Goal: Information Seeking & Learning: Learn about a topic

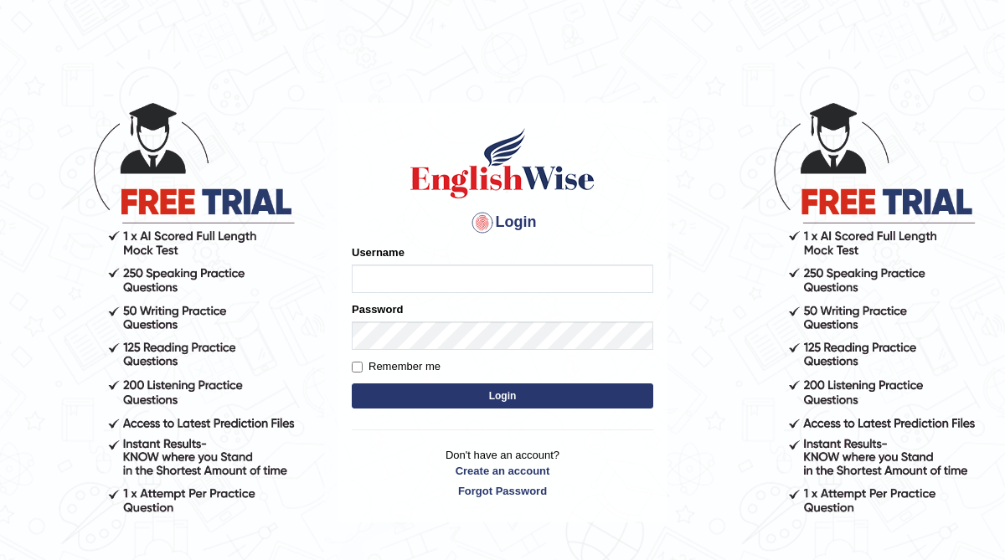
click at [411, 276] on input "Username" at bounding box center [502, 279] width 301 height 28
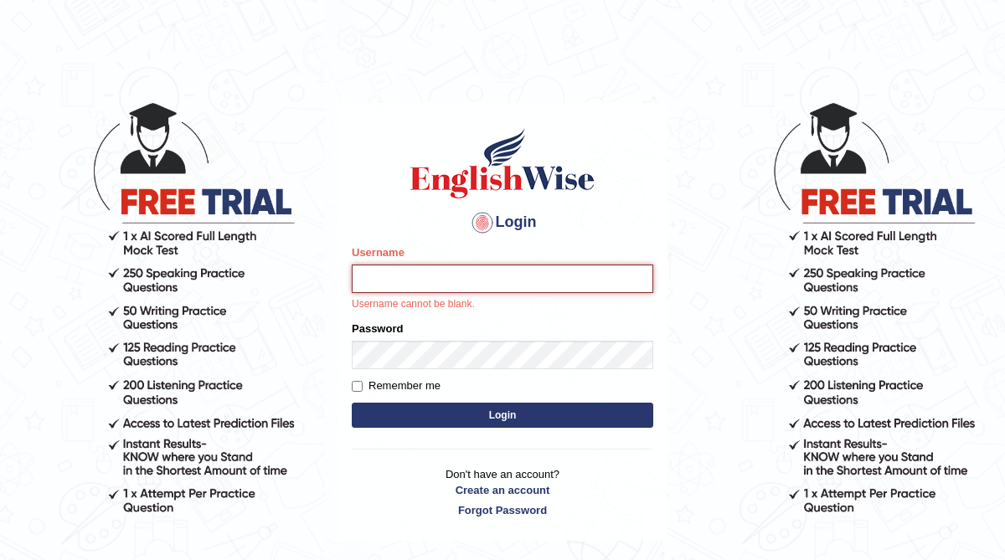
click at [509, 279] on input "Username" at bounding box center [502, 279] width 301 height 28
type input "YinMon"
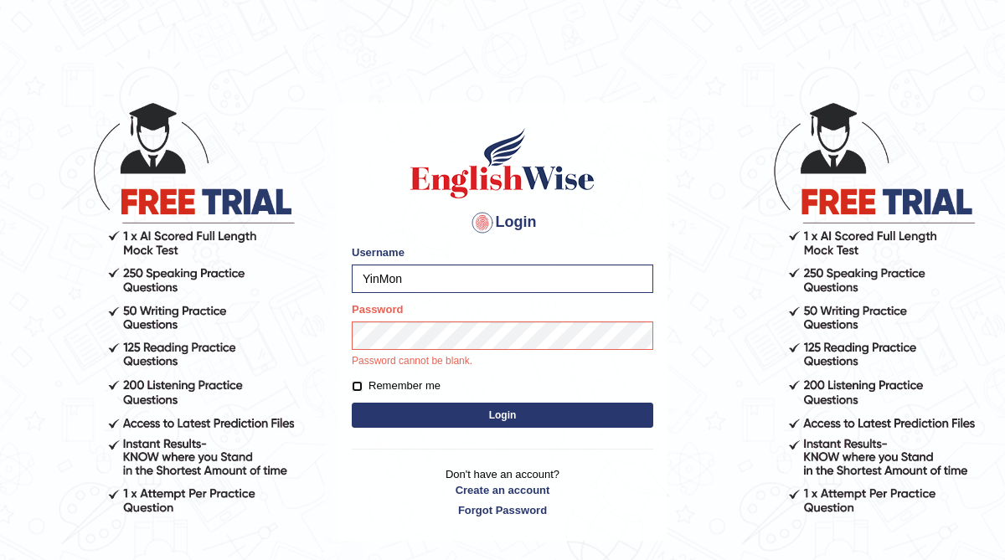
click at [358, 386] on input "Remember me" at bounding box center [357, 386] width 11 height 11
checkbox input "true"
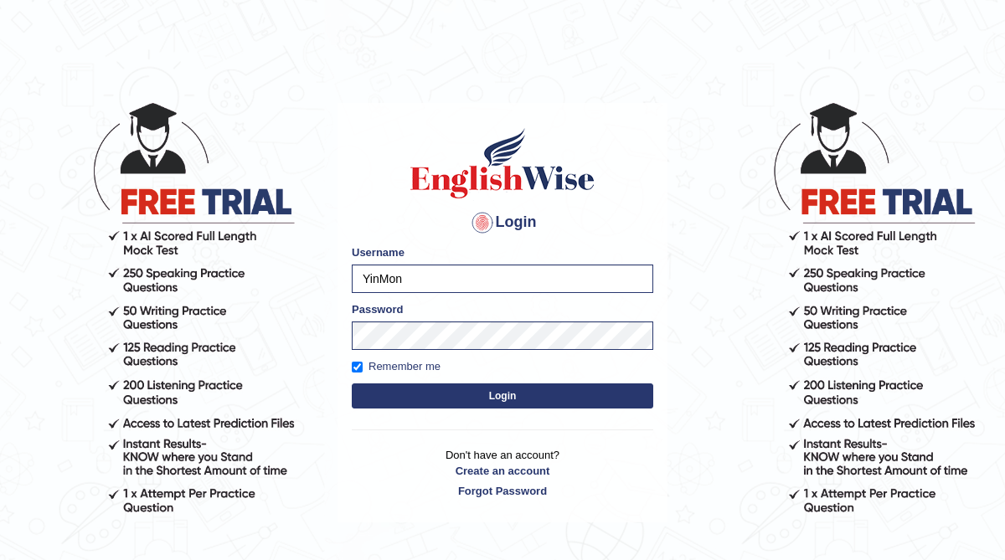
click at [444, 399] on button "Login" at bounding box center [502, 396] width 301 height 25
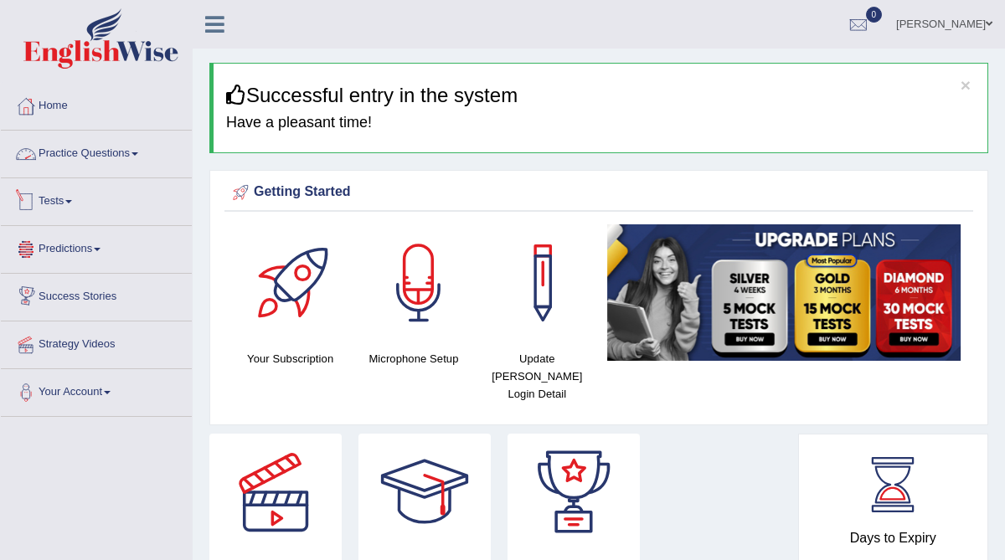
click at [92, 151] on link "Practice Questions" at bounding box center [96, 152] width 191 height 42
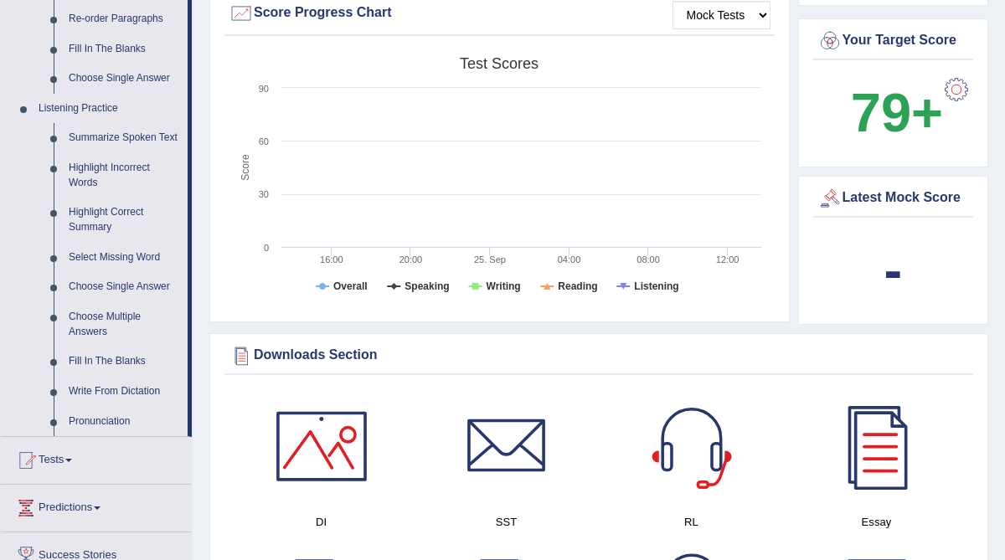
scroll to position [621, 0]
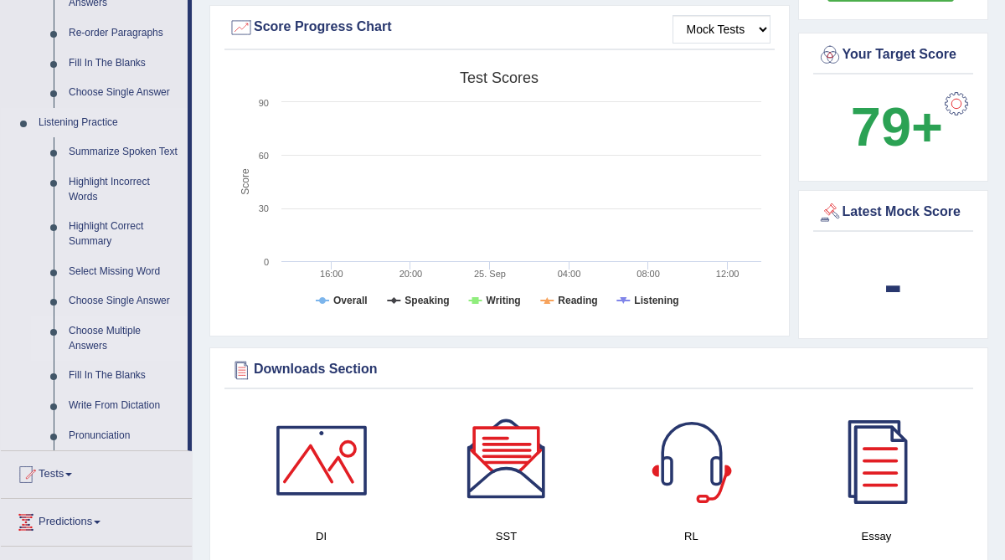
click at [105, 339] on link "Choose Multiple Answers" at bounding box center [124, 339] width 126 height 44
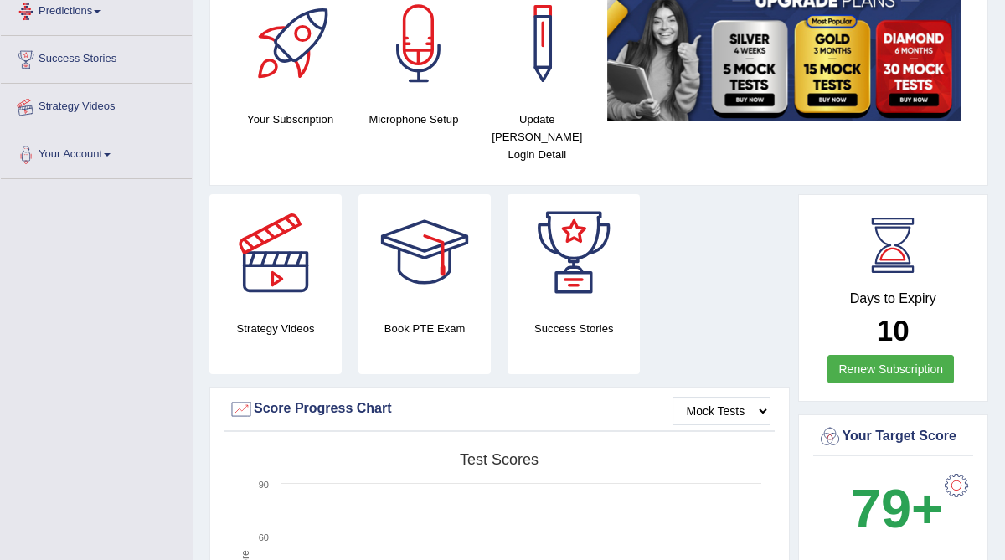
scroll to position [358, 0]
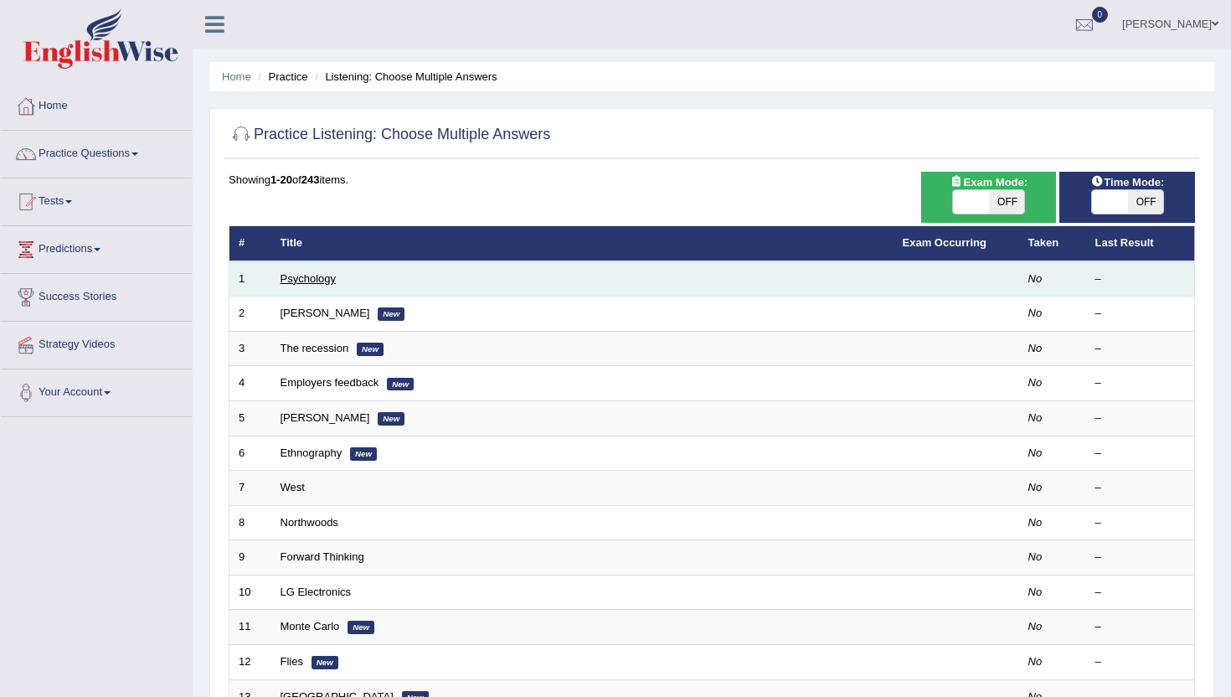
click at [313, 285] on link "Psychology" at bounding box center [308, 278] width 55 height 13
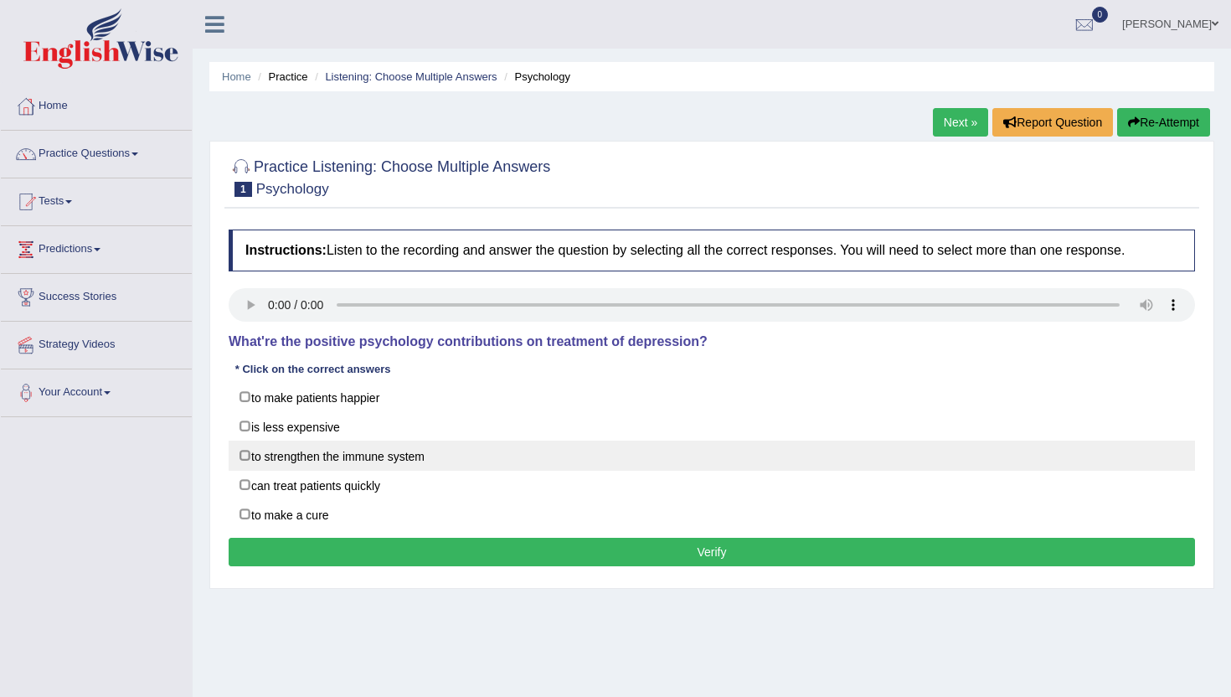
click at [242, 455] on label "to strengthen the immune system" at bounding box center [712, 455] width 966 height 30
checkbox input "true"
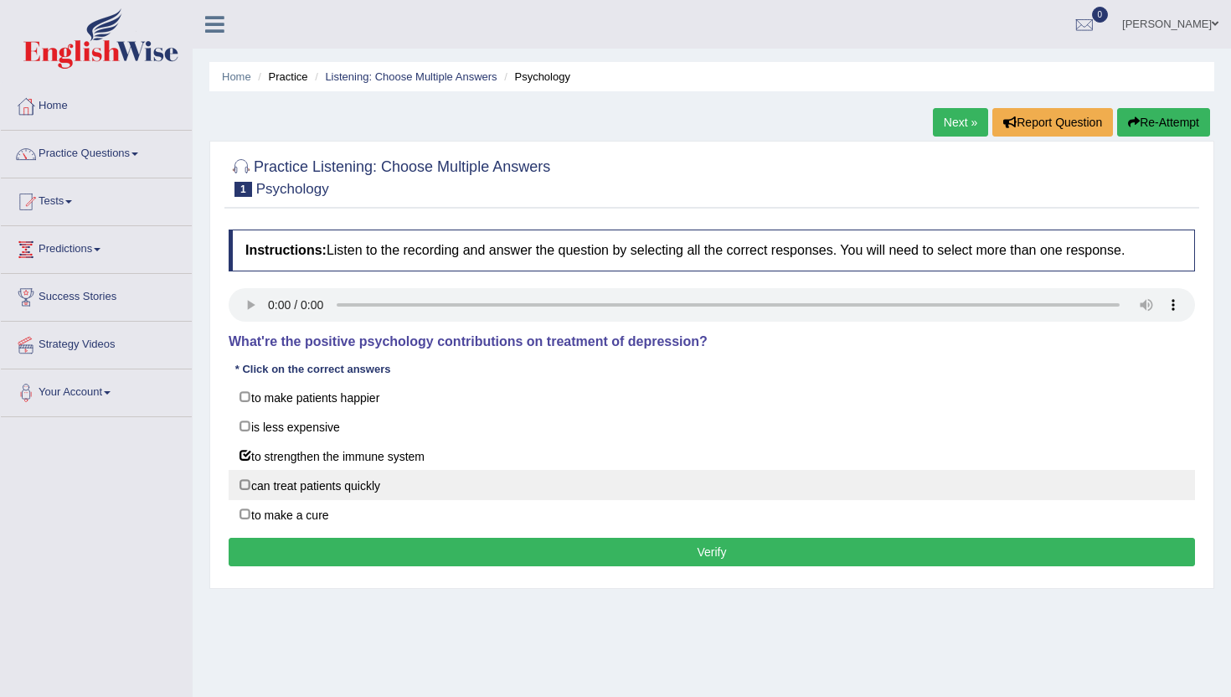
click at [246, 477] on label "can treat patients quickly" at bounding box center [712, 485] width 966 height 30
checkbox input "true"
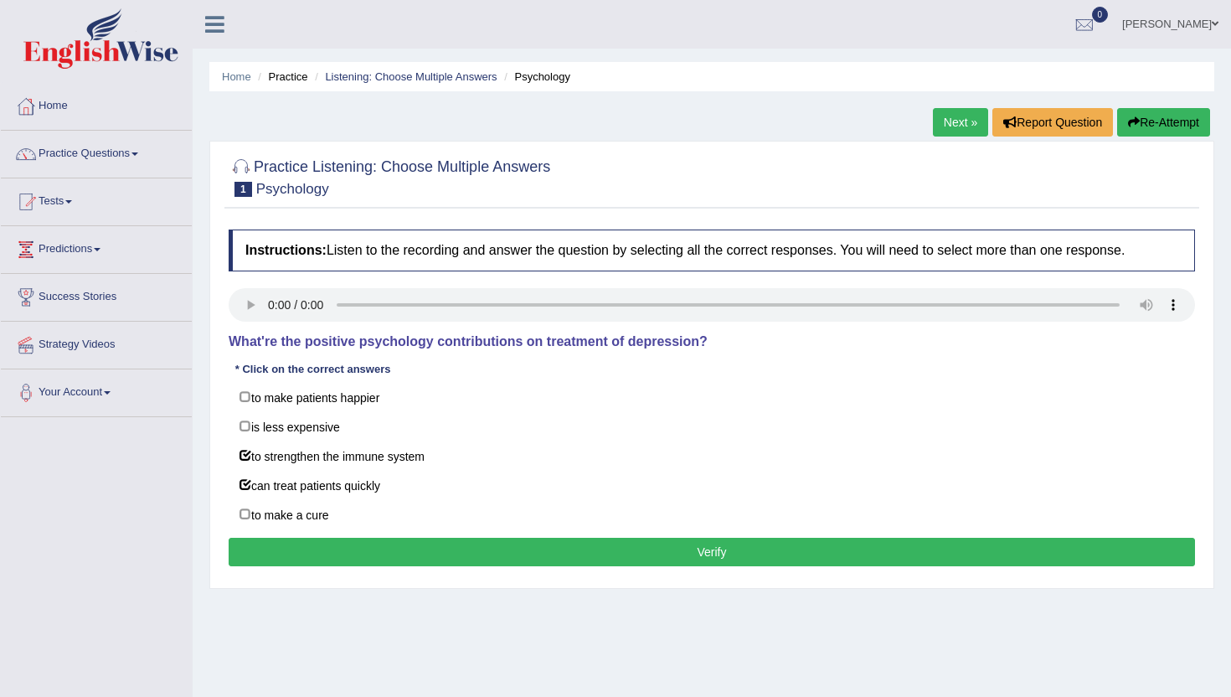
click at [425, 549] on button "Verify" at bounding box center [712, 552] width 966 height 28
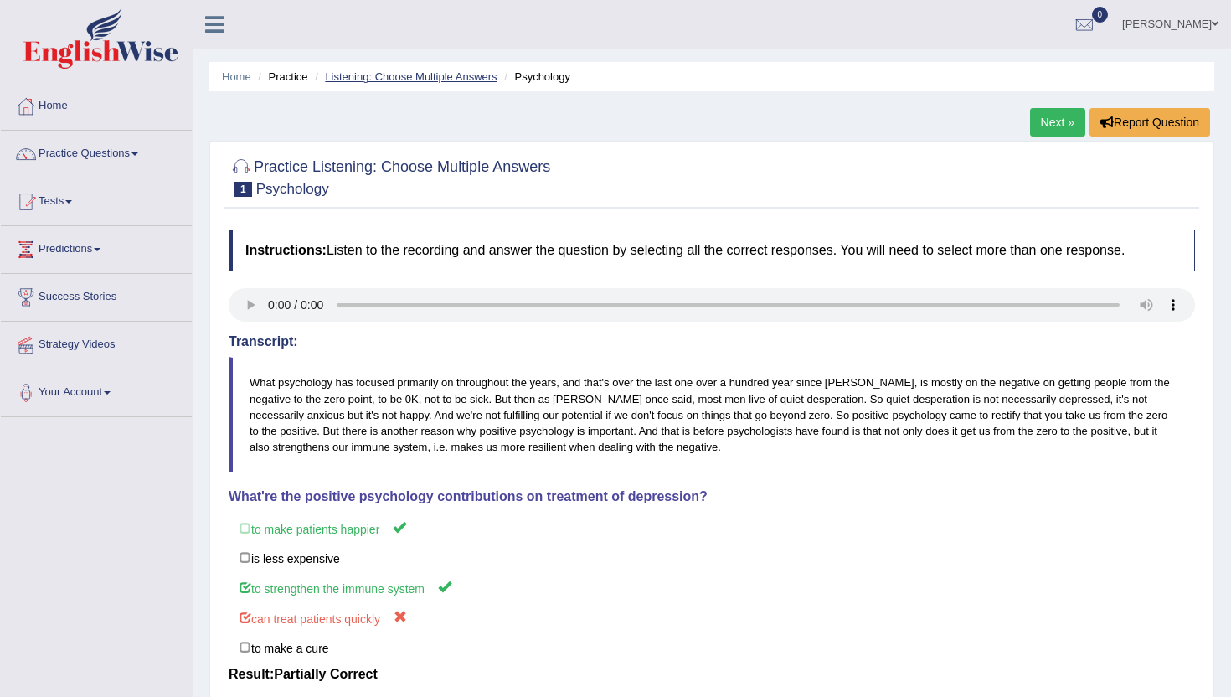
click at [456, 75] on link "Listening: Choose Multiple Answers" at bounding box center [411, 76] width 172 height 13
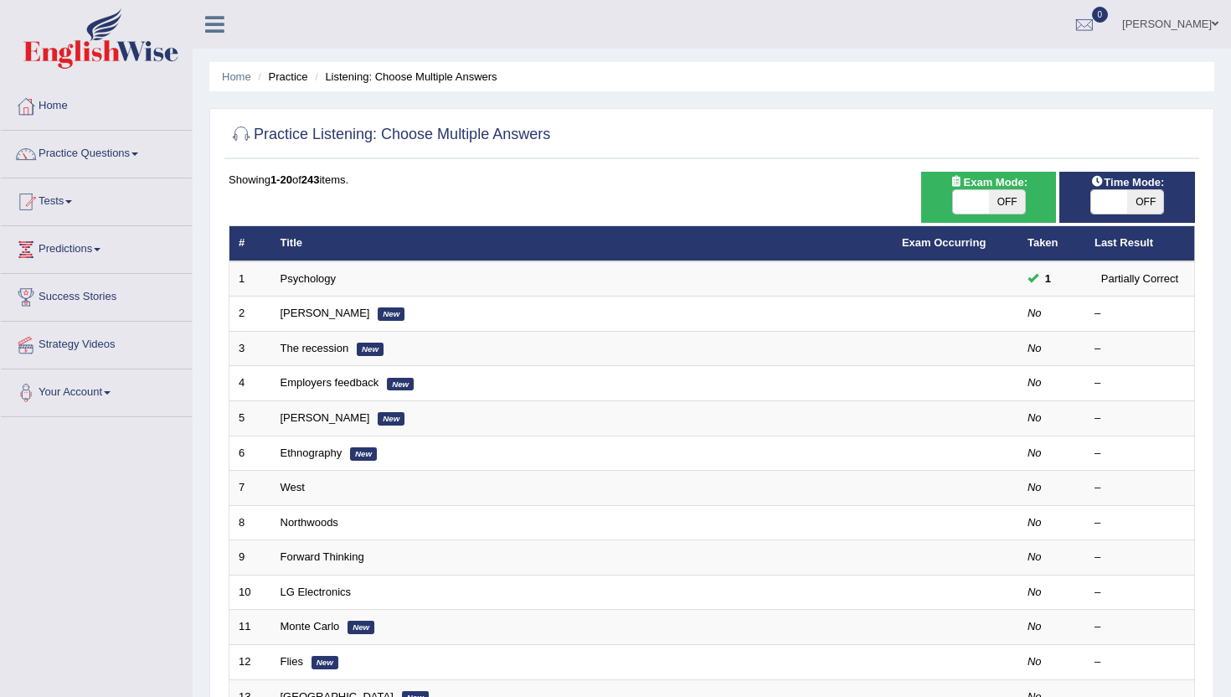
click at [1159, 203] on span "OFF" at bounding box center [1145, 201] width 36 height 23
checkbox input "true"
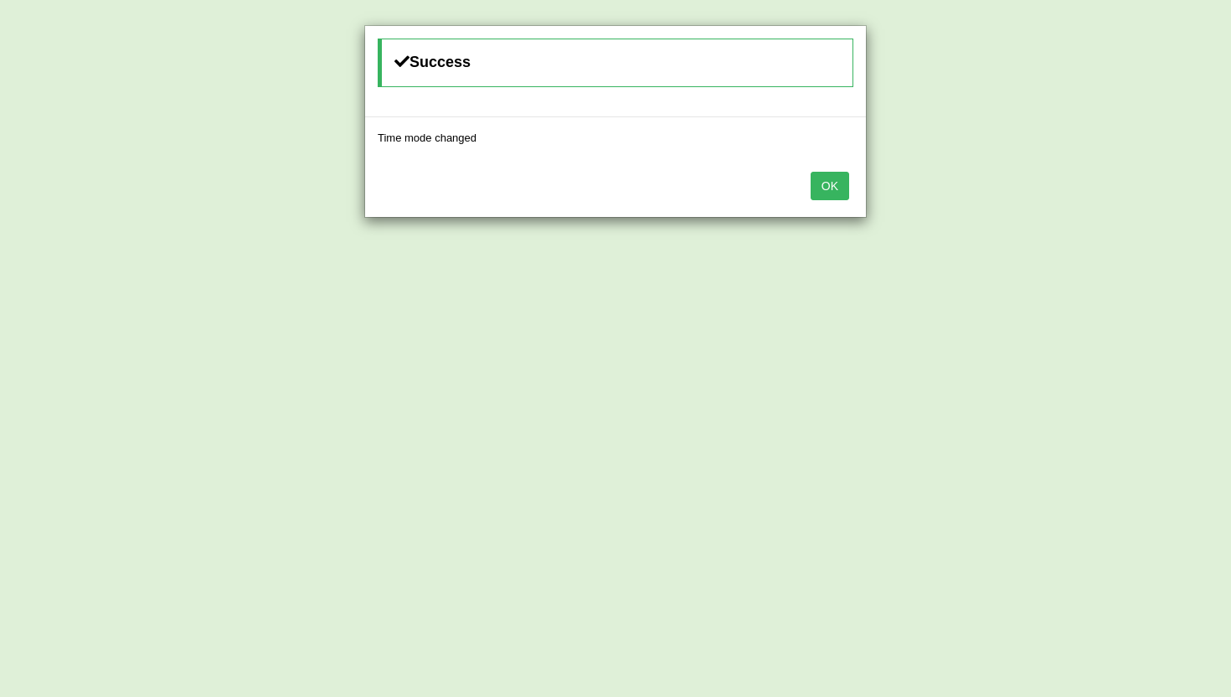
click at [833, 193] on button "OK" at bounding box center [830, 186] width 39 height 28
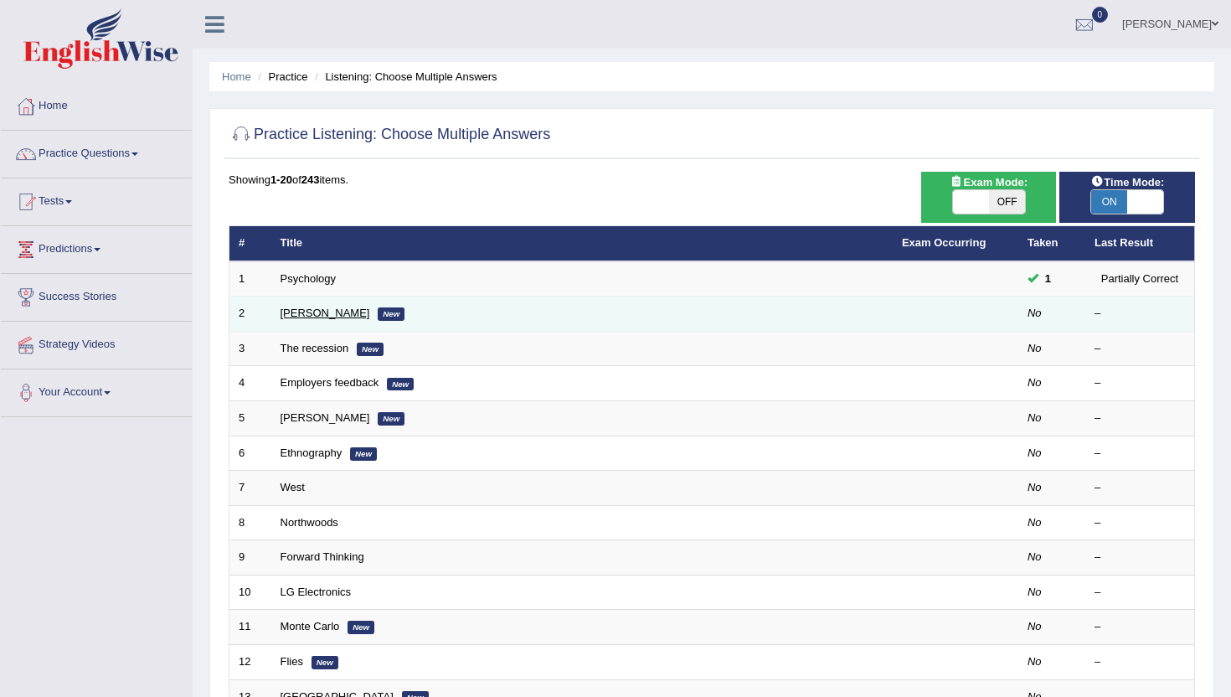
click at [287, 314] on link "Jodie" at bounding box center [326, 313] width 90 height 13
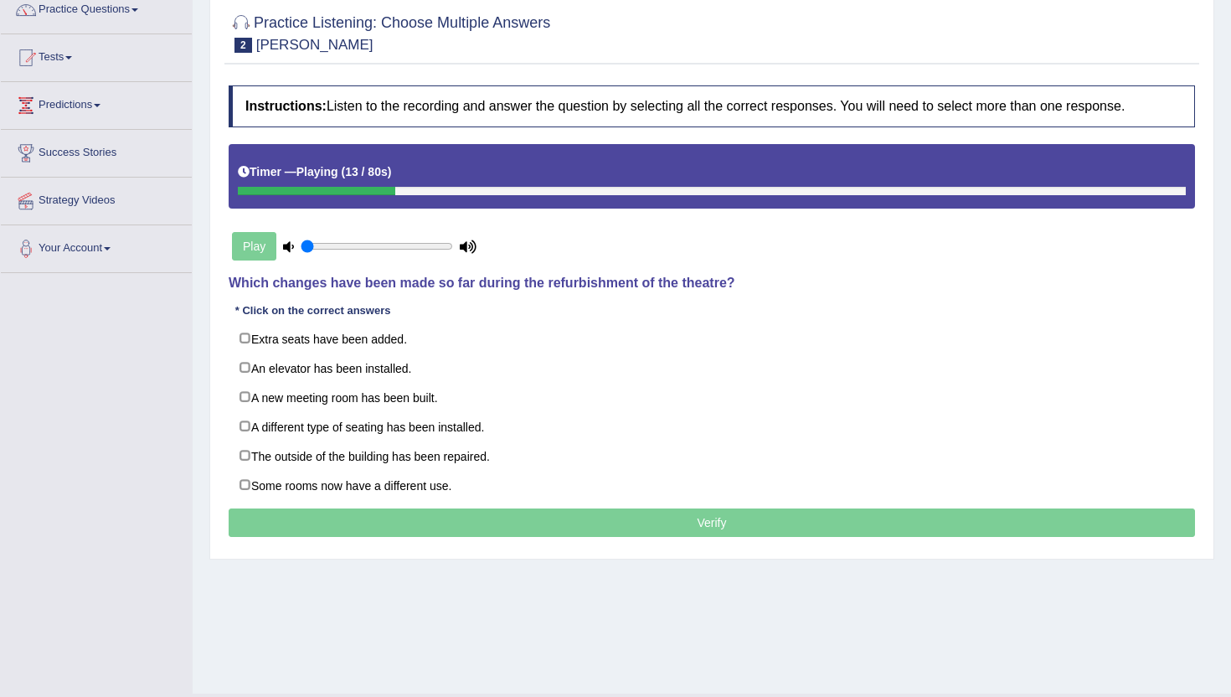
scroll to position [145, 0]
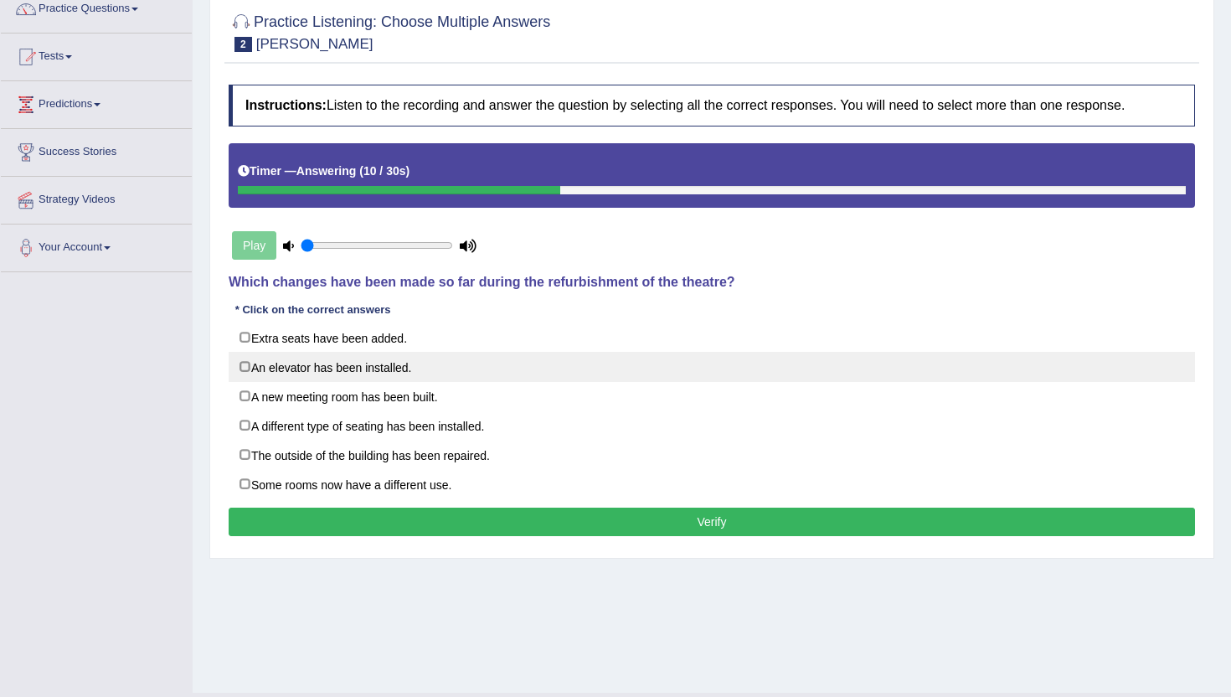
click at [249, 362] on label "An elevator has been installed." at bounding box center [712, 367] width 966 height 30
checkbox input "true"
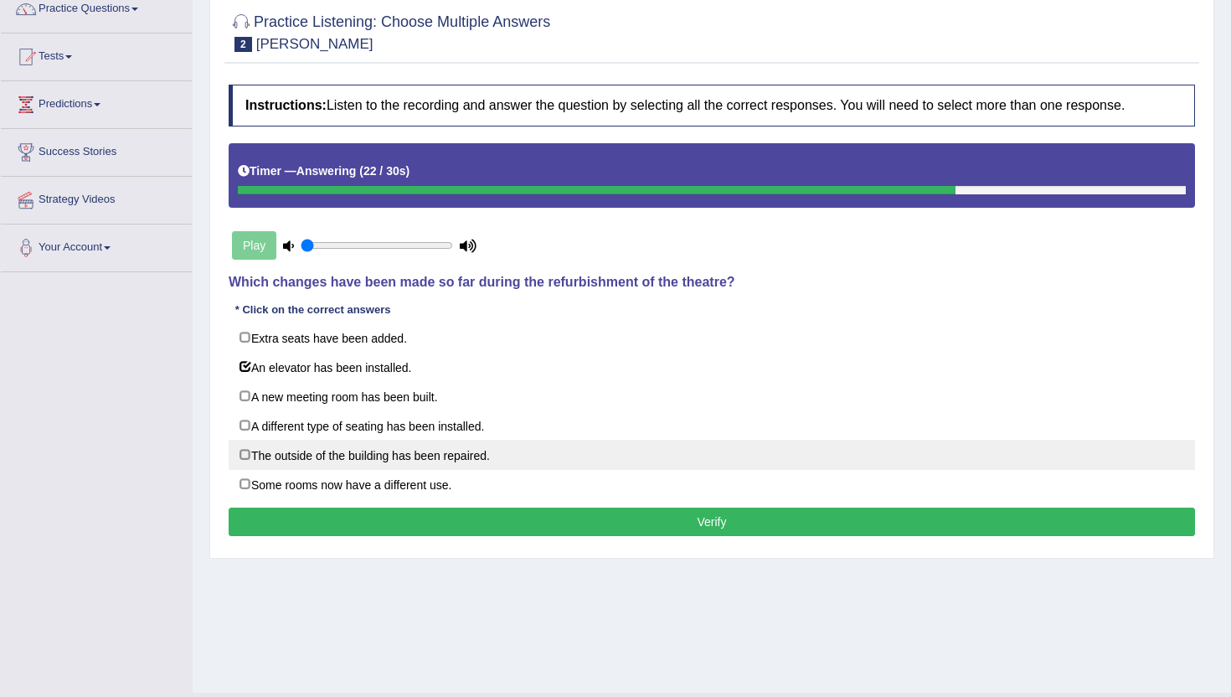
click at [247, 451] on label "The outside of the building has been repaired." at bounding box center [712, 455] width 966 height 30
checkbox input "true"
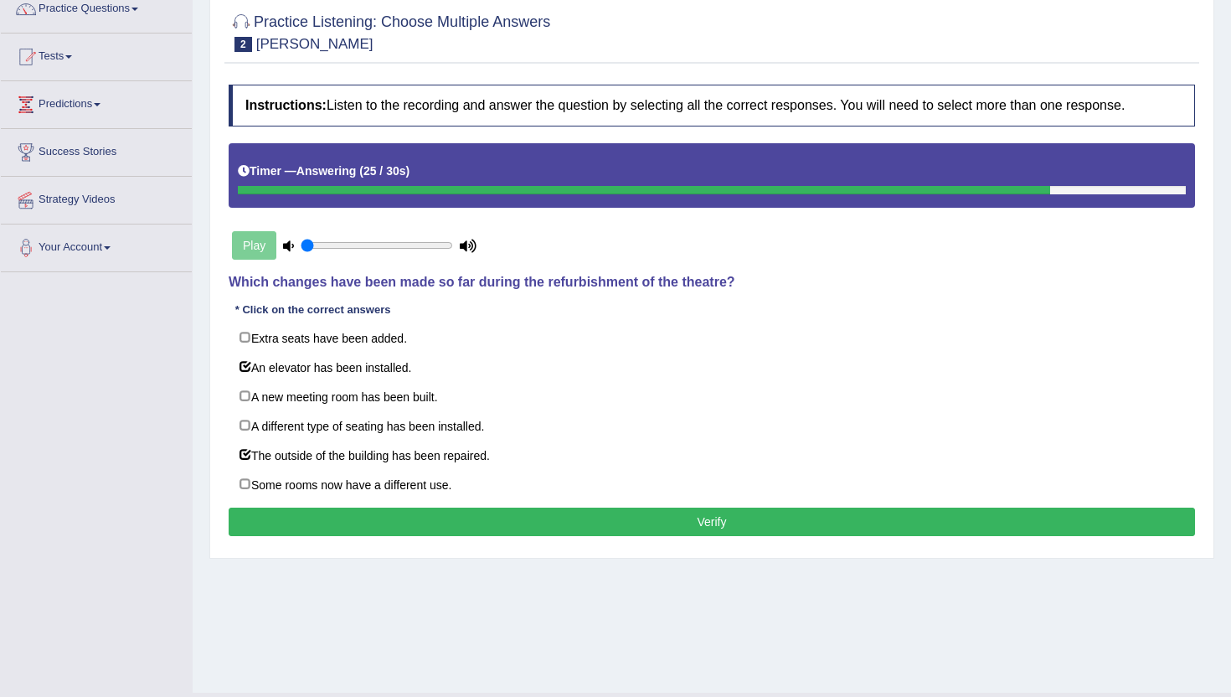
click at [409, 508] on button "Verify" at bounding box center [712, 521] width 966 height 28
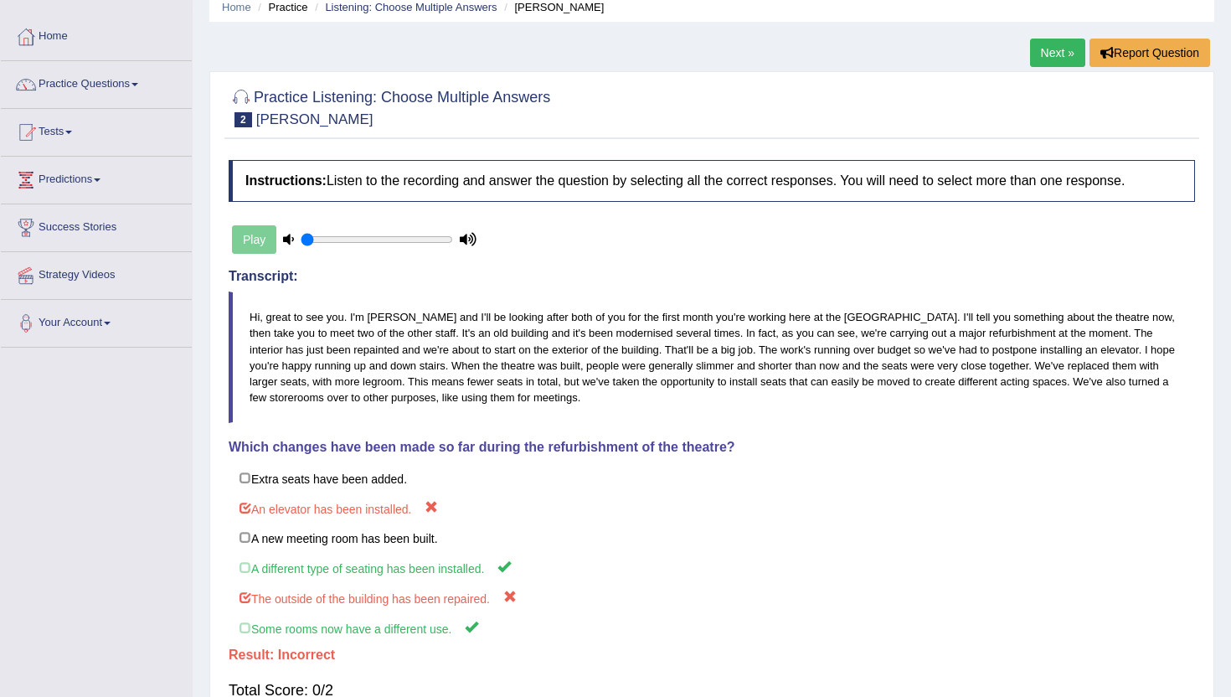
scroll to position [65, 0]
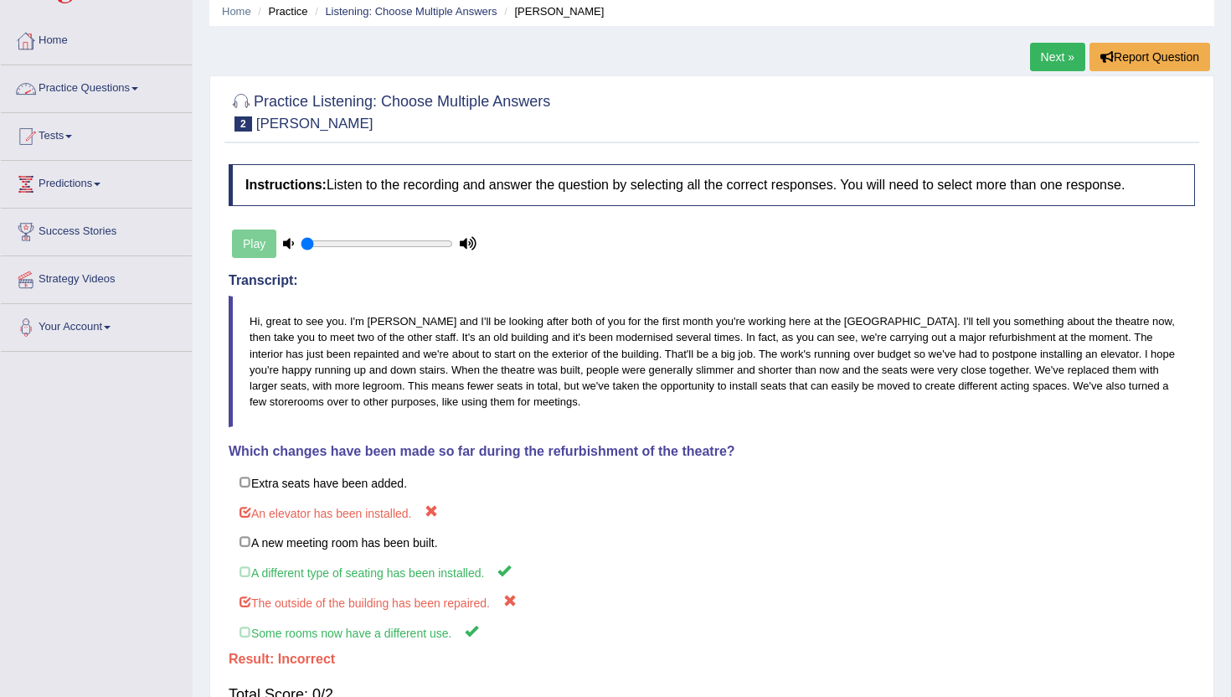
click at [115, 87] on link "Practice Questions" at bounding box center [96, 86] width 191 height 42
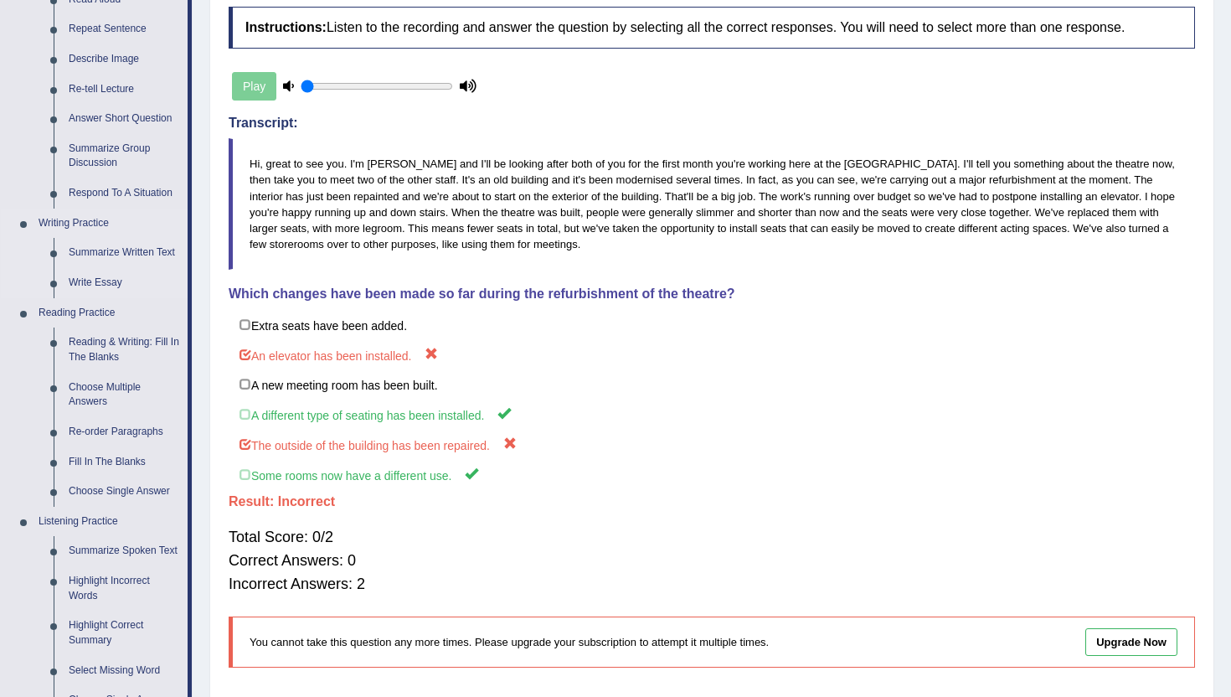
scroll to position [224, 0]
click at [112, 488] on link "Choose Single Answer" at bounding box center [124, 491] width 126 height 30
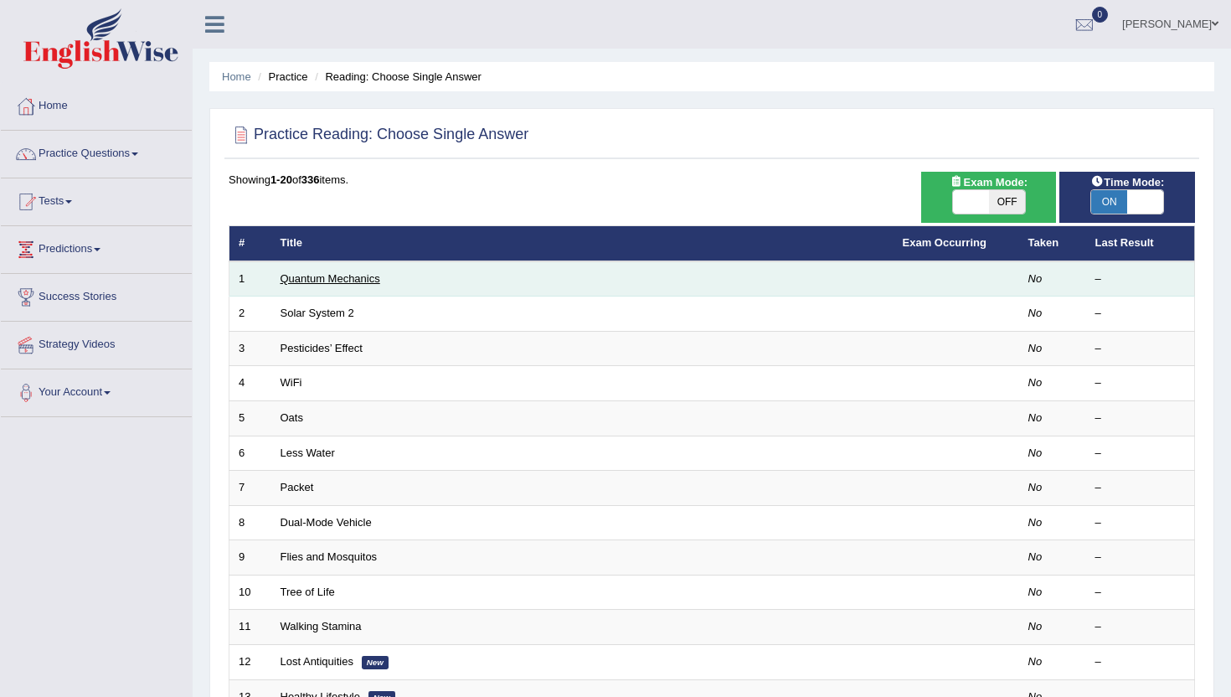
click at [325, 276] on link "Quantum Mechanics" at bounding box center [331, 278] width 100 height 13
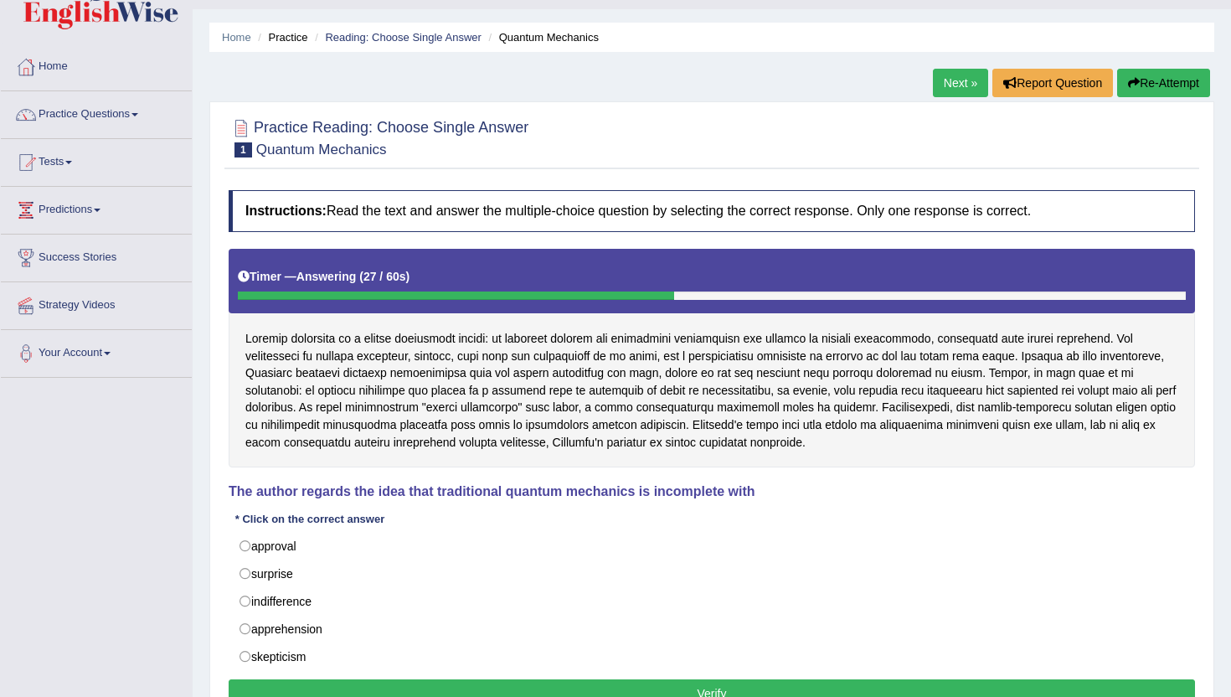
scroll to position [39, 0]
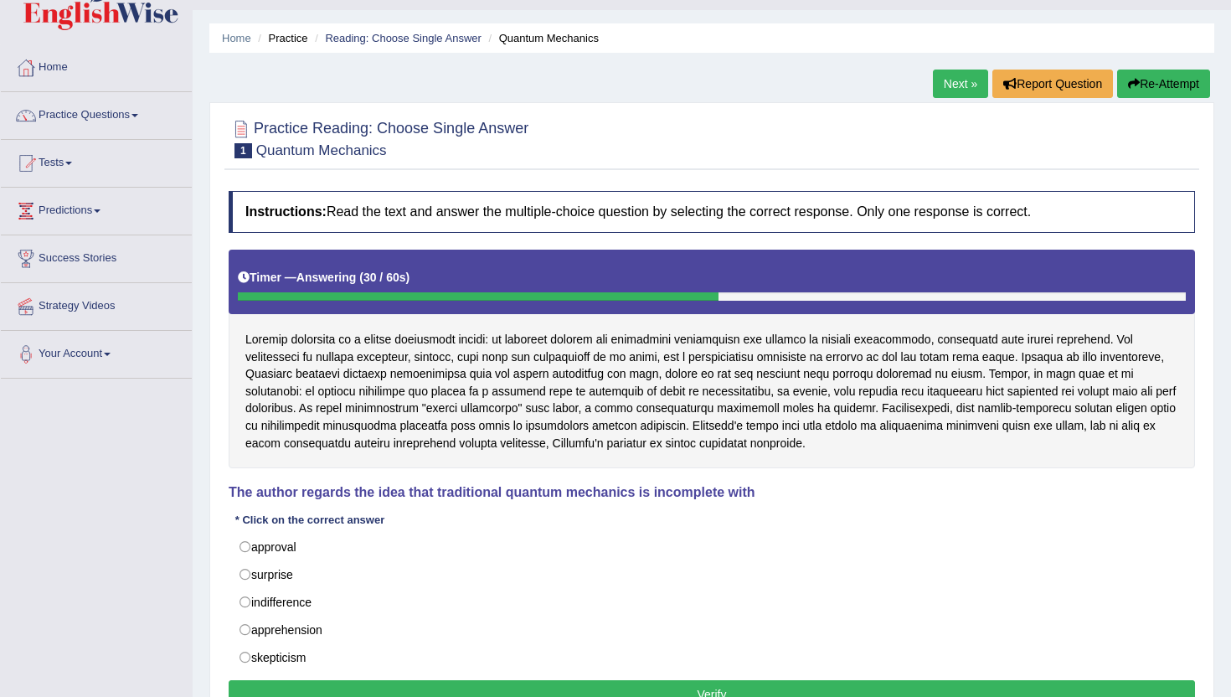
click at [946, 82] on link "Next »" at bounding box center [960, 84] width 55 height 28
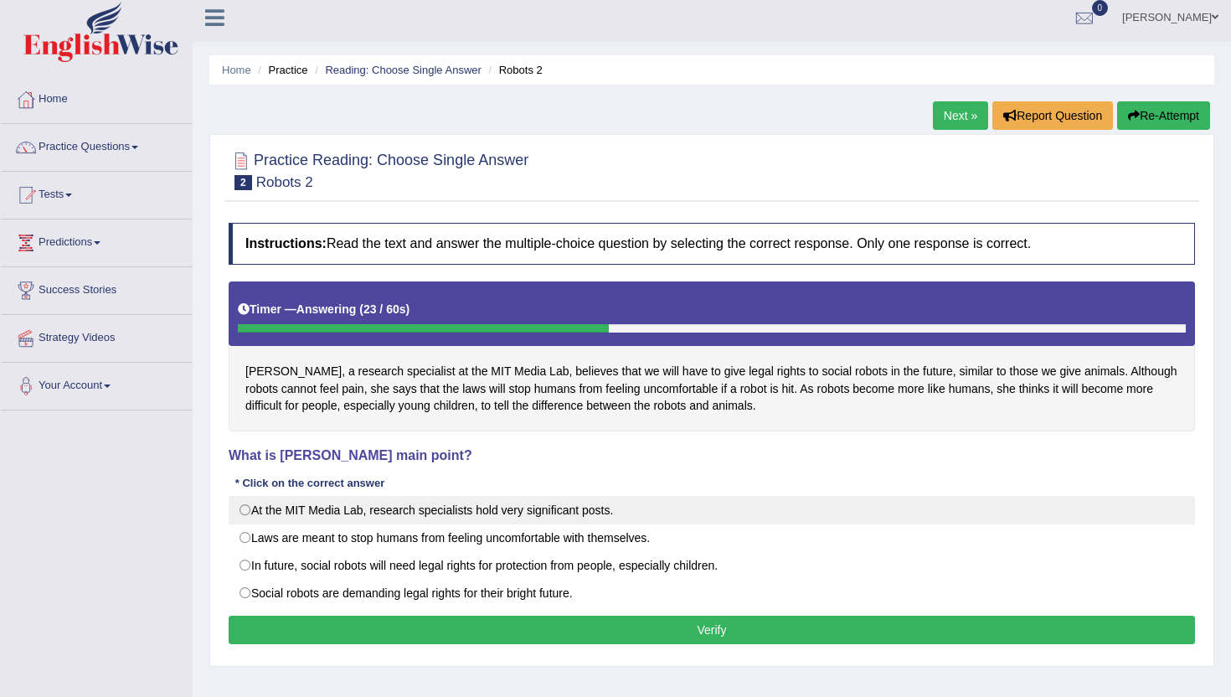
scroll to position [4, 0]
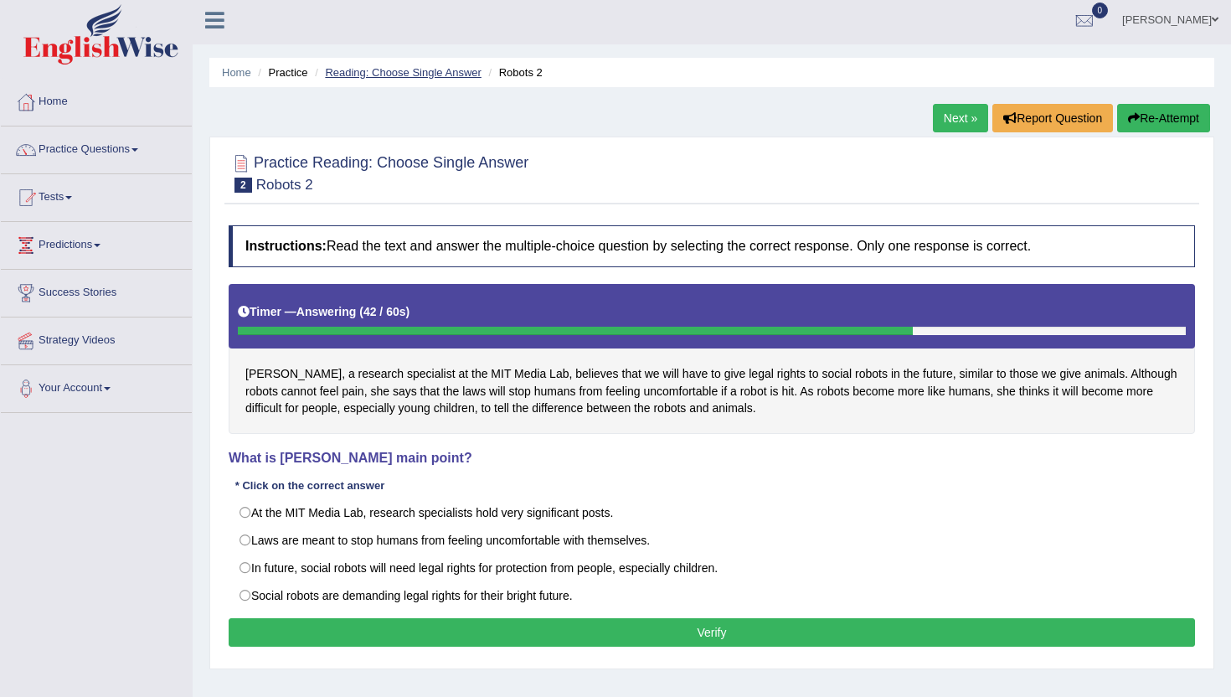
click at [385, 73] on link "Reading: Choose Single Answer" at bounding box center [403, 72] width 156 height 13
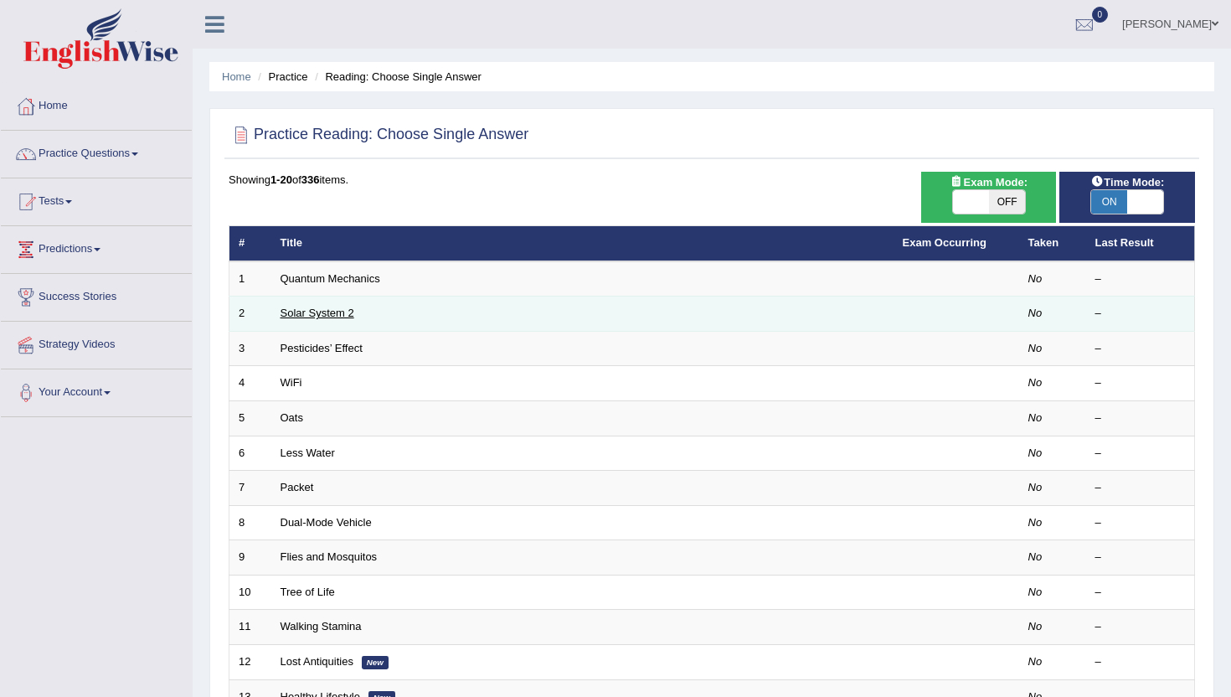
click at [306, 313] on link "Solar System 2" at bounding box center [318, 313] width 74 height 13
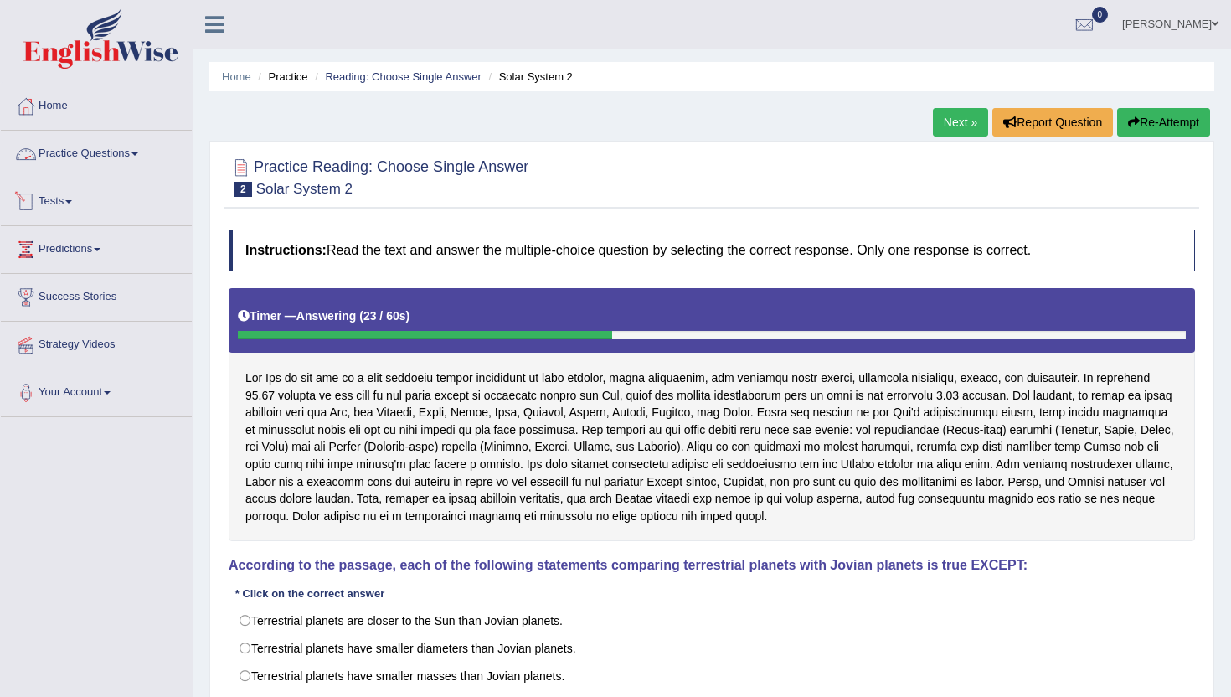
click at [79, 151] on link "Practice Questions" at bounding box center [96, 152] width 191 height 42
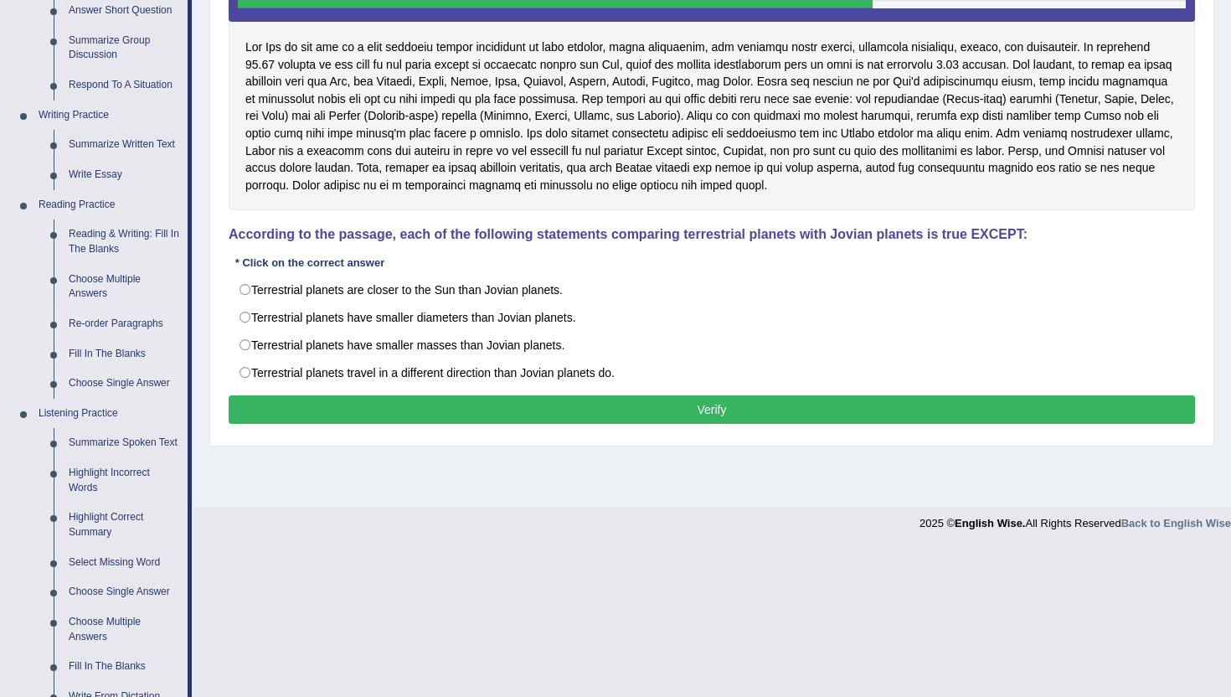
scroll to position [348, 0]
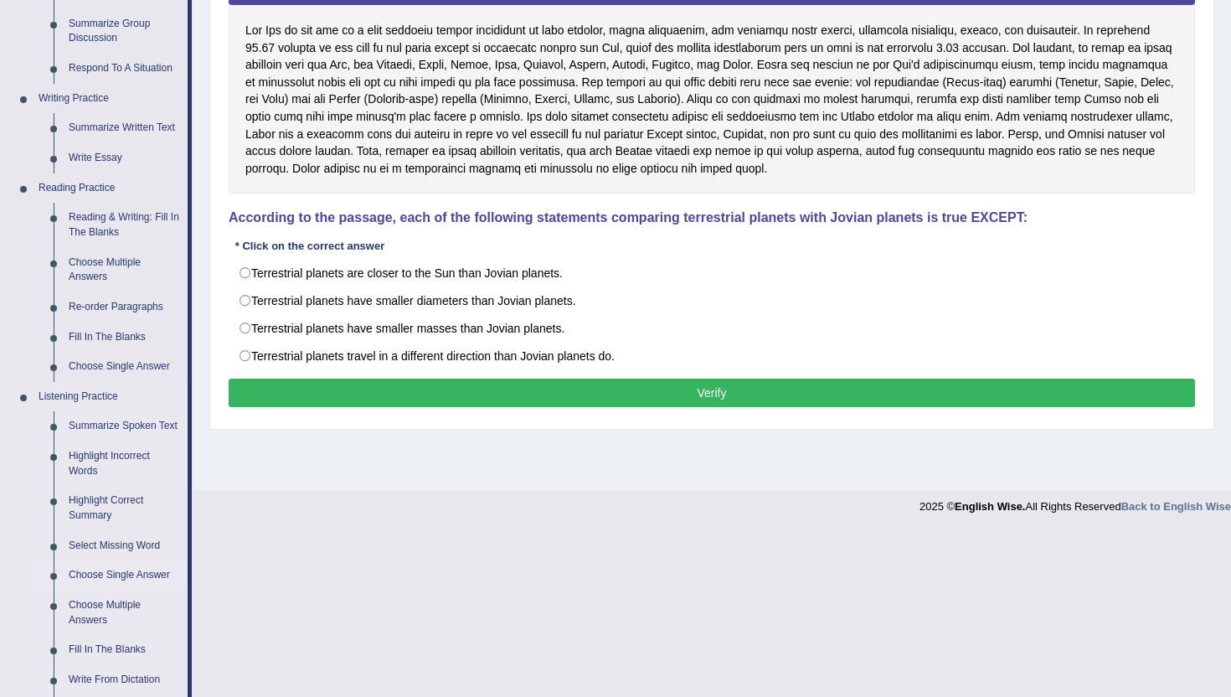
click at [105, 590] on link "Choose Single Answer" at bounding box center [124, 575] width 126 height 30
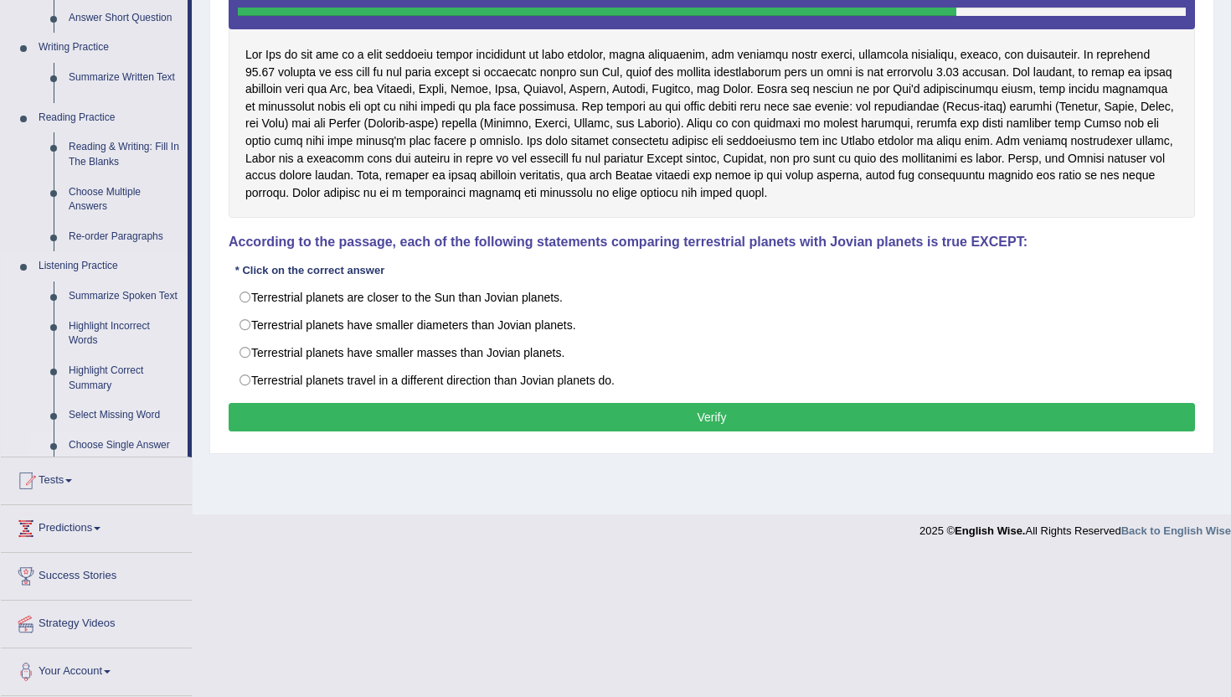
scroll to position [183, 0]
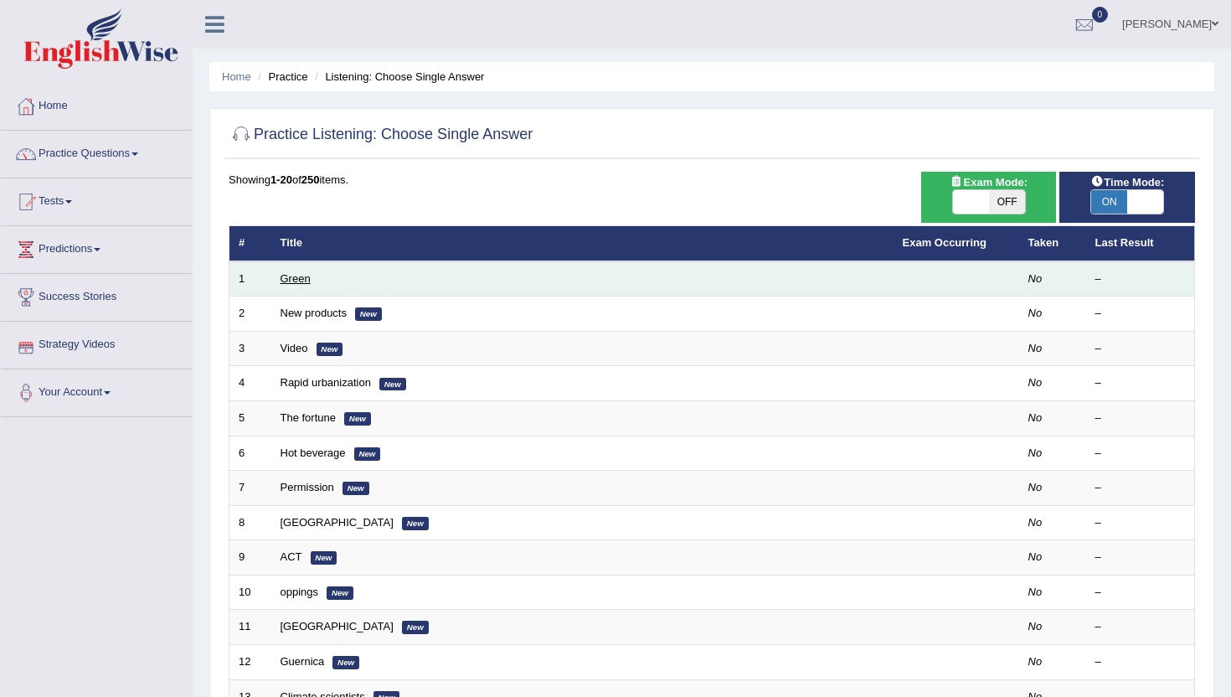
click at [301, 283] on link "Green" at bounding box center [296, 278] width 30 height 13
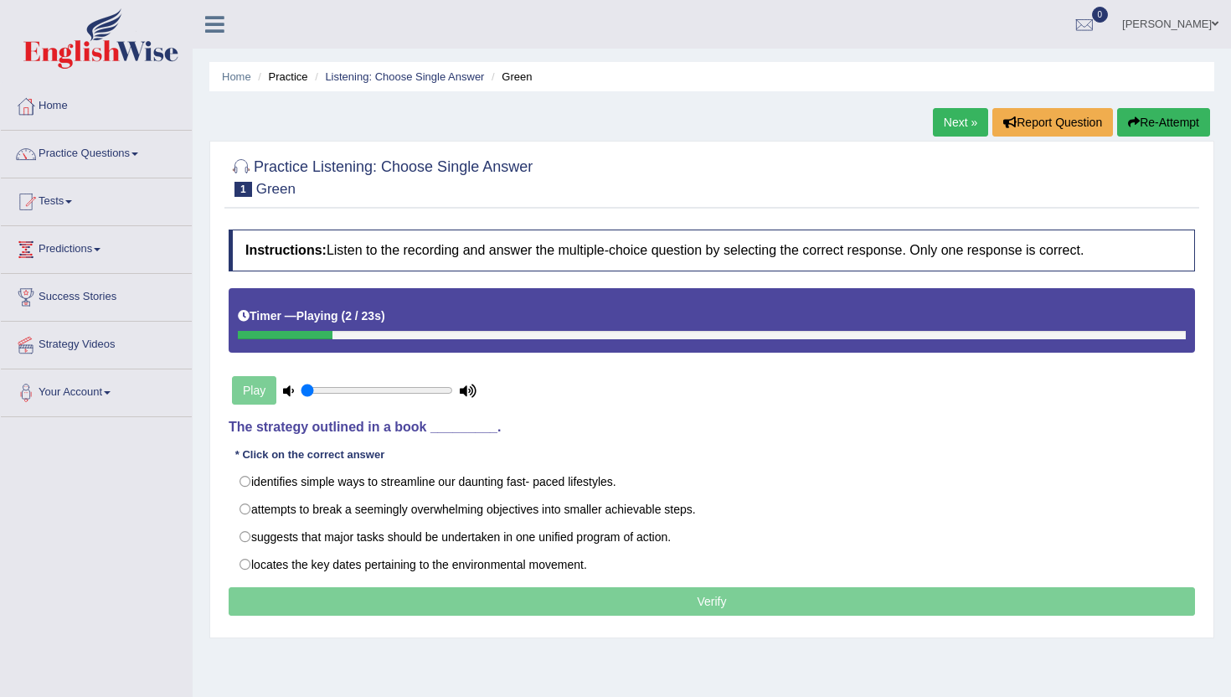
click at [259, 391] on div "Play" at bounding box center [354, 390] width 251 height 42
drag, startPoint x: 362, startPoint y: 334, endPoint x: 249, endPoint y: 327, distance: 113.3
click at [249, 327] on div "Timer — Playing ( 3 / 23s )" at bounding box center [712, 320] width 966 height 64
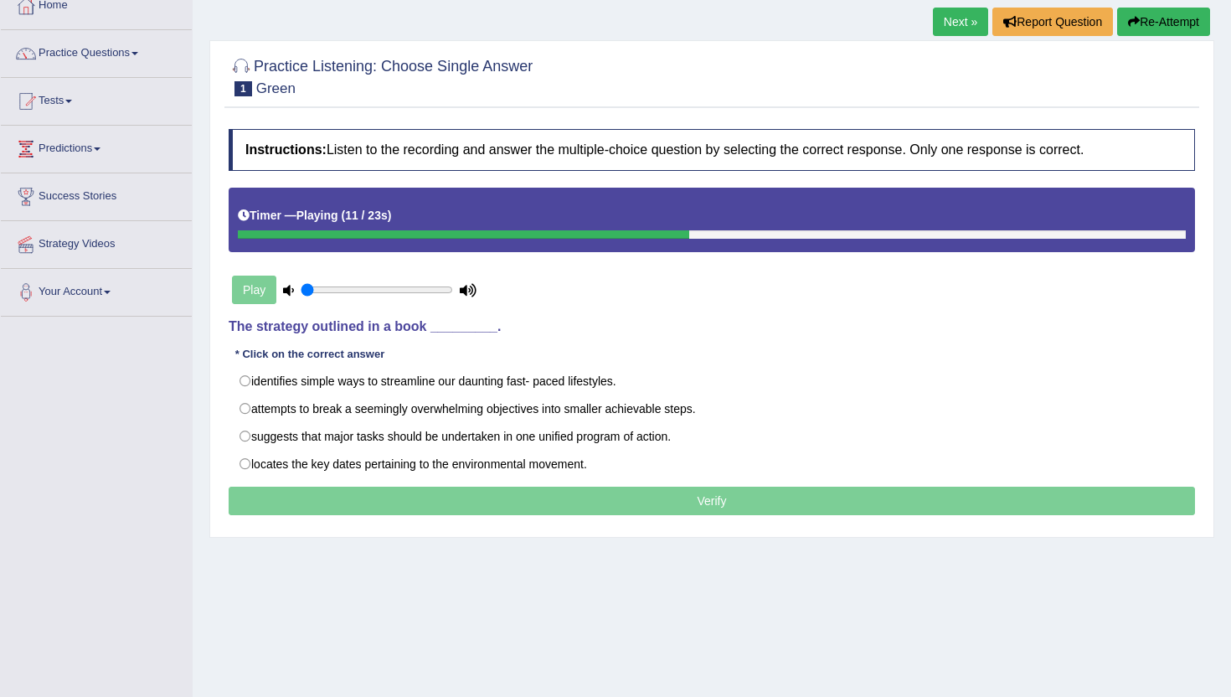
scroll to position [108, 0]
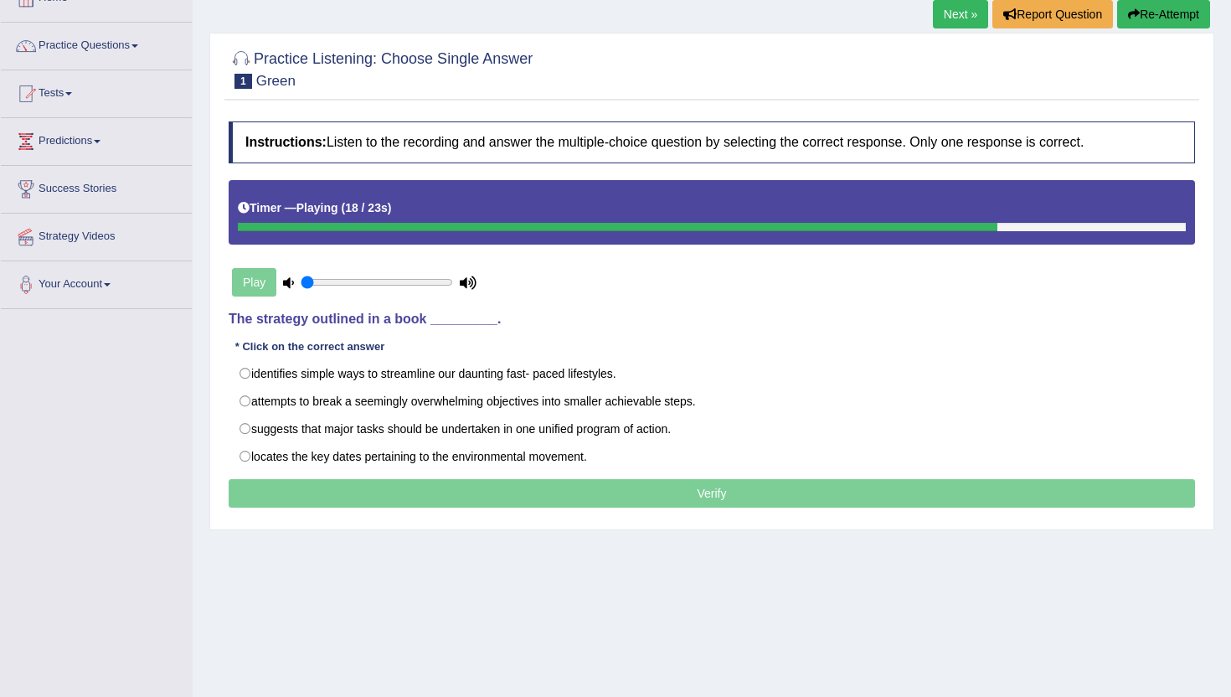
click at [93, 44] on link "Practice Questions" at bounding box center [96, 44] width 191 height 42
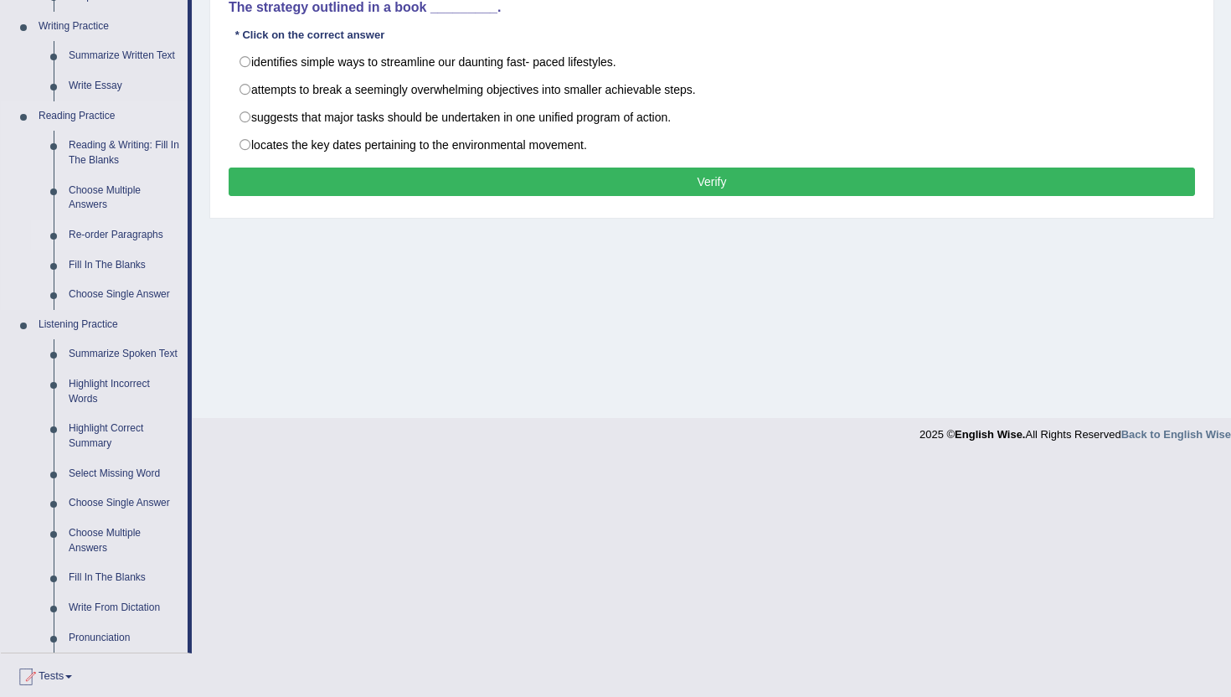
scroll to position [420, 0]
click at [114, 518] on link "Choose Single Answer" at bounding box center [124, 502] width 126 height 30
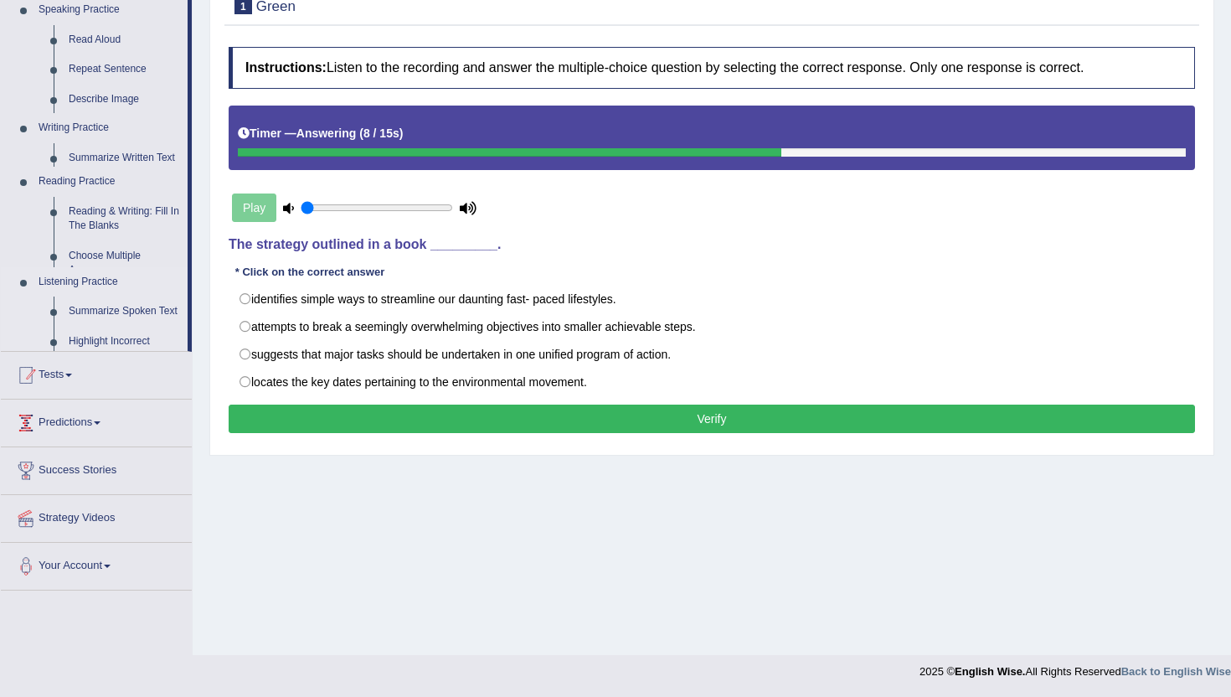
scroll to position [183, 0]
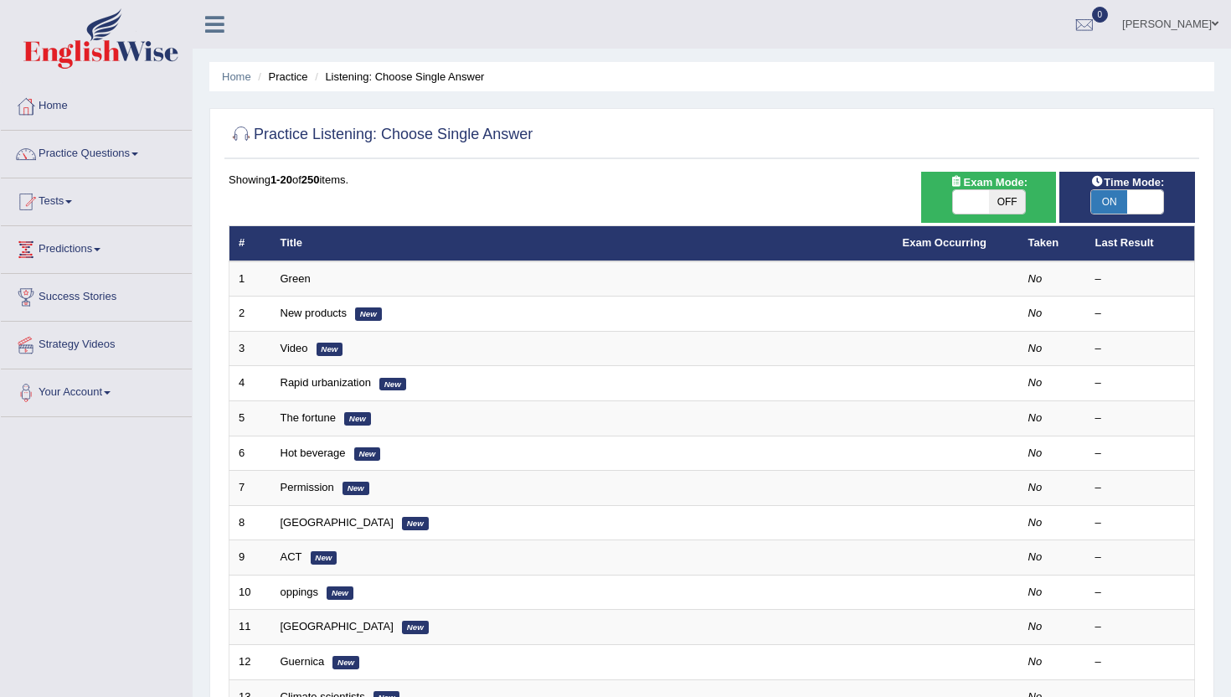
click at [1128, 200] on span at bounding box center [1145, 201] width 36 height 23
checkbox input "false"
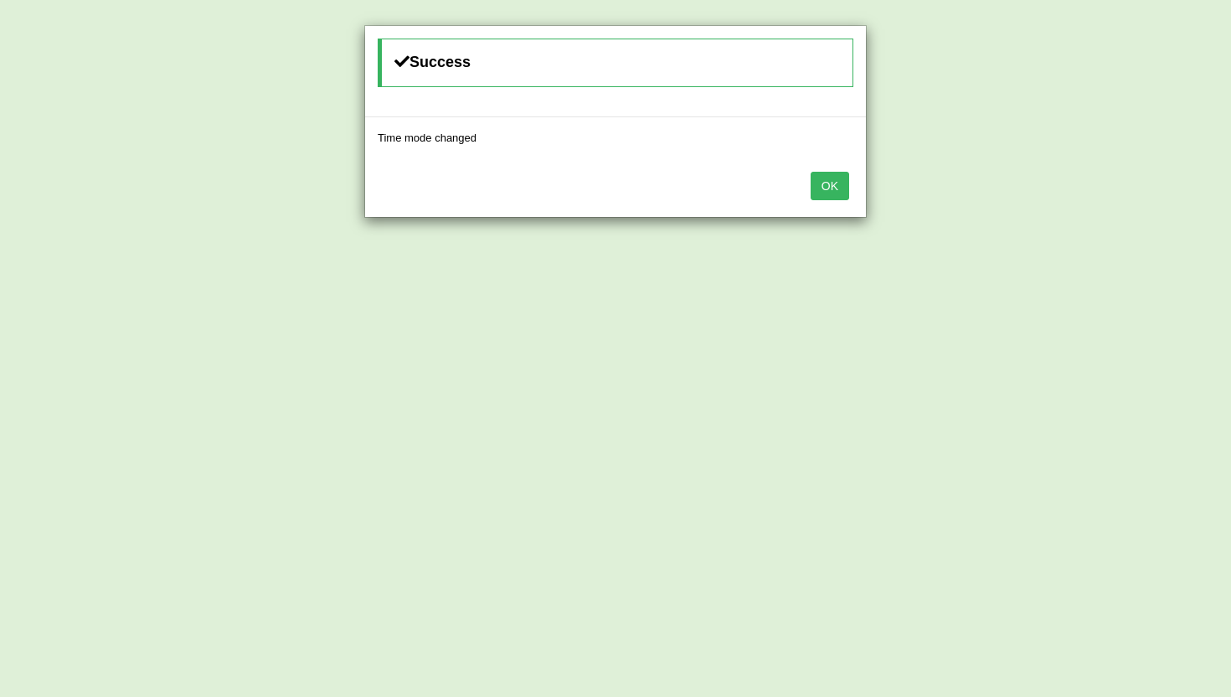
click at [832, 183] on button "OK" at bounding box center [830, 186] width 39 height 28
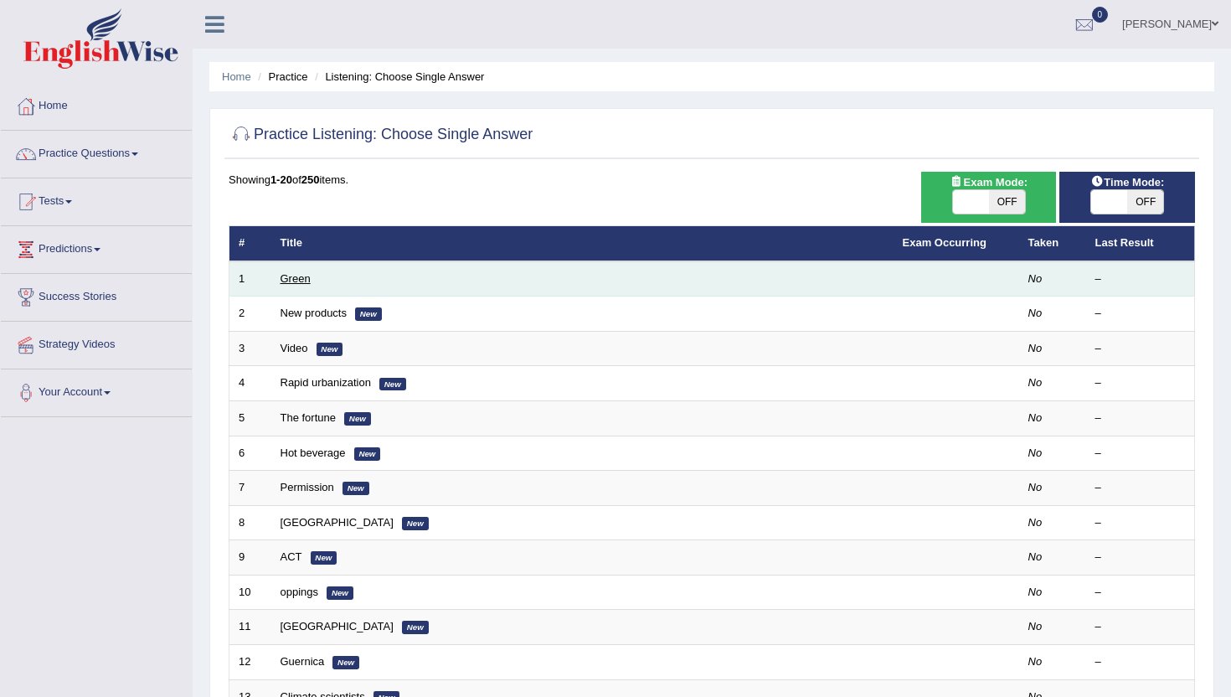
click at [297, 281] on link "Green" at bounding box center [296, 278] width 30 height 13
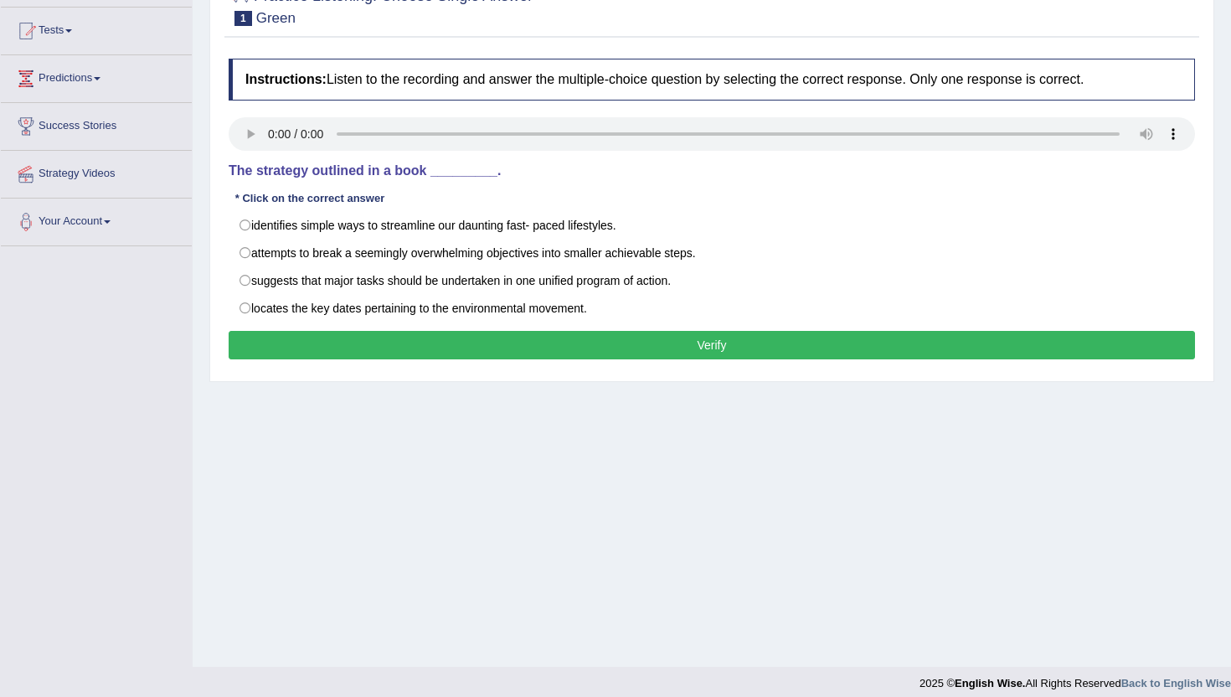
scroll to position [174, 0]
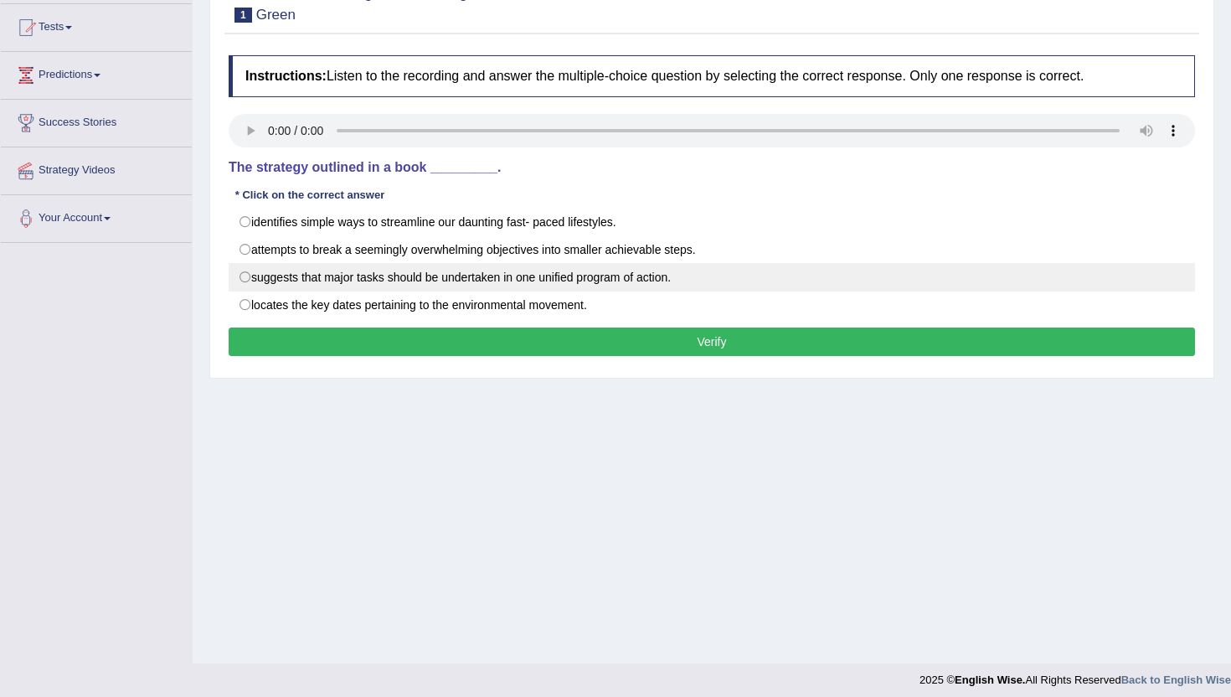
click at [255, 276] on label "suggests that major tasks should be undertaken in one unified program of action." at bounding box center [712, 277] width 966 height 28
radio input "true"
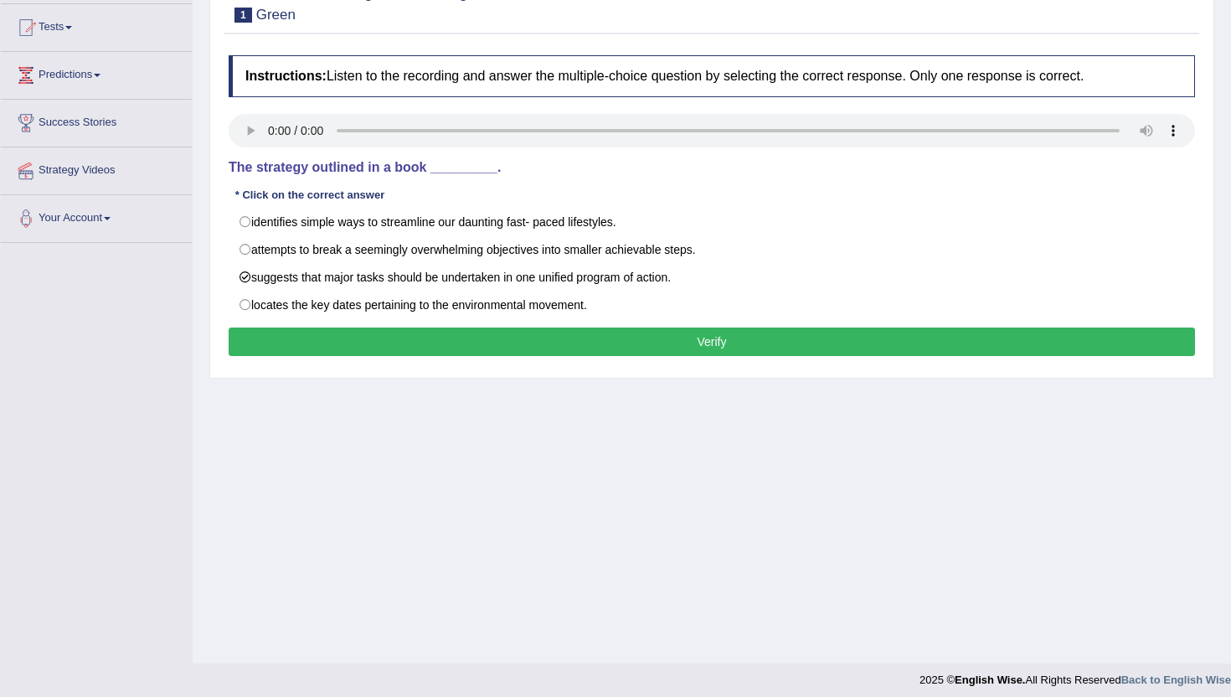
click at [442, 340] on button "Verify" at bounding box center [712, 341] width 966 height 28
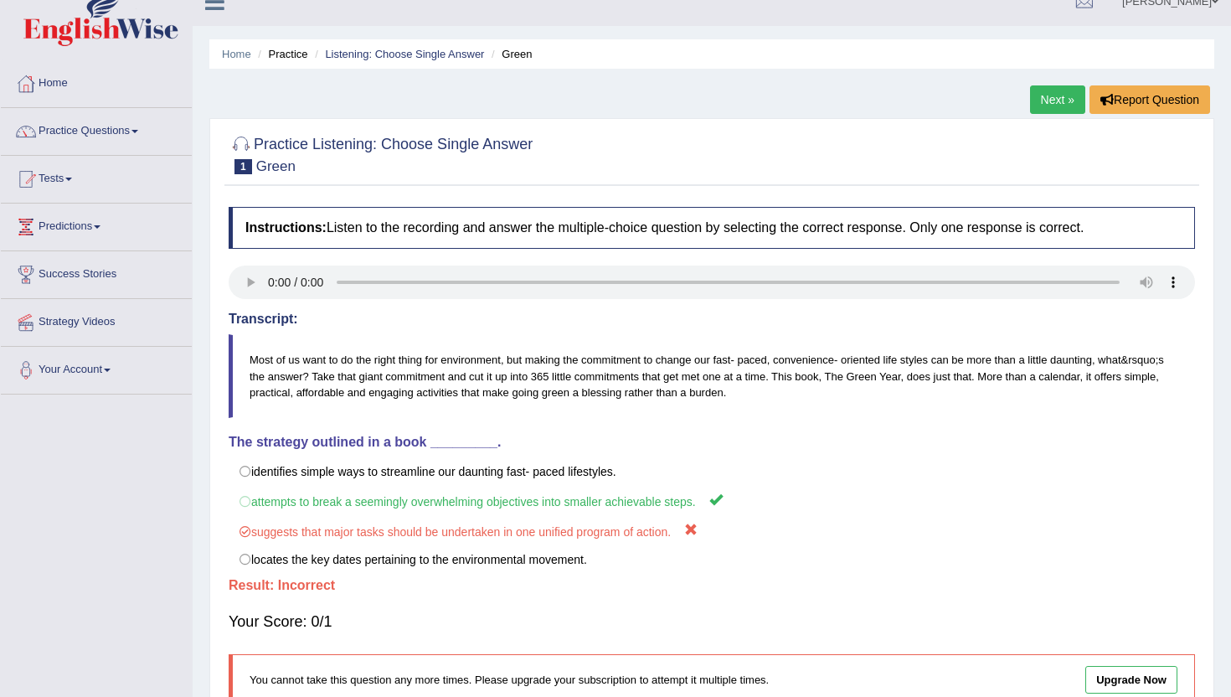
scroll to position [0, 0]
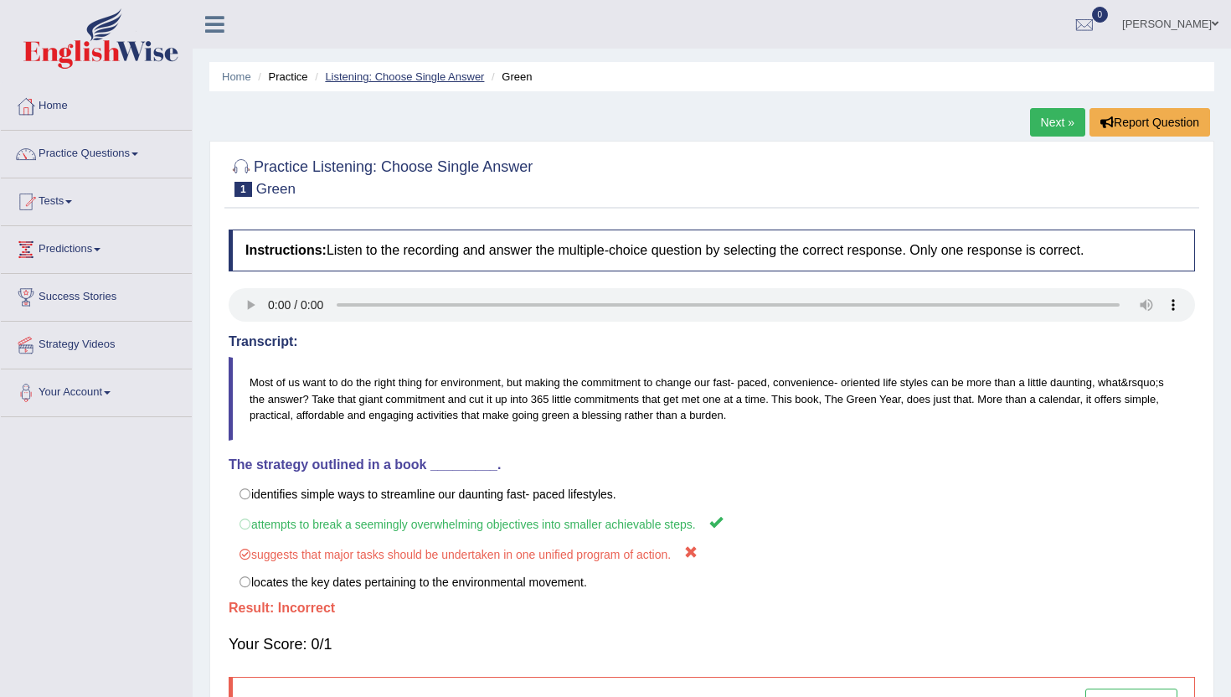
click at [370, 76] on link "Listening: Choose Single Answer" at bounding box center [404, 76] width 159 height 13
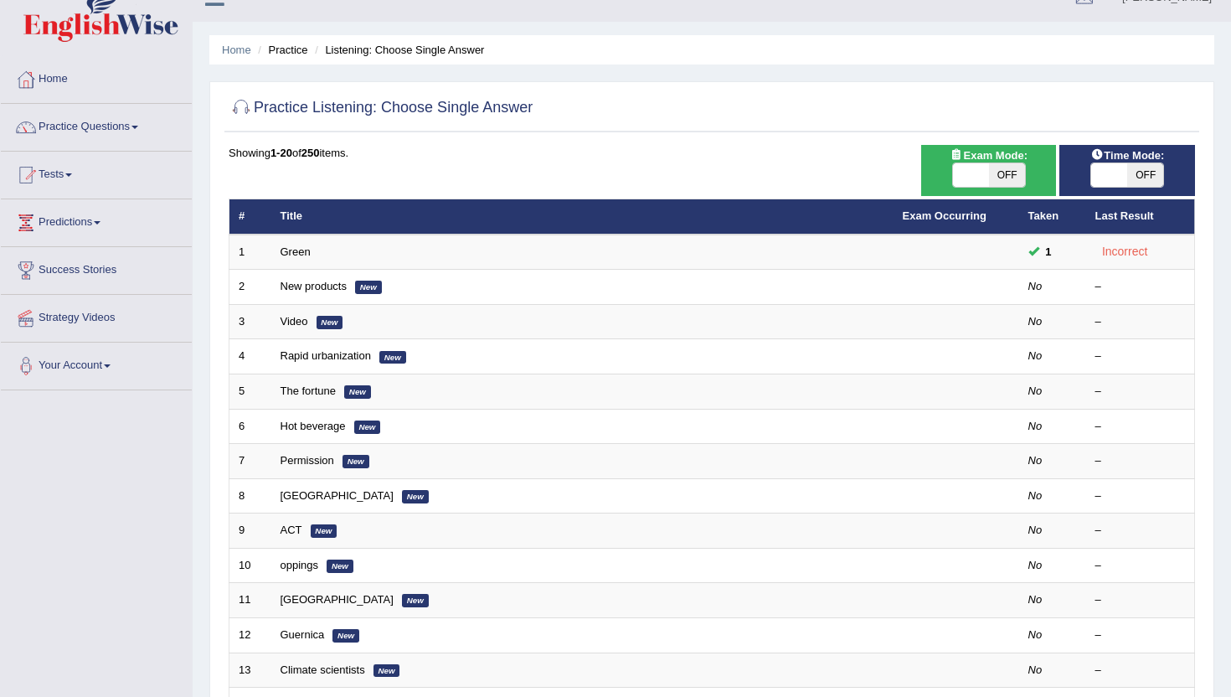
scroll to position [39, 0]
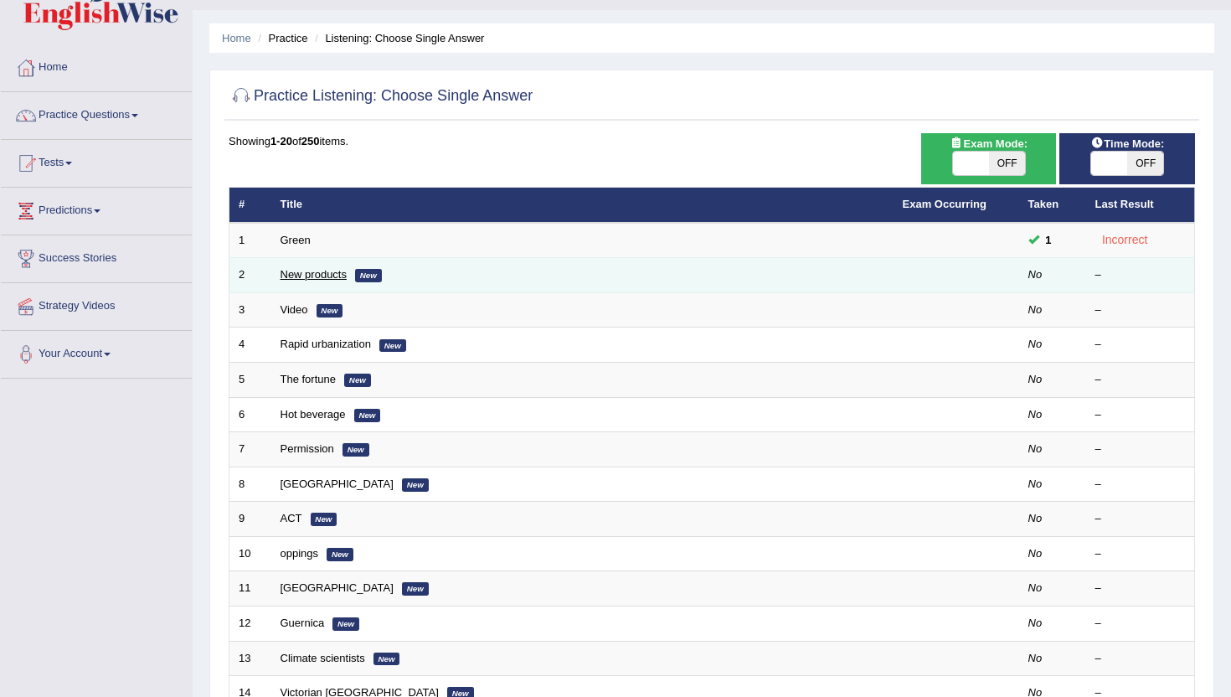
click at [319, 276] on link "New products" at bounding box center [314, 274] width 66 height 13
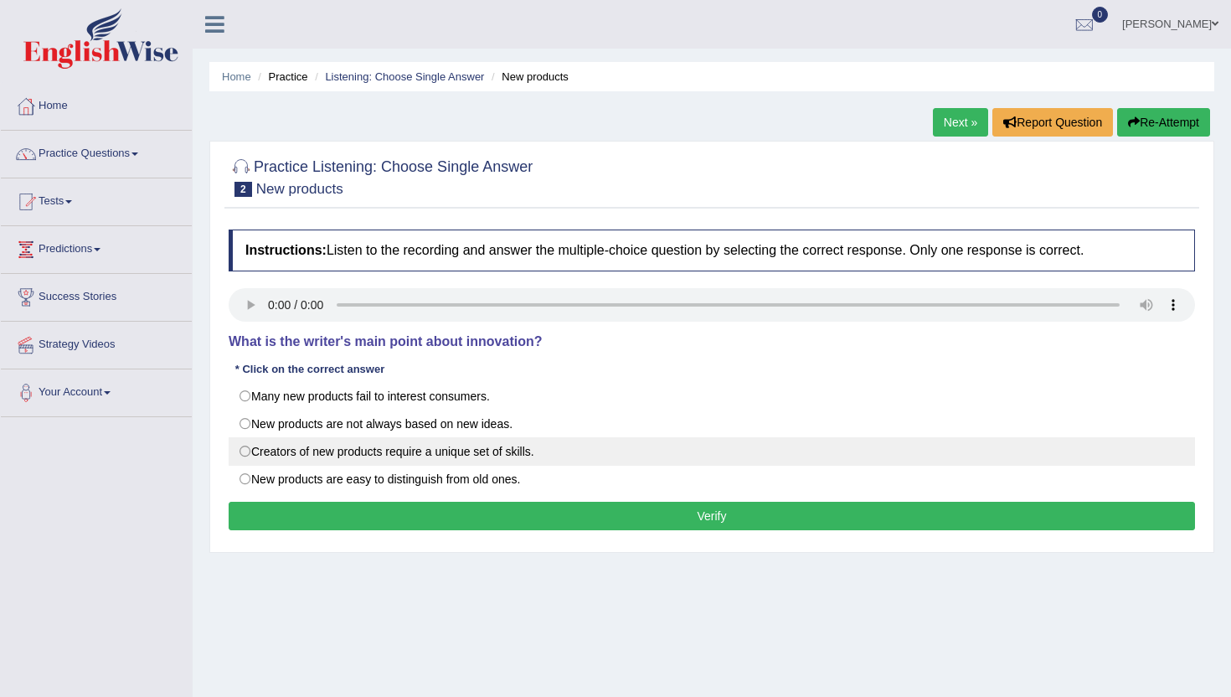
click at [250, 453] on label "Creators of new products require a unique set of skills." at bounding box center [712, 451] width 966 height 28
radio input "true"
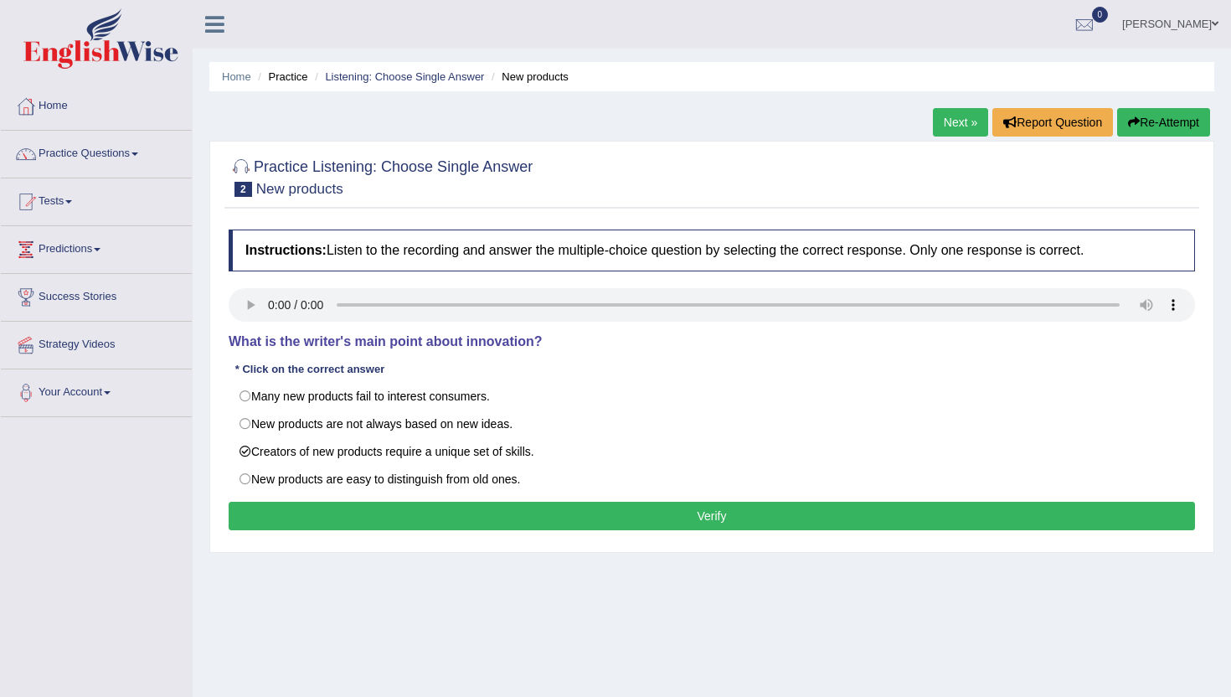
click at [437, 513] on button "Verify" at bounding box center [712, 516] width 966 height 28
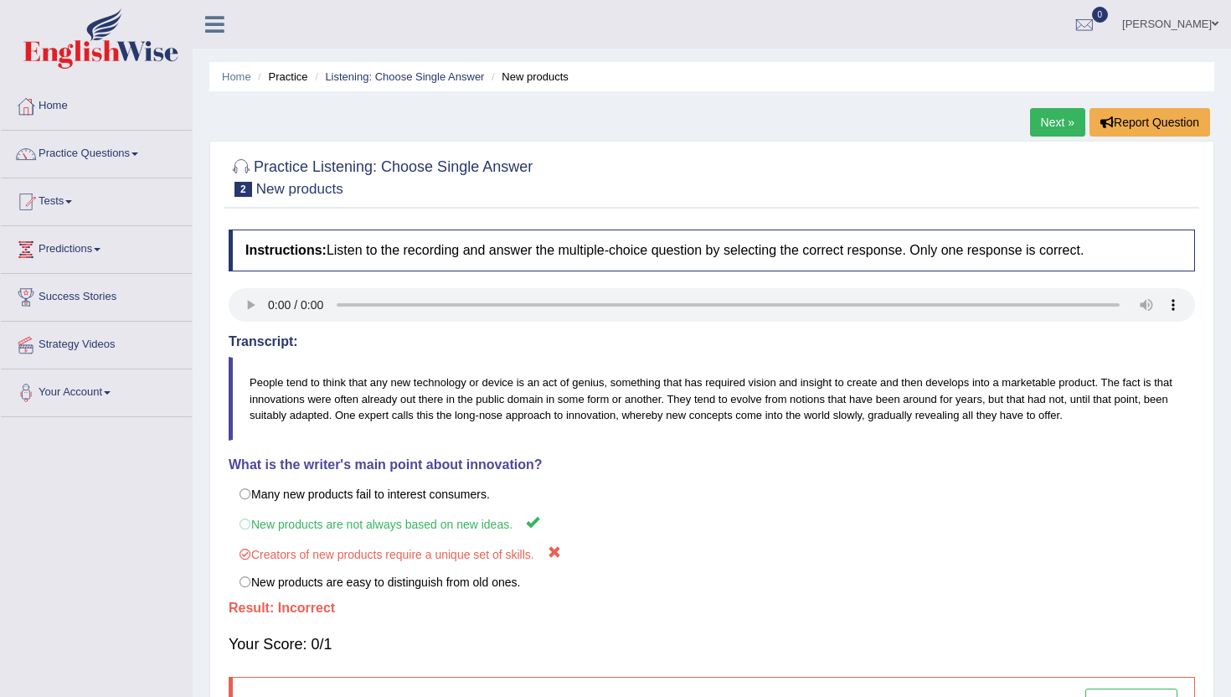
scroll to position [39, 0]
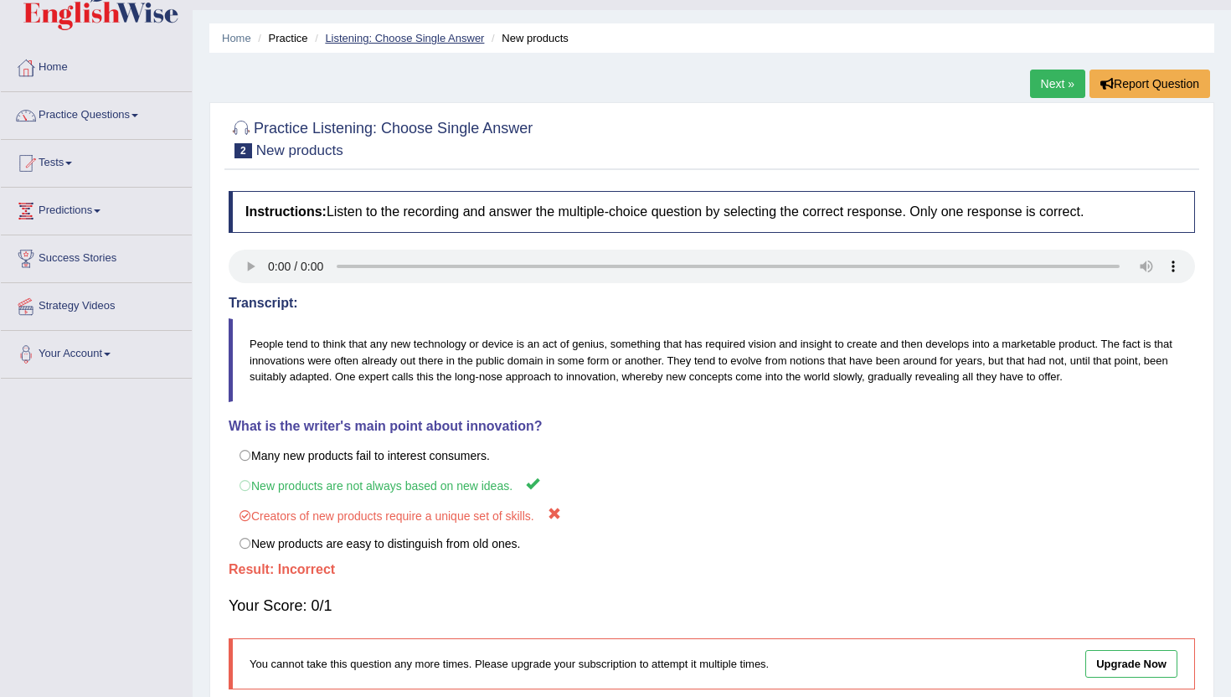
click at [376, 37] on link "Listening: Choose Single Answer" at bounding box center [404, 38] width 159 height 13
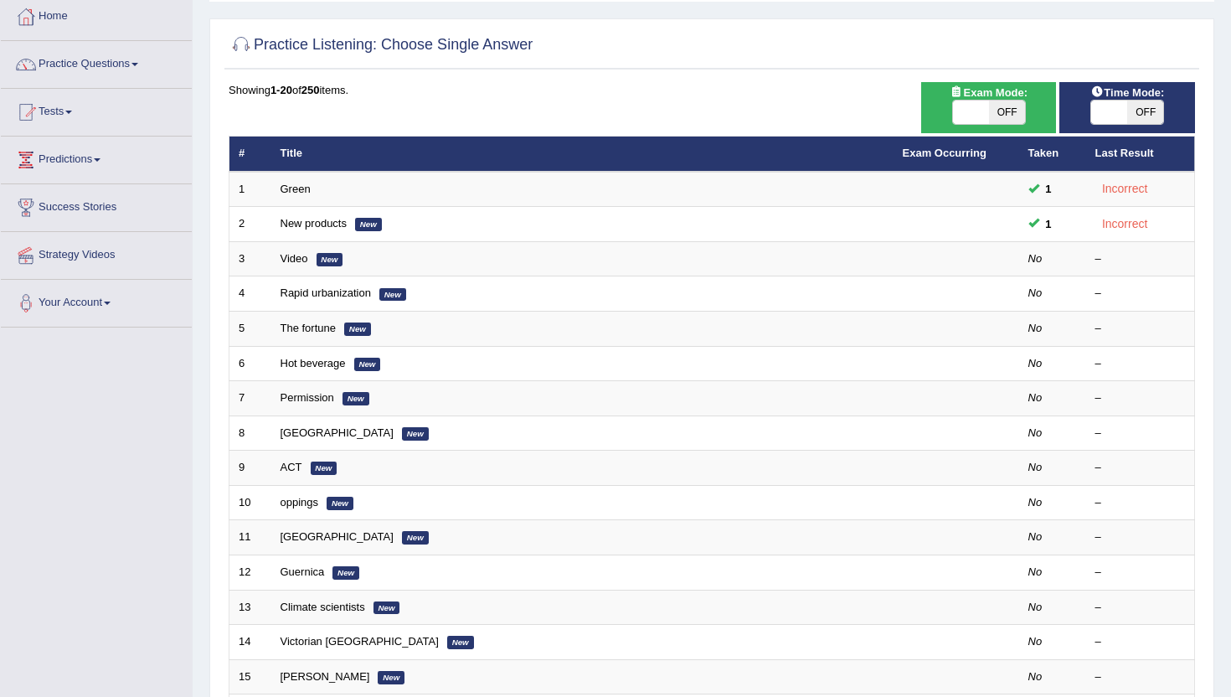
scroll to position [94, 0]
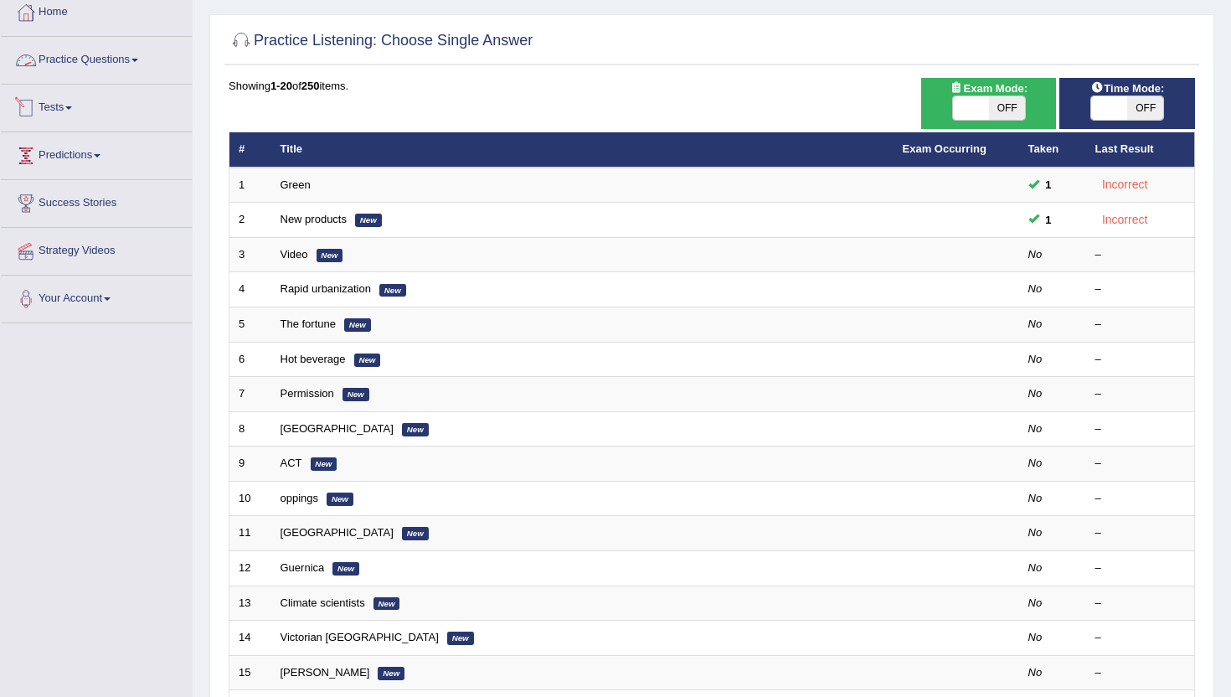
click at [91, 59] on link "Practice Questions" at bounding box center [96, 58] width 191 height 42
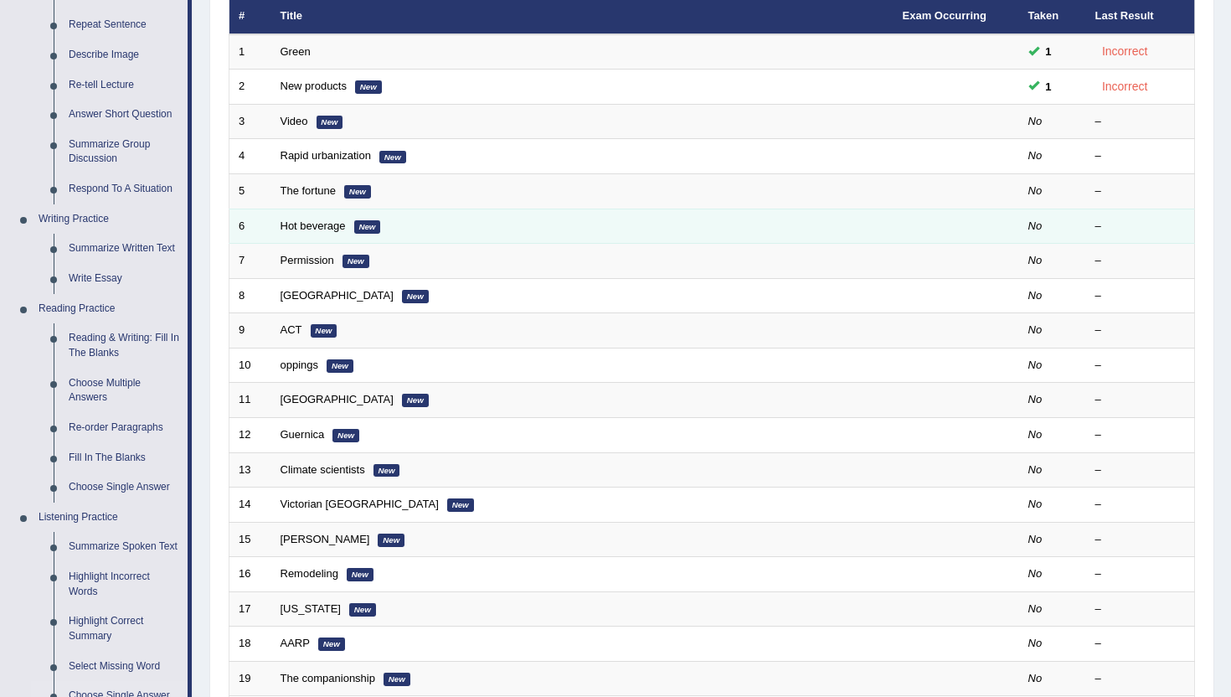
scroll to position [210, 0]
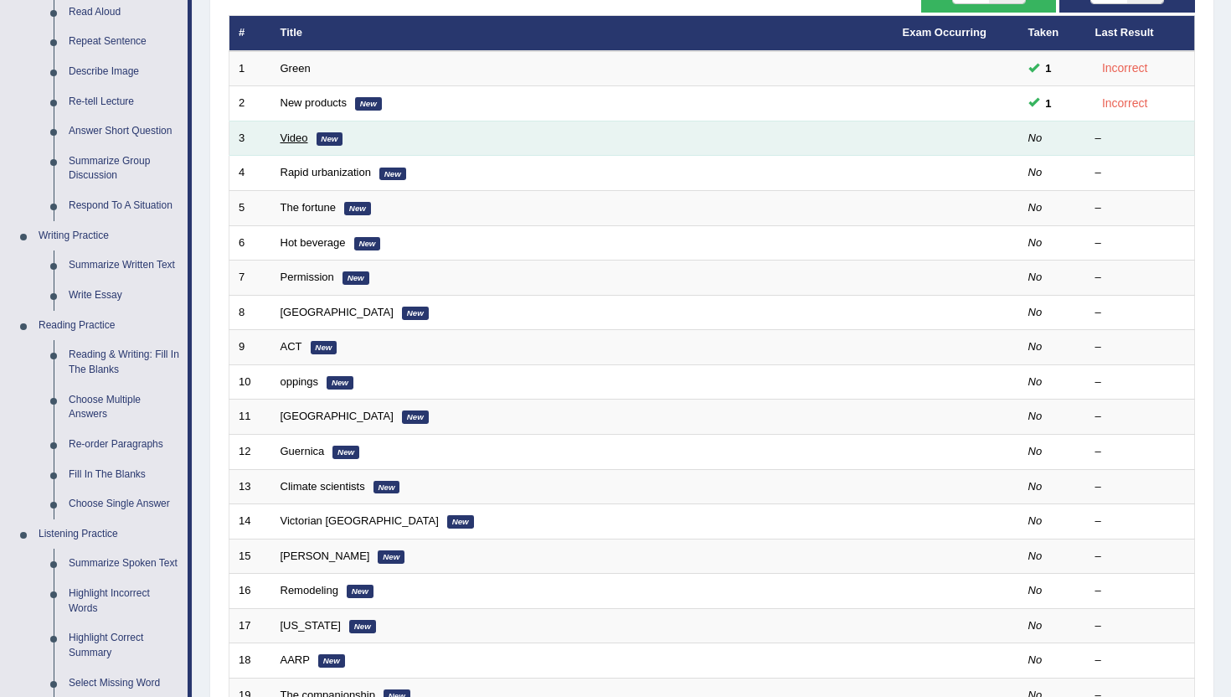
click at [299, 139] on link "Video" at bounding box center [295, 137] width 28 height 13
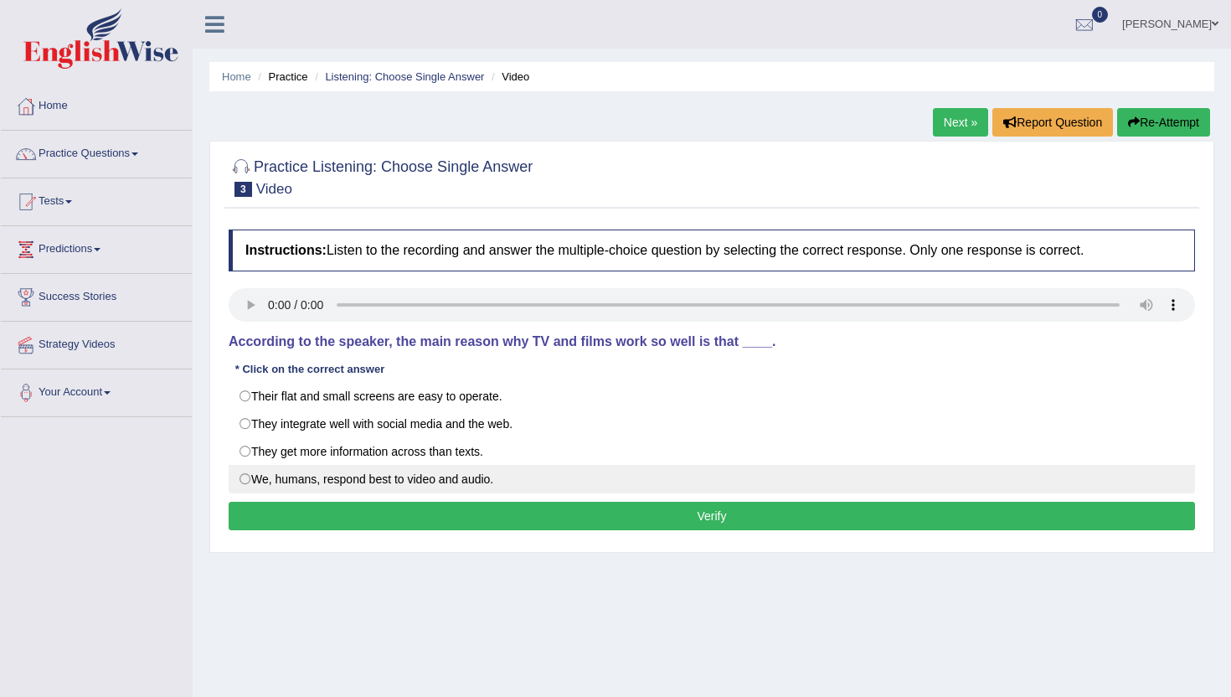
click at [245, 478] on label "We, humans, respond best to video and audio." at bounding box center [712, 479] width 966 height 28
radio input "true"
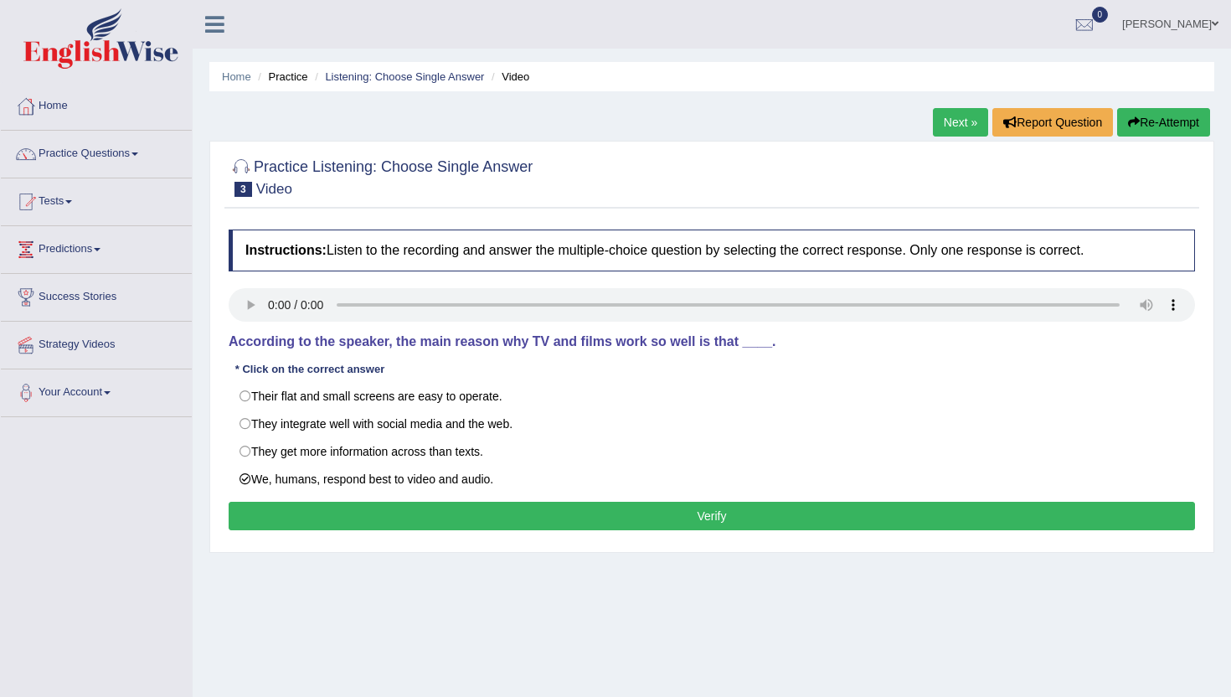
click at [337, 519] on button "Verify" at bounding box center [712, 516] width 966 height 28
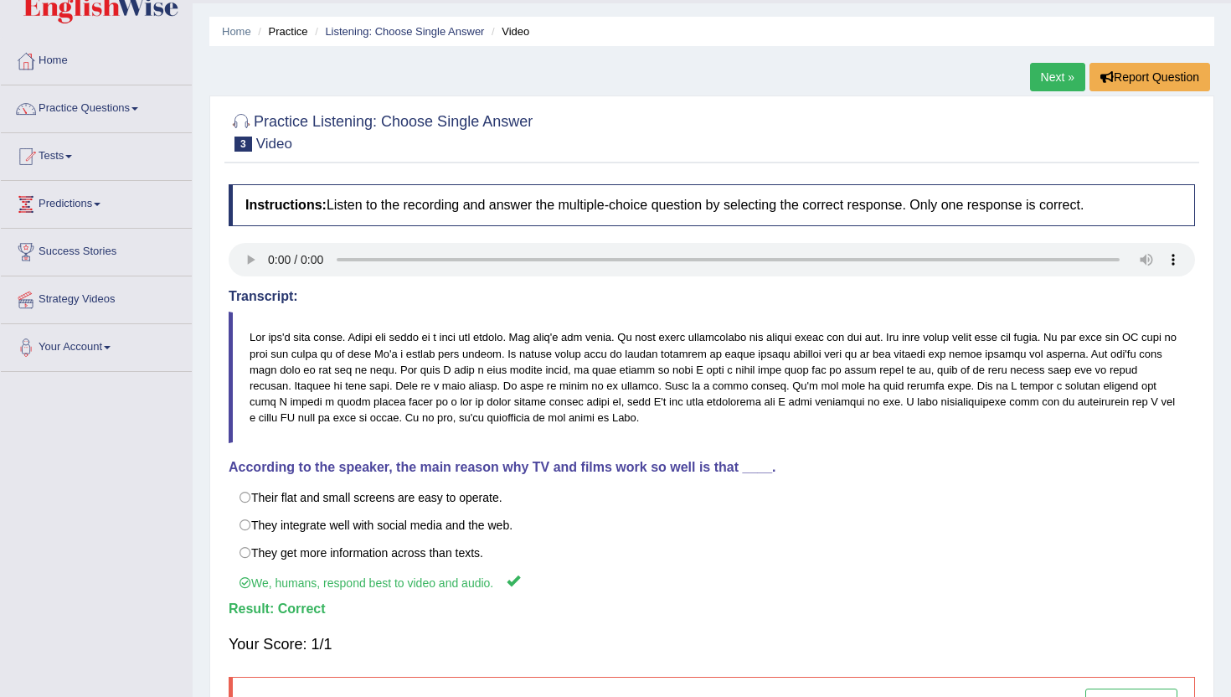
scroll to position [44, 0]
click at [1053, 80] on link "Next »" at bounding box center [1057, 78] width 55 height 28
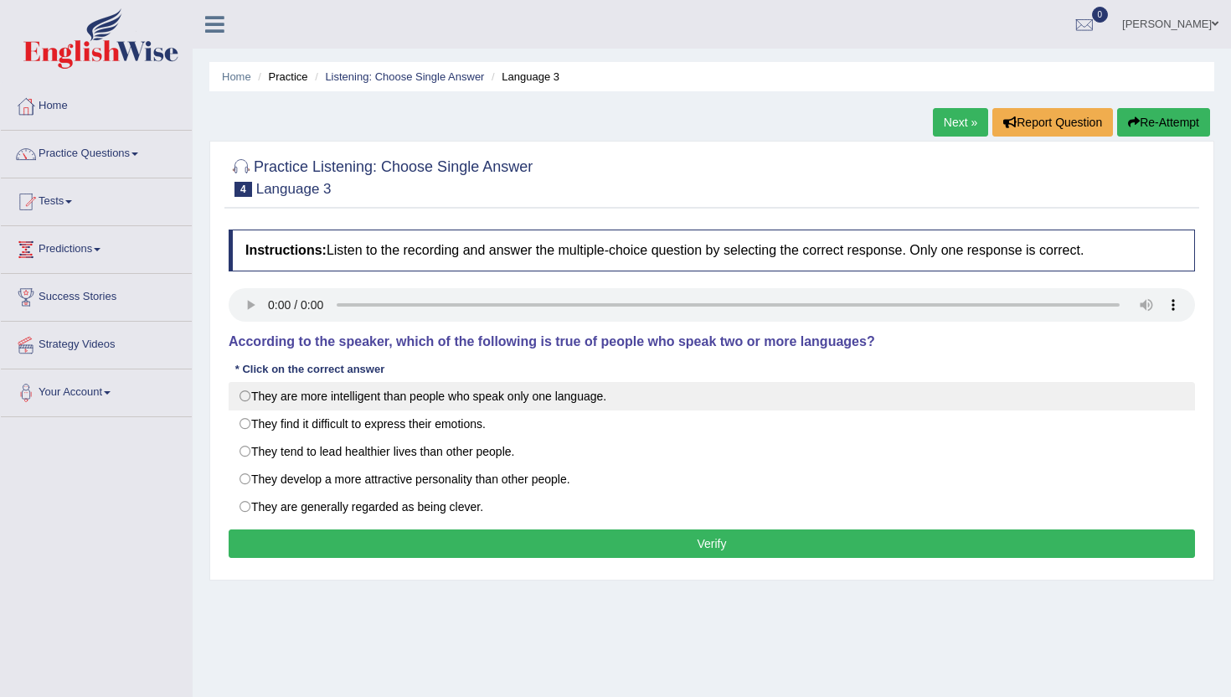
click at [247, 394] on label "They are more intelligent than people who speak only one language." at bounding box center [712, 396] width 966 height 28
radio input "true"
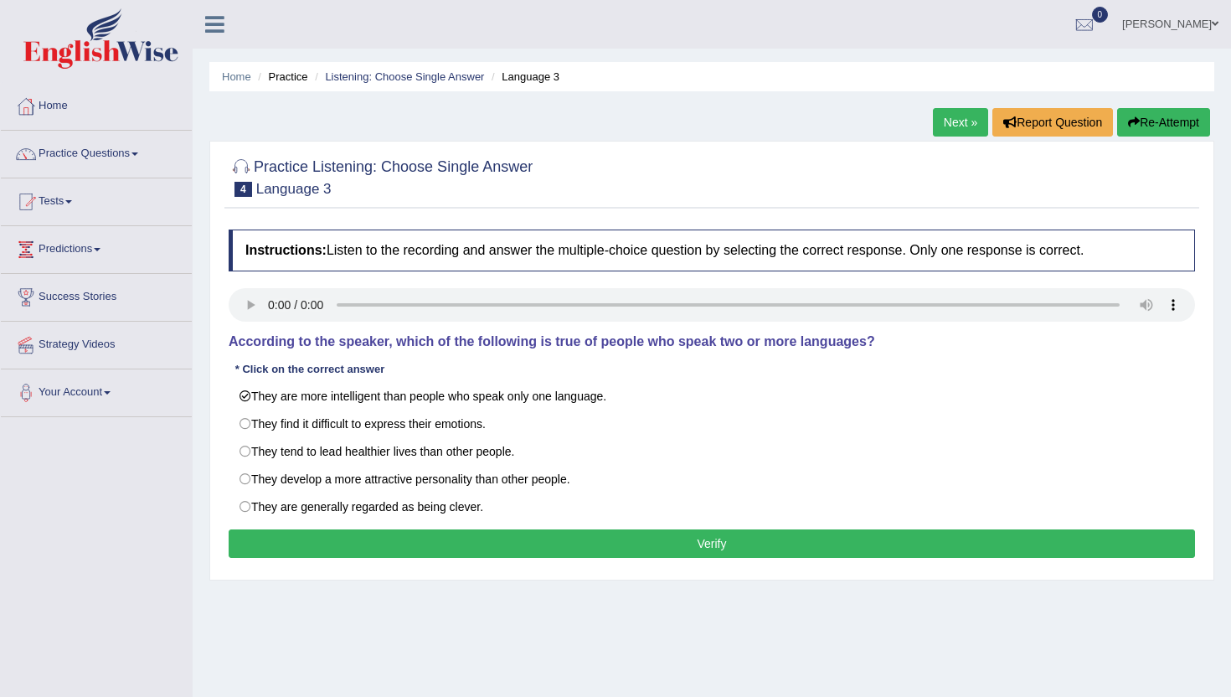
click at [476, 544] on button "Verify" at bounding box center [712, 543] width 966 height 28
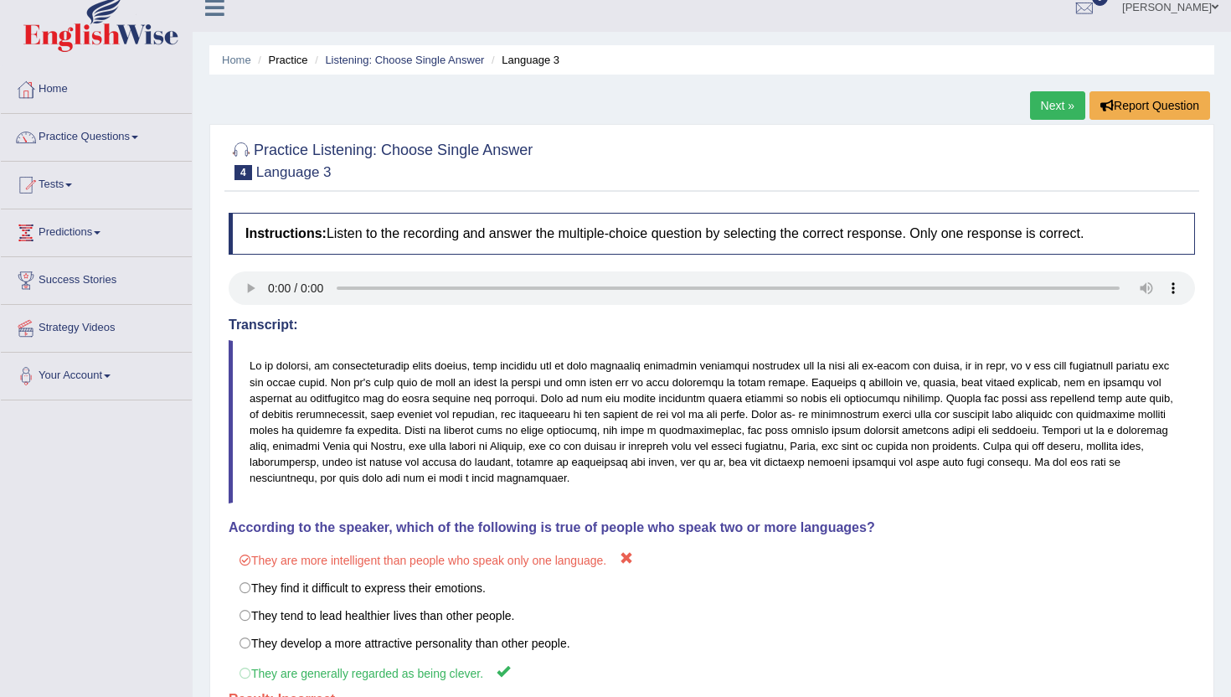
scroll to position [16, 0]
click at [1044, 111] on link "Next »" at bounding box center [1057, 106] width 55 height 28
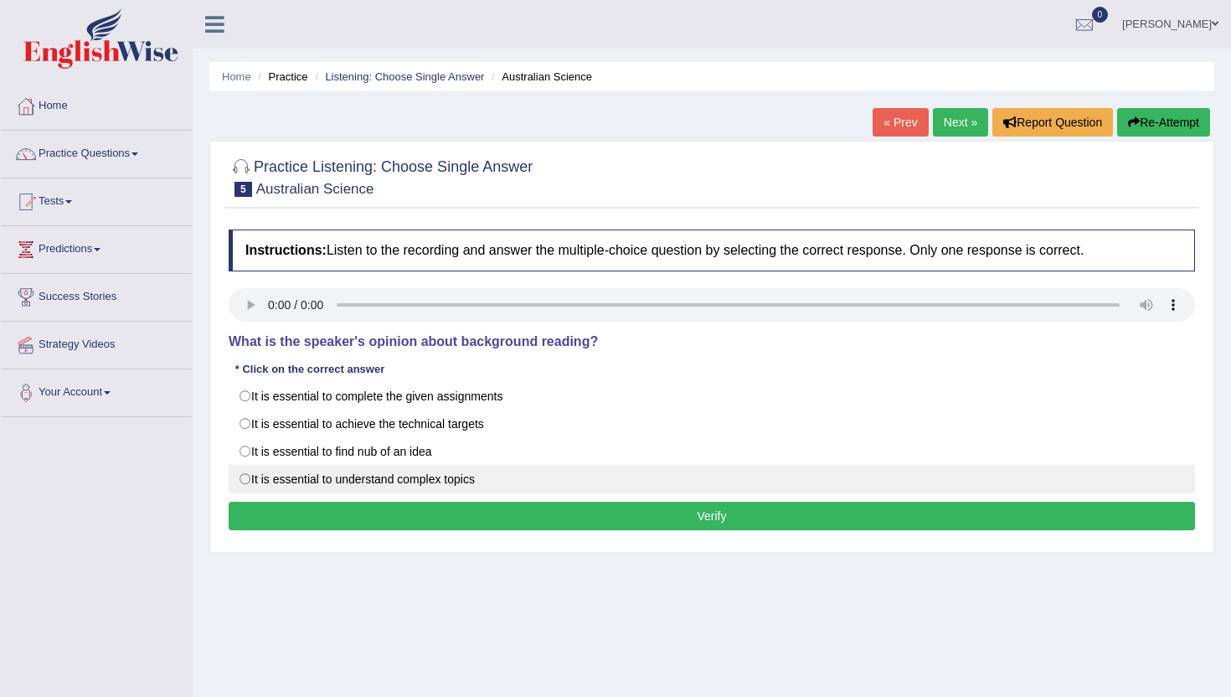
click at [245, 477] on label "It is essential to understand complex topics" at bounding box center [712, 479] width 966 height 28
radio input "true"
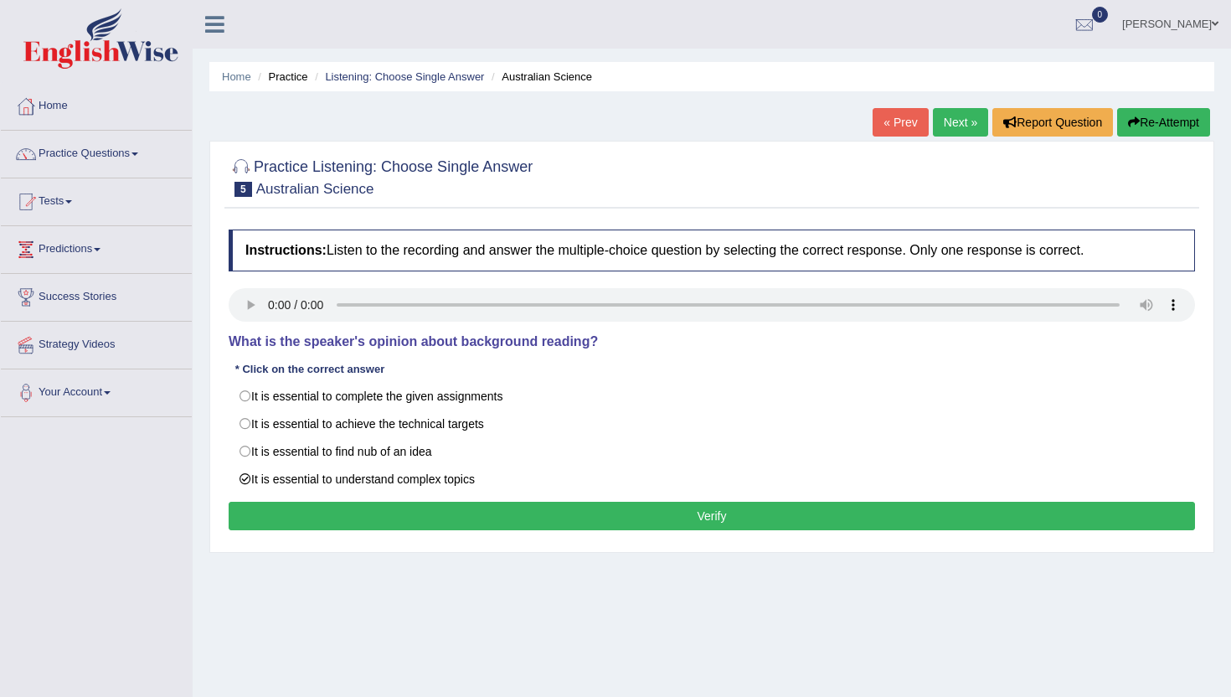
click at [348, 511] on button "Verify" at bounding box center [712, 516] width 966 height 28
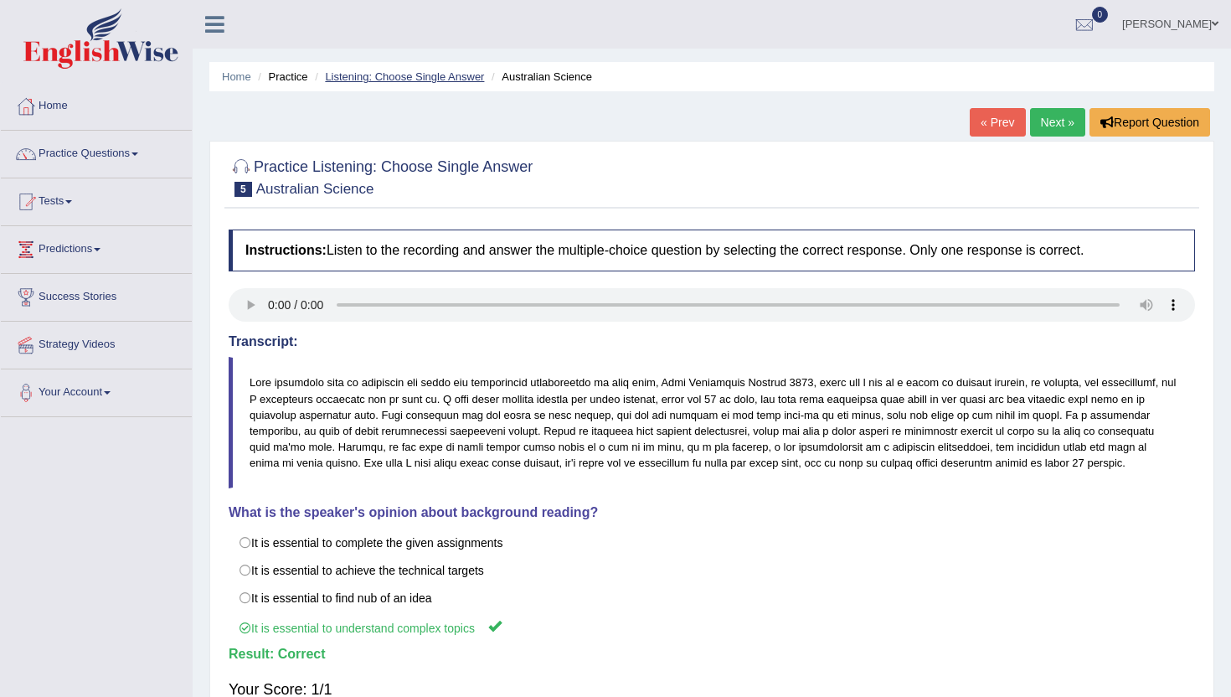
click at [402, 80] on link "Listening: Choose Single Answer" at bounding box center [404, 76] width 159 height 13
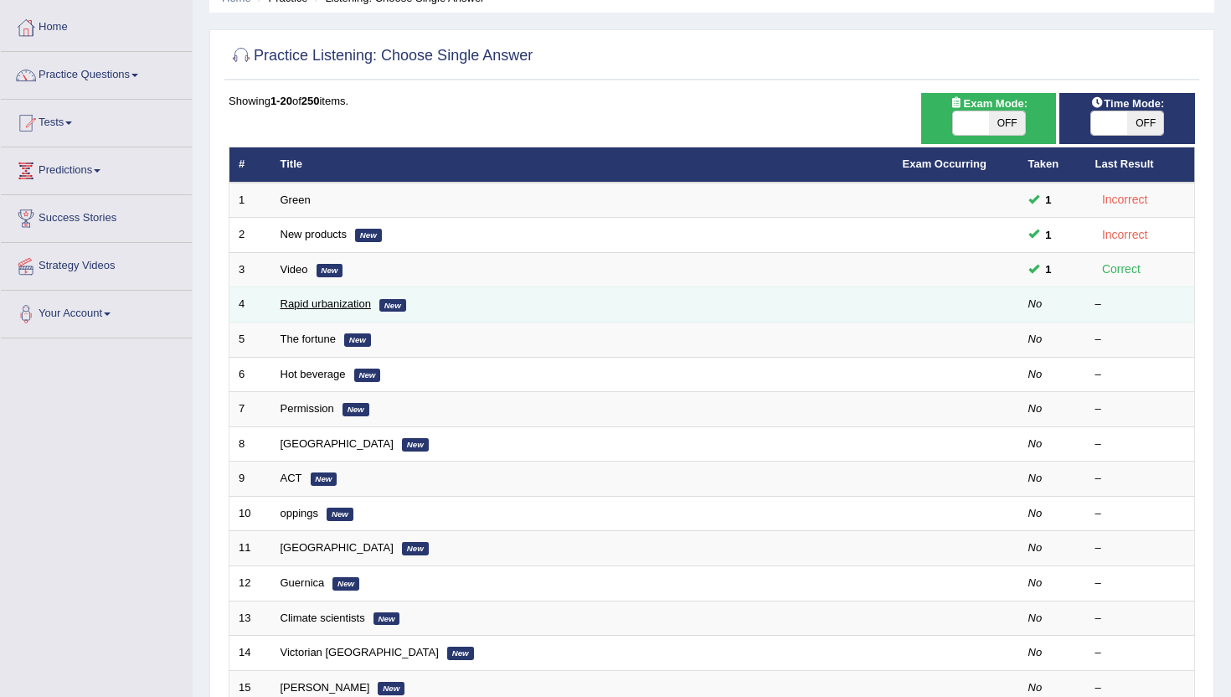
scroll to position [94, 0]
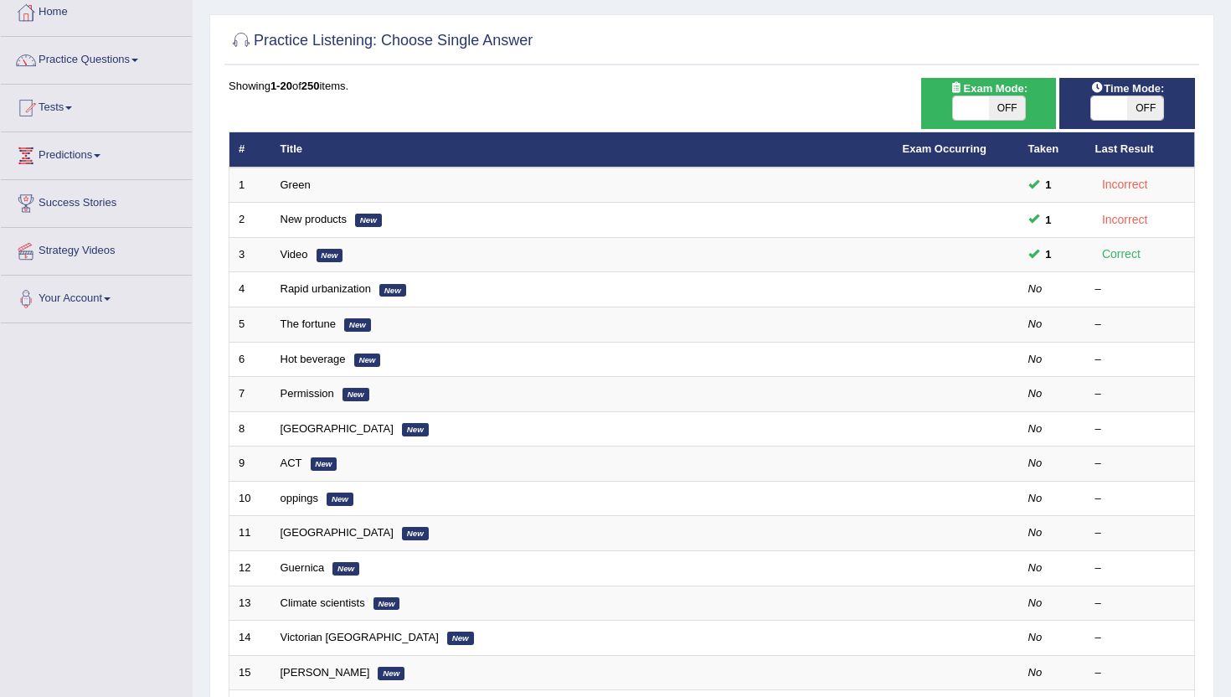
click at [1148, 104] on span "OFF" at bounding box center [1145, 107] width 36 height 23
checkbox input "true"
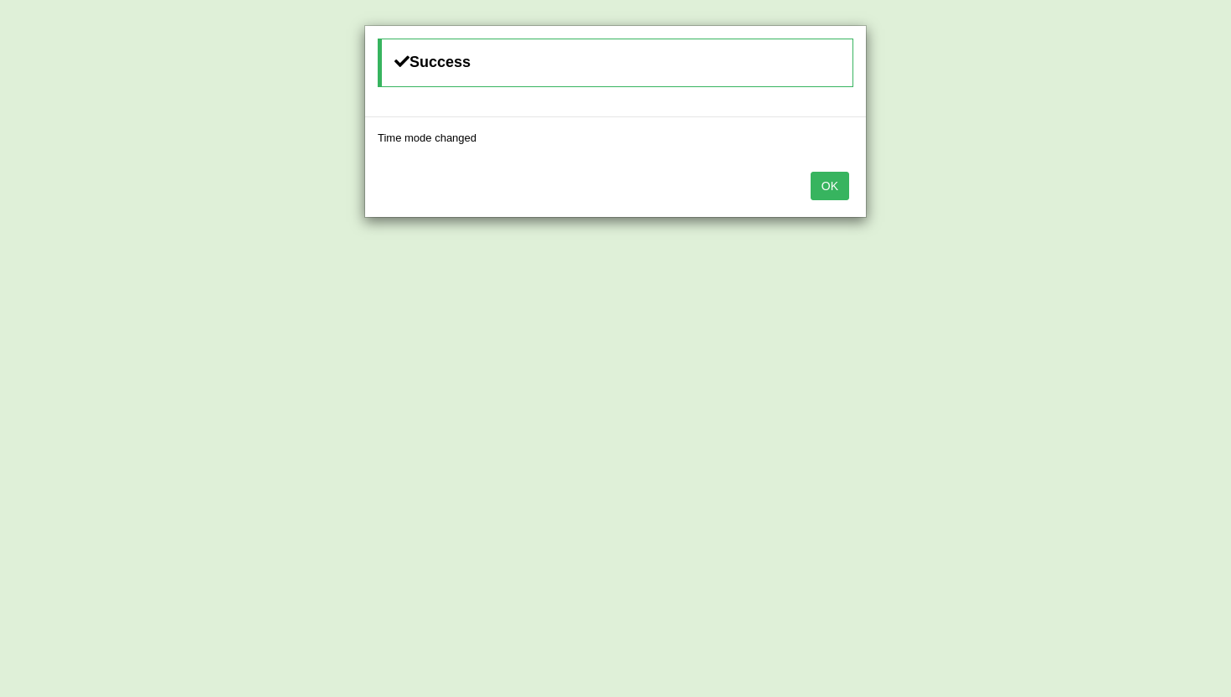
click at [821, 190] on button "OK" at bounding box center [830, 186] width 39 height 28
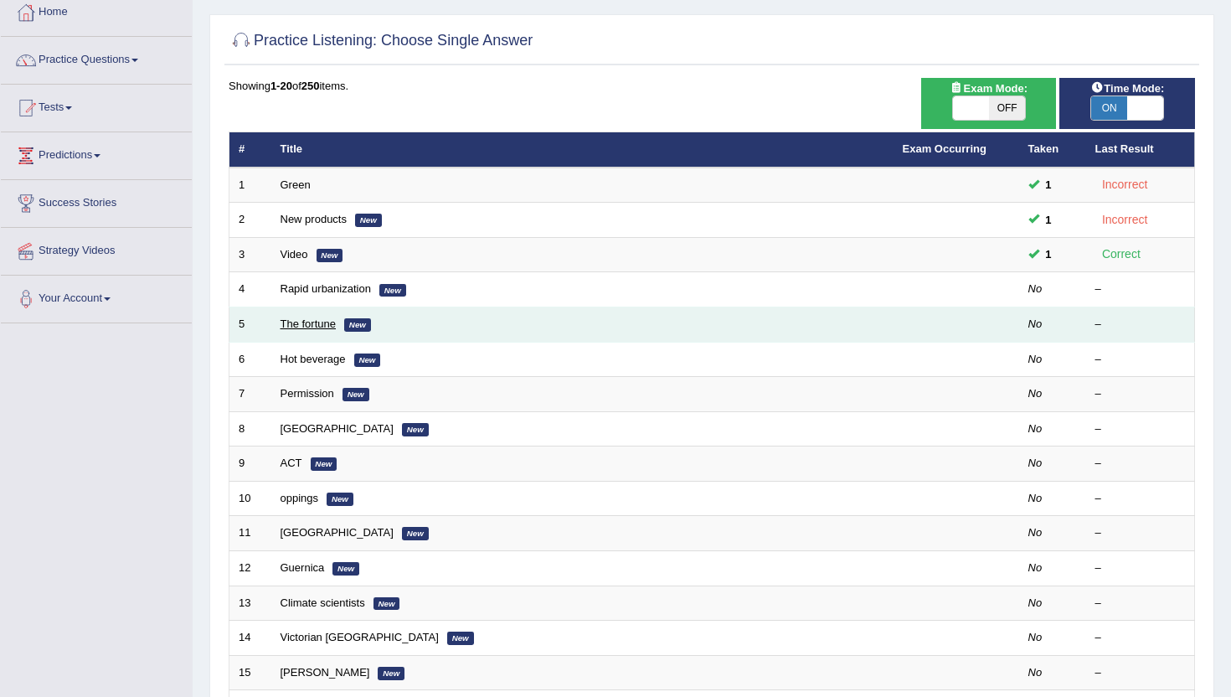
click at [316, 328] on link "The fortune" at bounding box center [309, 323] width 56 height 13
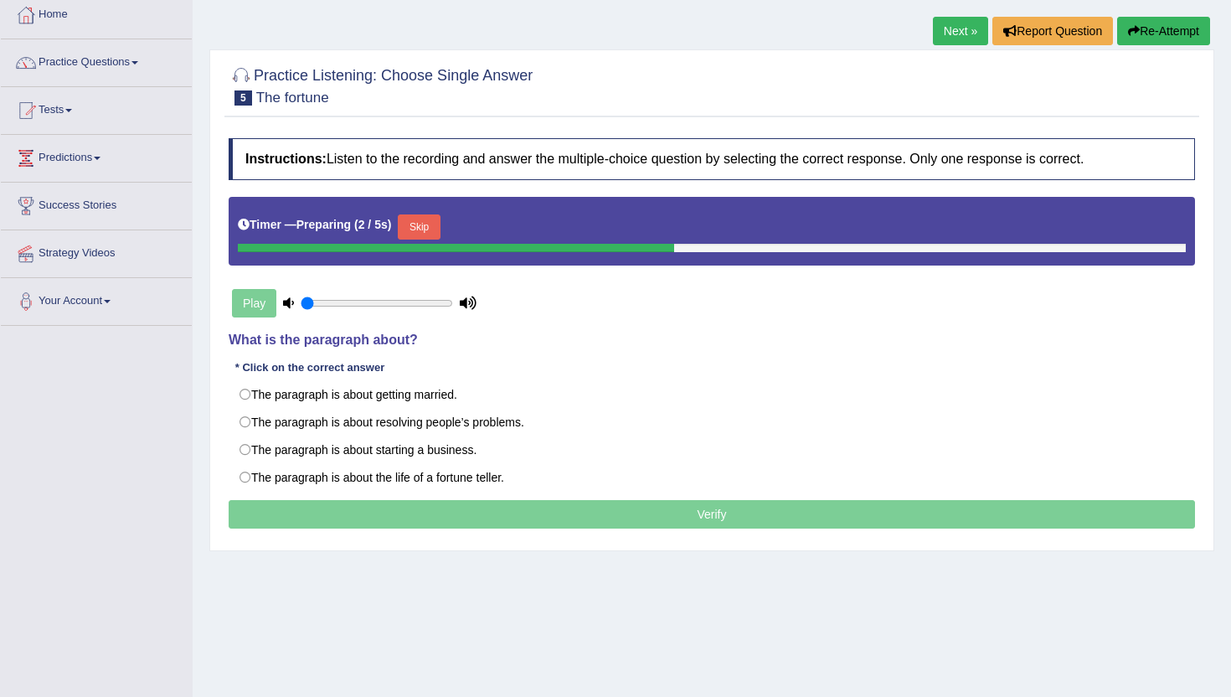
scroll to position [95, 0]
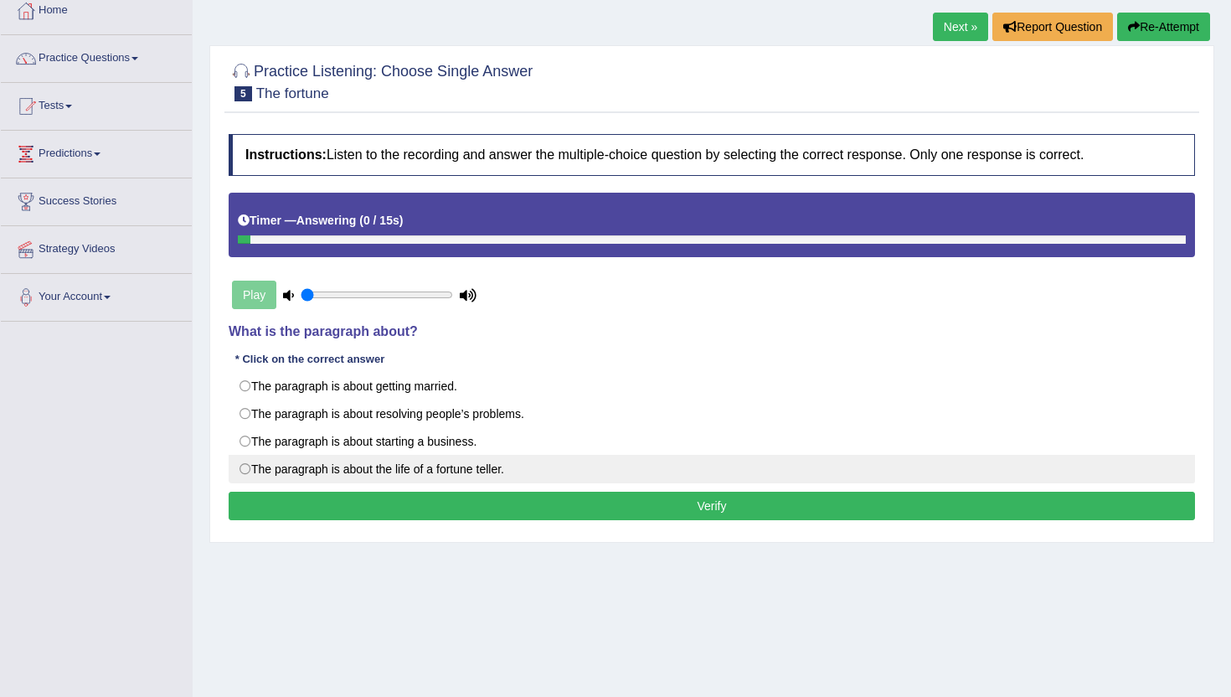
click at [249, 465] on label "The paragraph is about the life of a fortune teller." at bounding box center [712, 469] width 966 height 28
radio input "true"
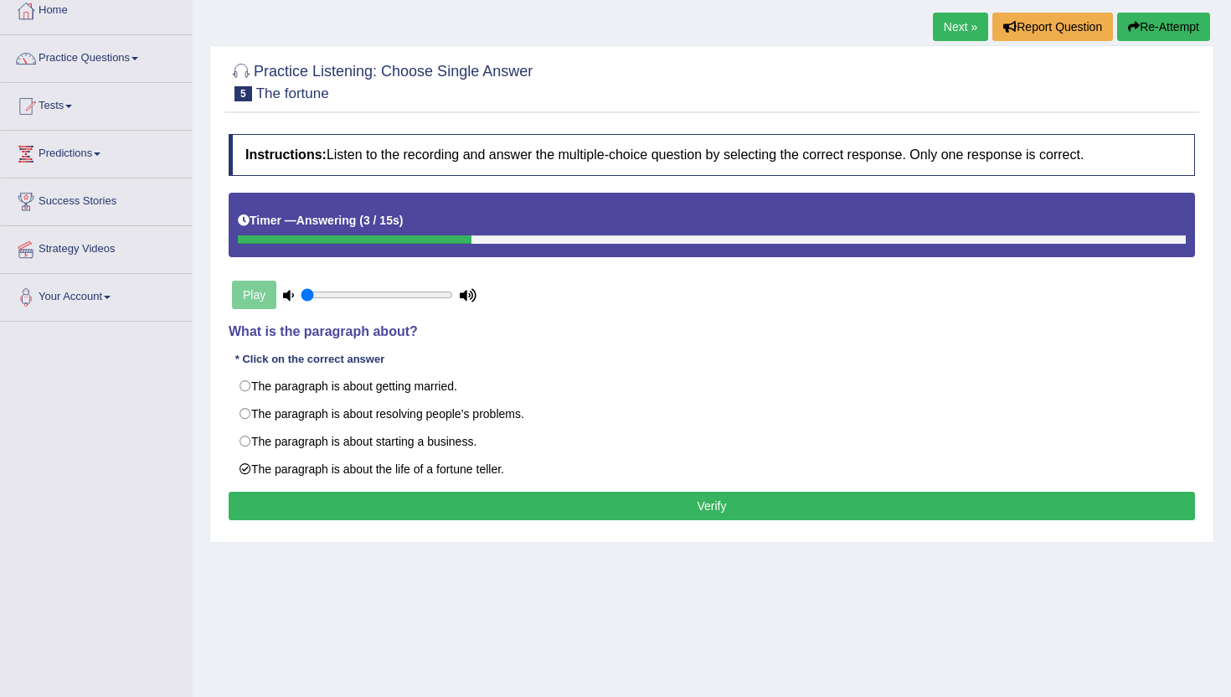
click at [317, 503] on button "Verify" at bounding box center [712, 506] width 966 height 28
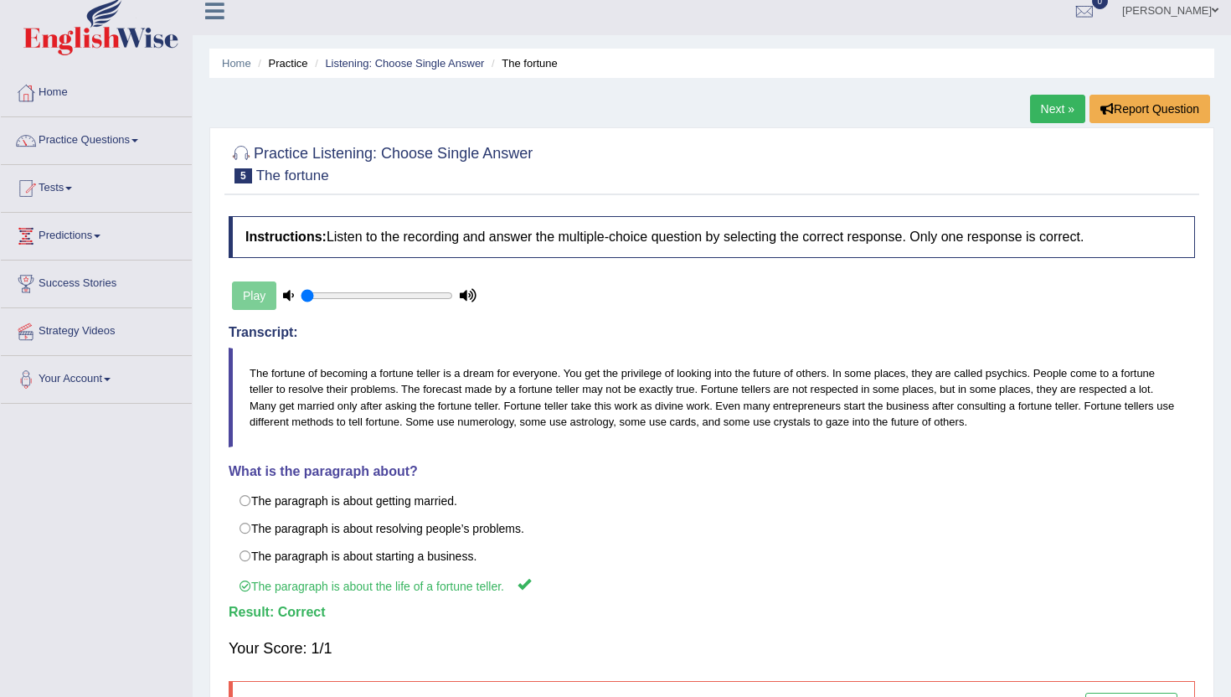
scroll to position [11, 0]
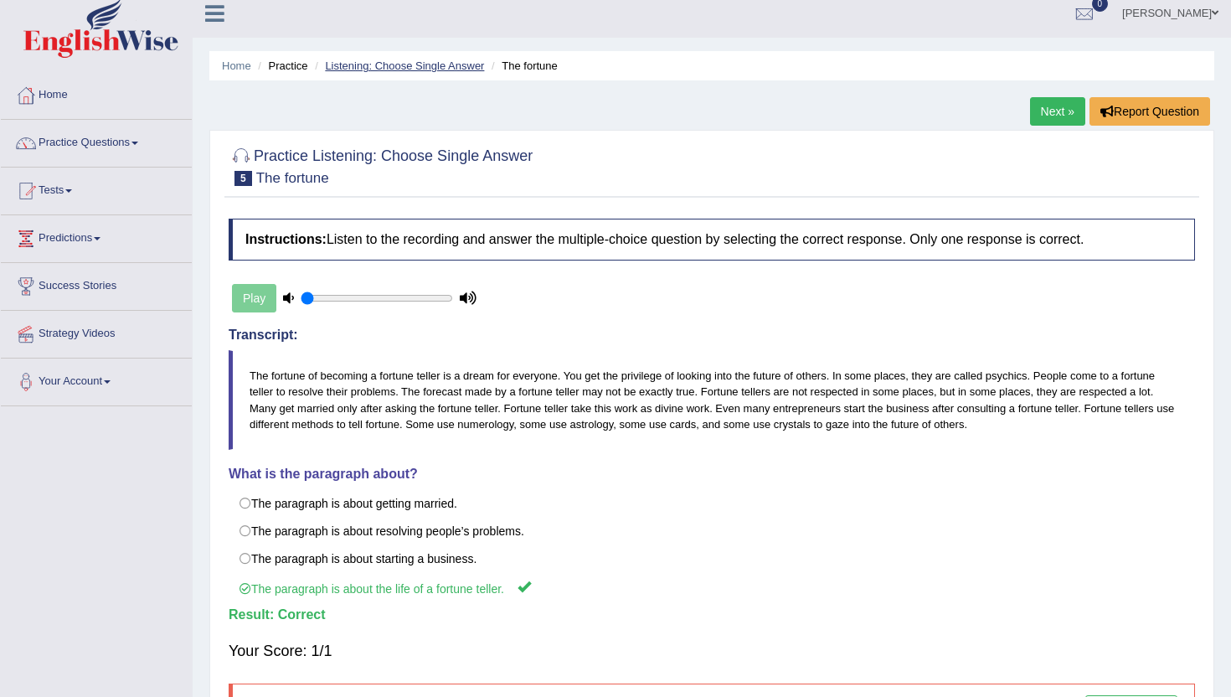
click at [416, 64] on link "Listening: Choose Single Answer" at bounding box center [404, 65] width 159 height 13
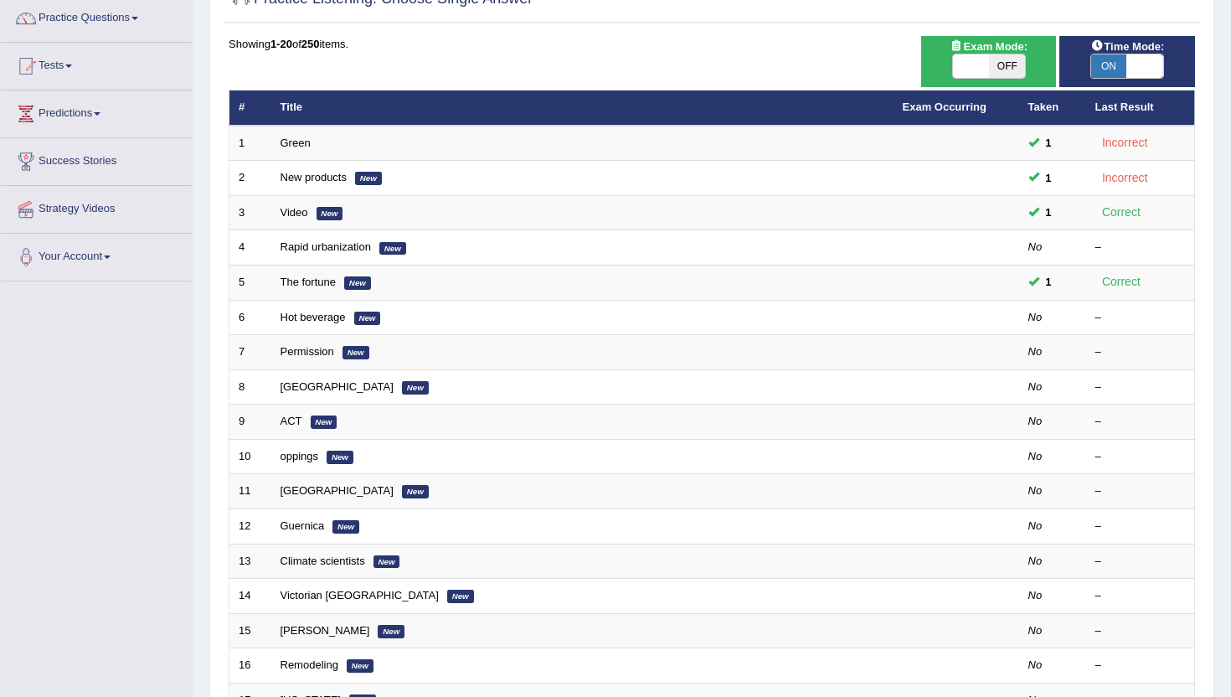
scroll to position [143, 0]
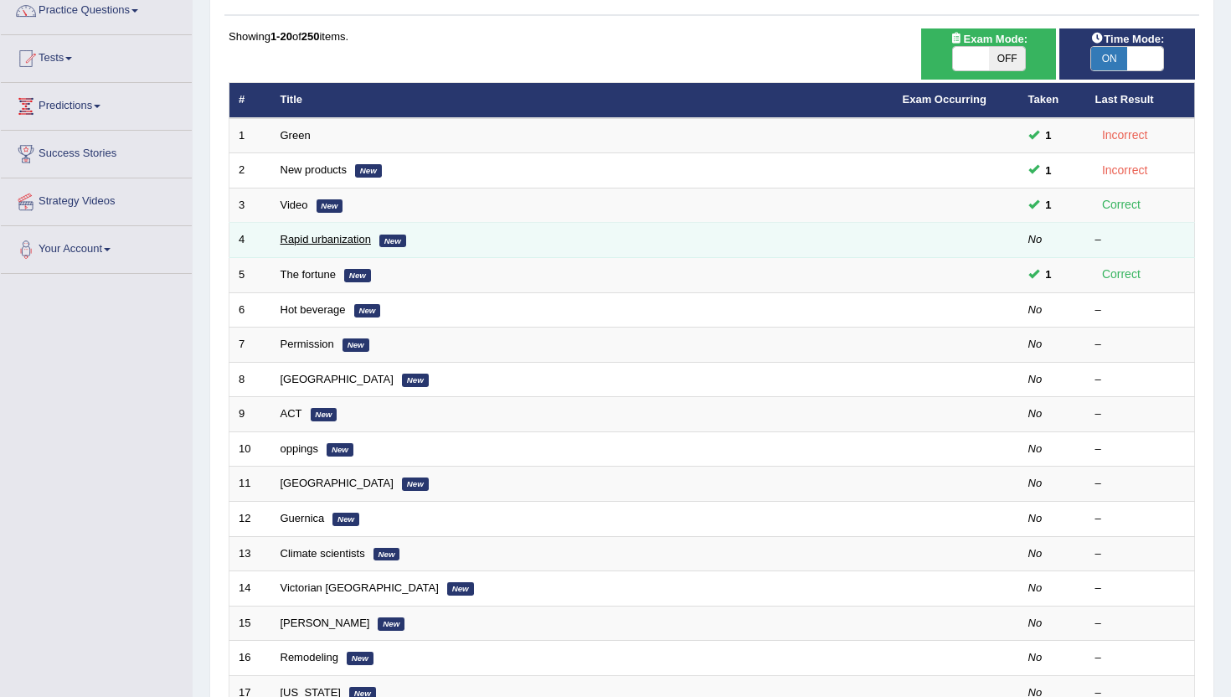
click at [332, 240] on link "Rapid urbanization" at bounding box center [326, 239] width 90 height 13
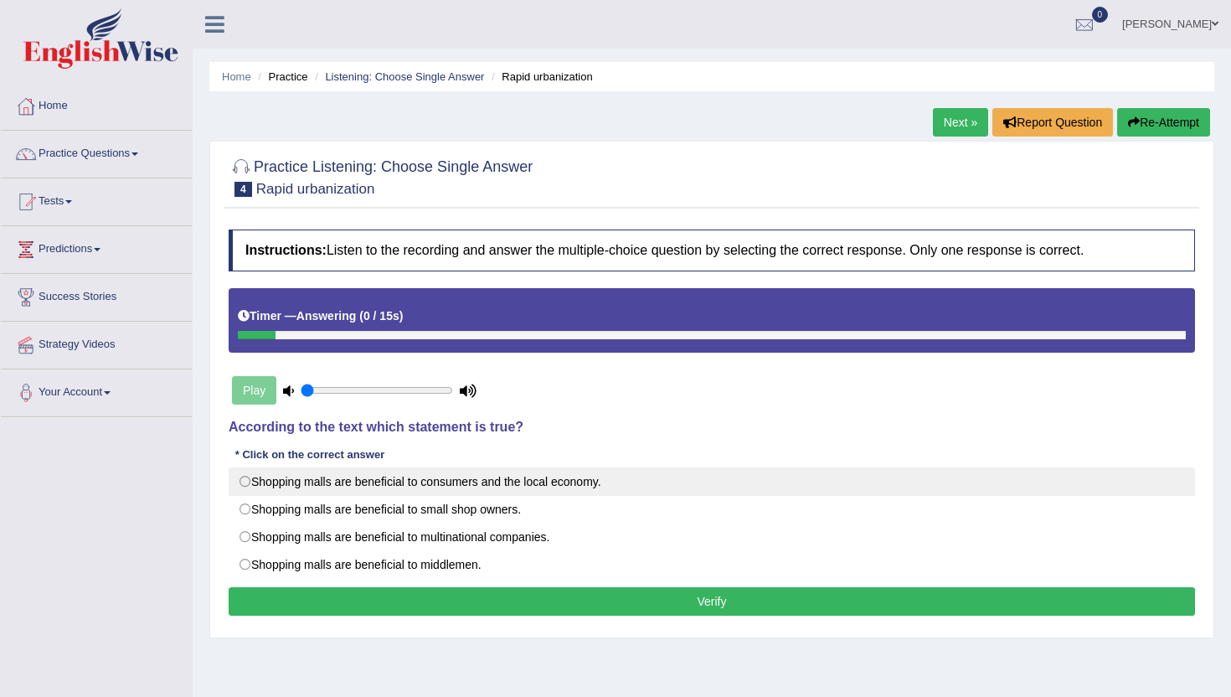
click at [244, 480] on label "Shopping malls are beneficial to consumers and the local economy." at bounding box center [712, 481] width 966 height 28
radio input "true"
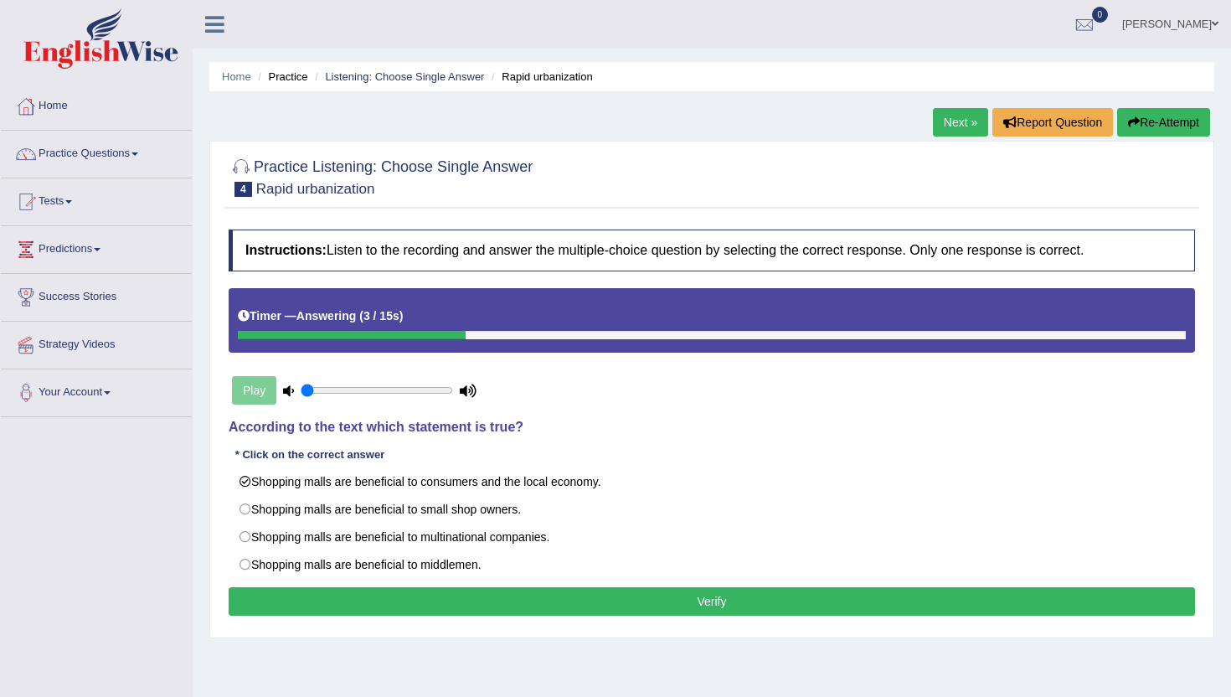
click at [513, 597] on button "Verify" at bounding box center [712, 601] width 966 height 28
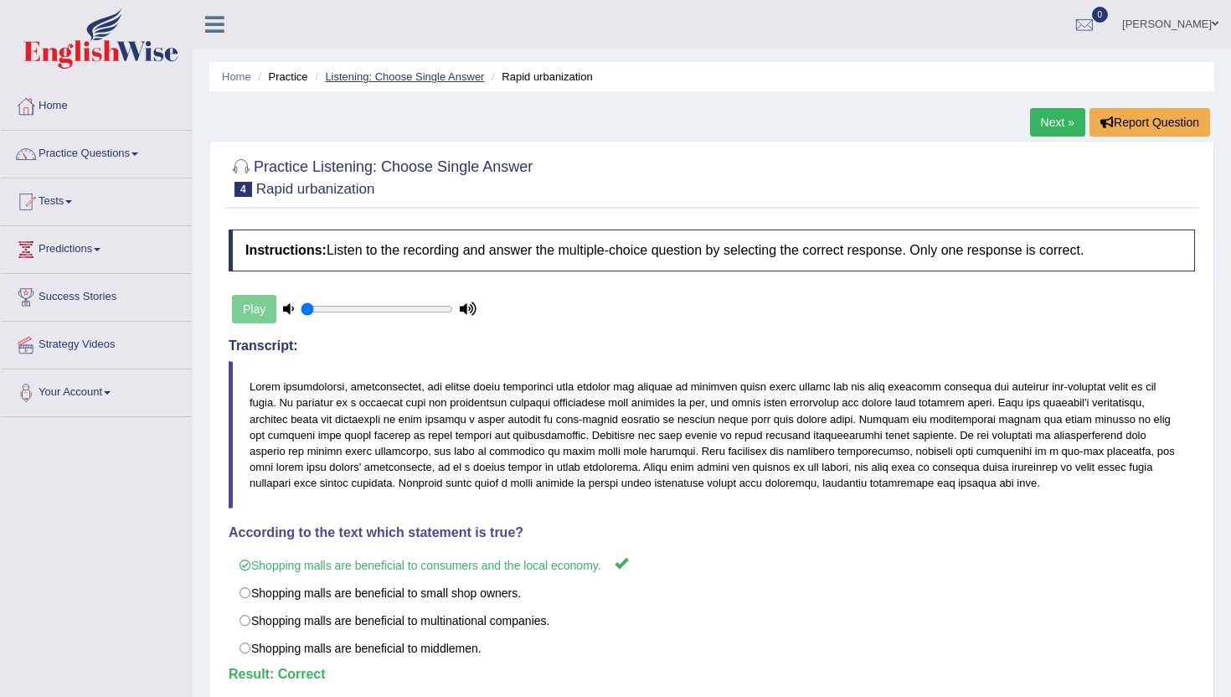
click at [393, 76] on link "Listening: Choose Single Answer" at bounding box center [404, 76] width 159 height 13
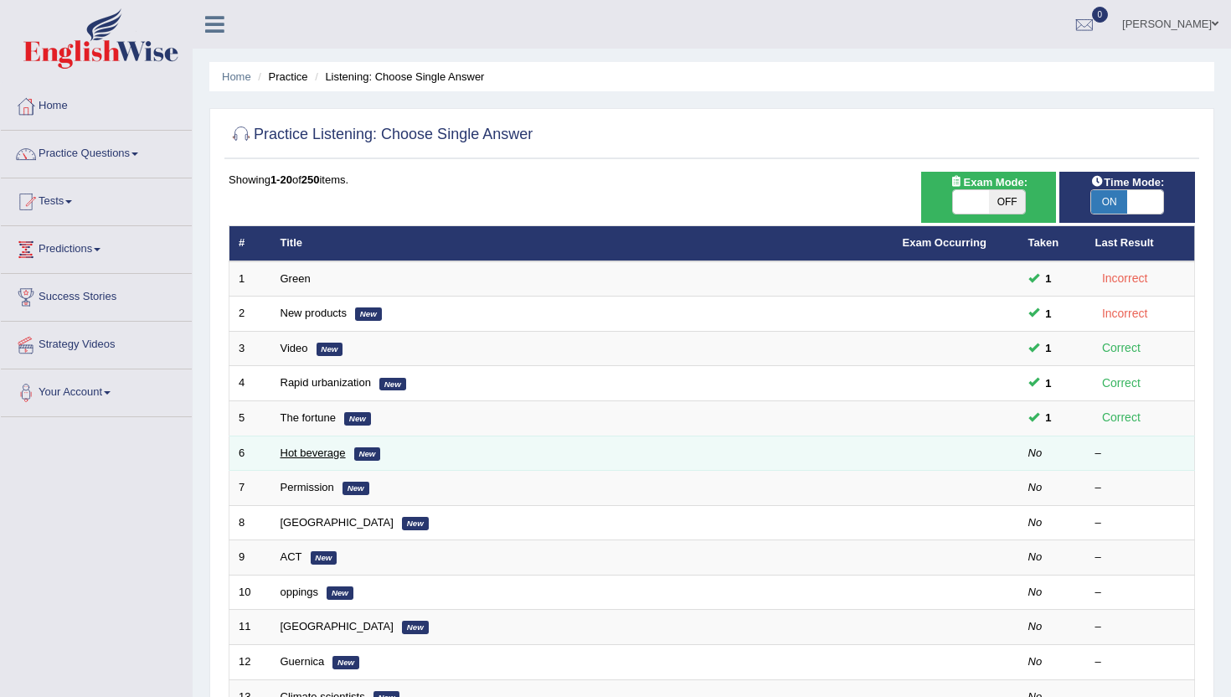
click at [318, 455] on link "Hot beverage" at bounding box center [313, 452] width 65 height 13
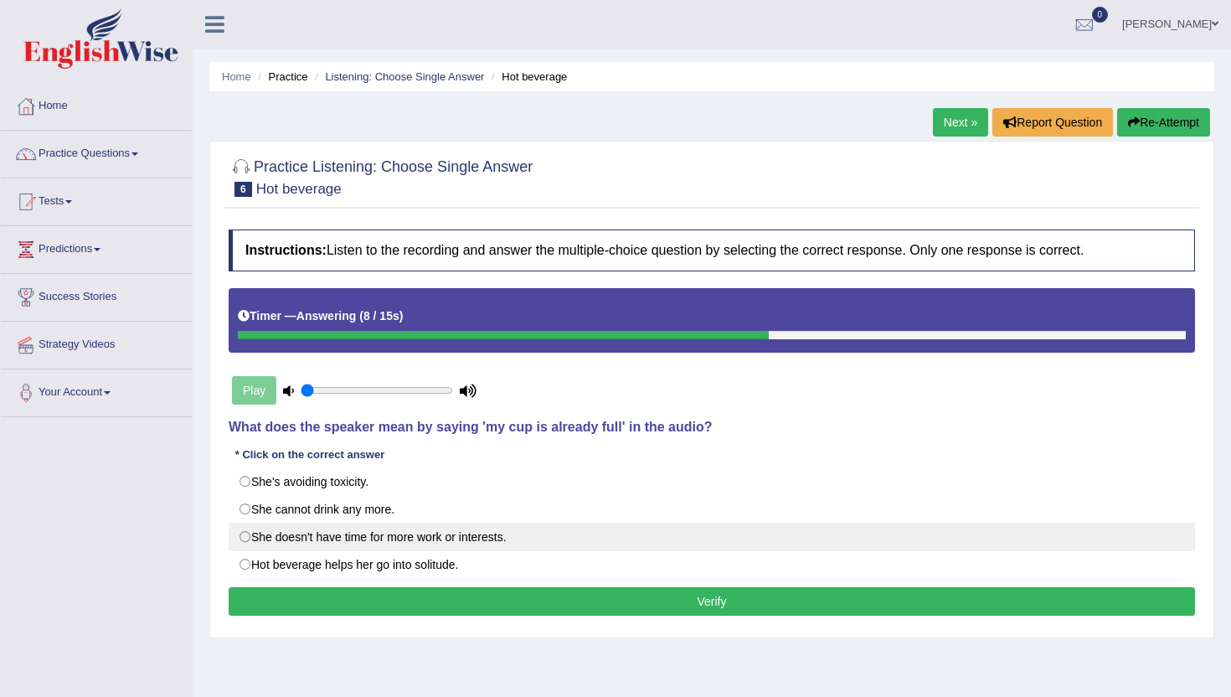
click at [250, 538] on label "She doesn't have time for more work or interests." at bounding box center [712, 537] width 966 height 28
radio input "true"
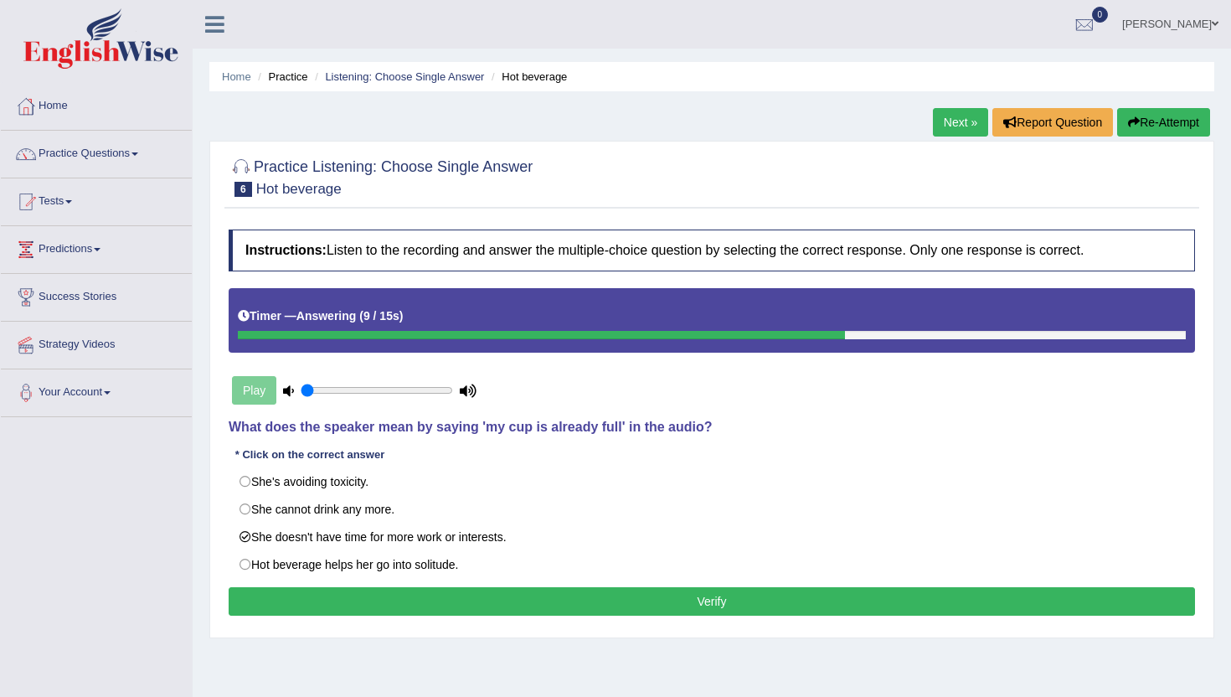
click at [306, 594] on button "Verify" at bounding box center [712, 601] width 966 height 28
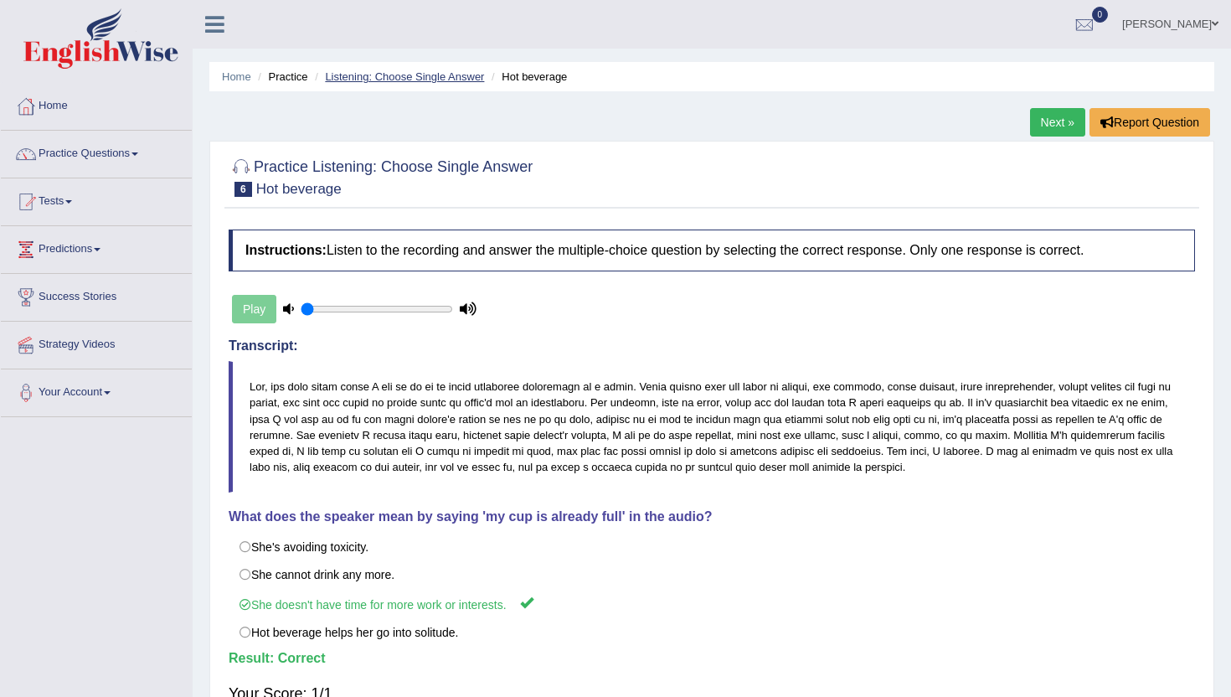
click at [454, 75] on link "Listening: Choose Single Answer" at bounding box center [404, 76] width 159 height 13
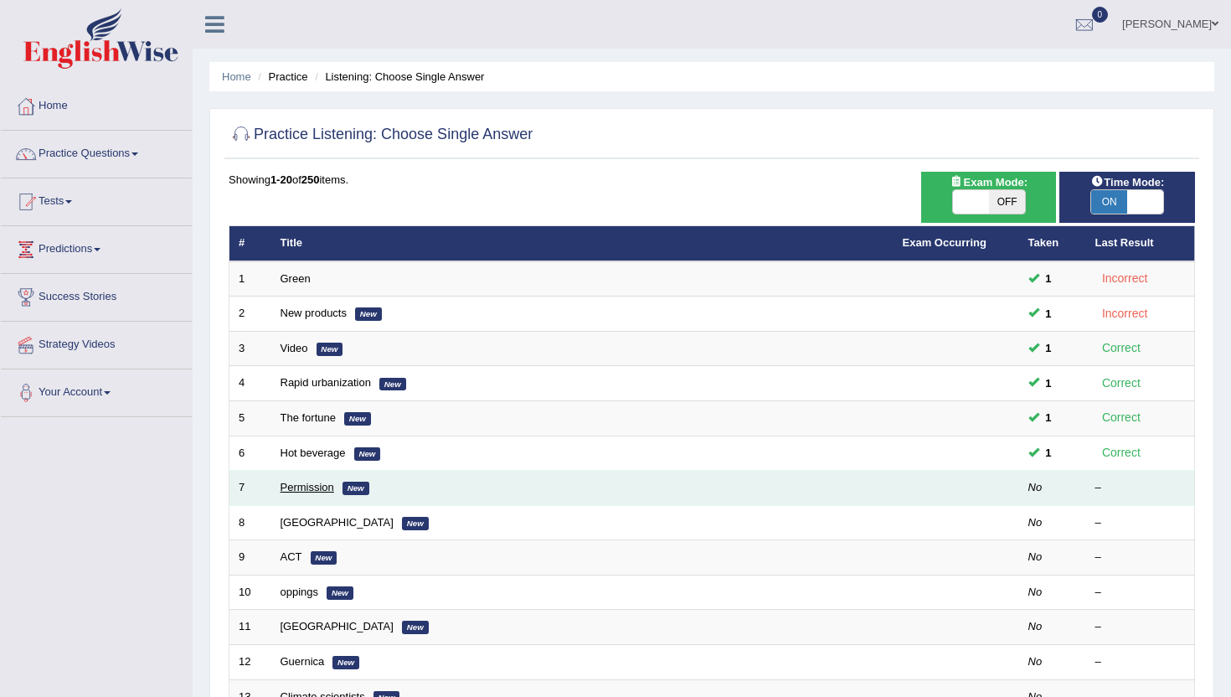
click at [305, 486] on link "Permission" at bounding box center [308, 487] width 54 height 13
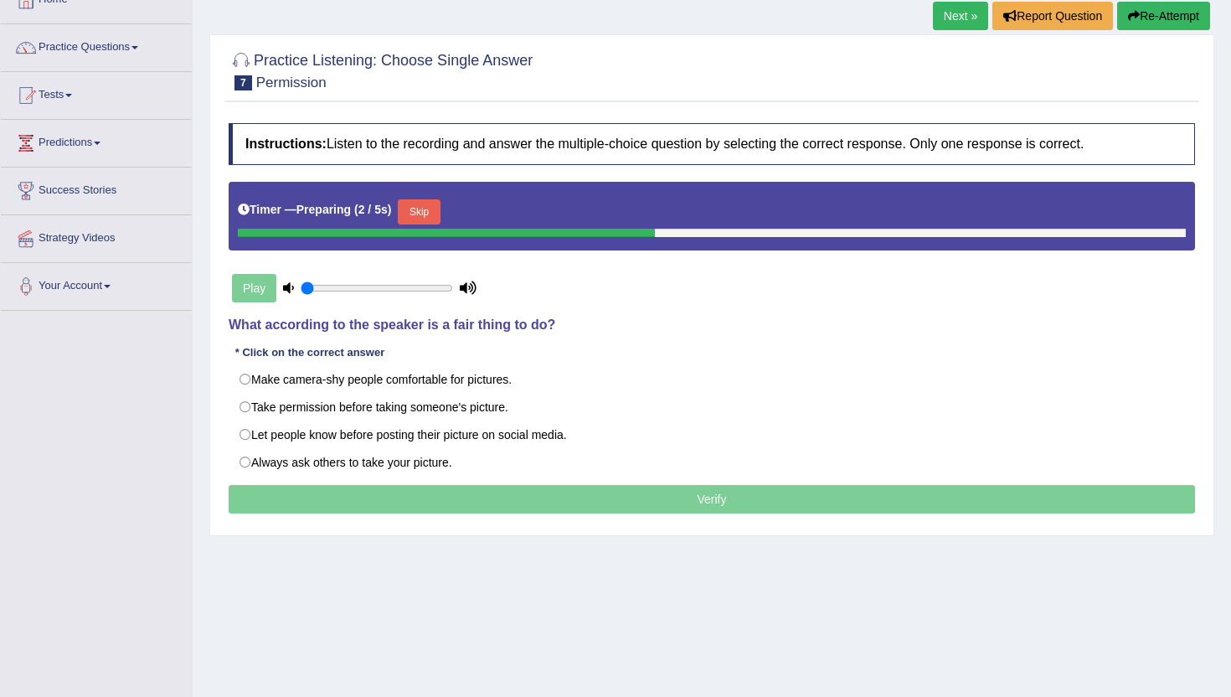
scroll to position [113, 0]
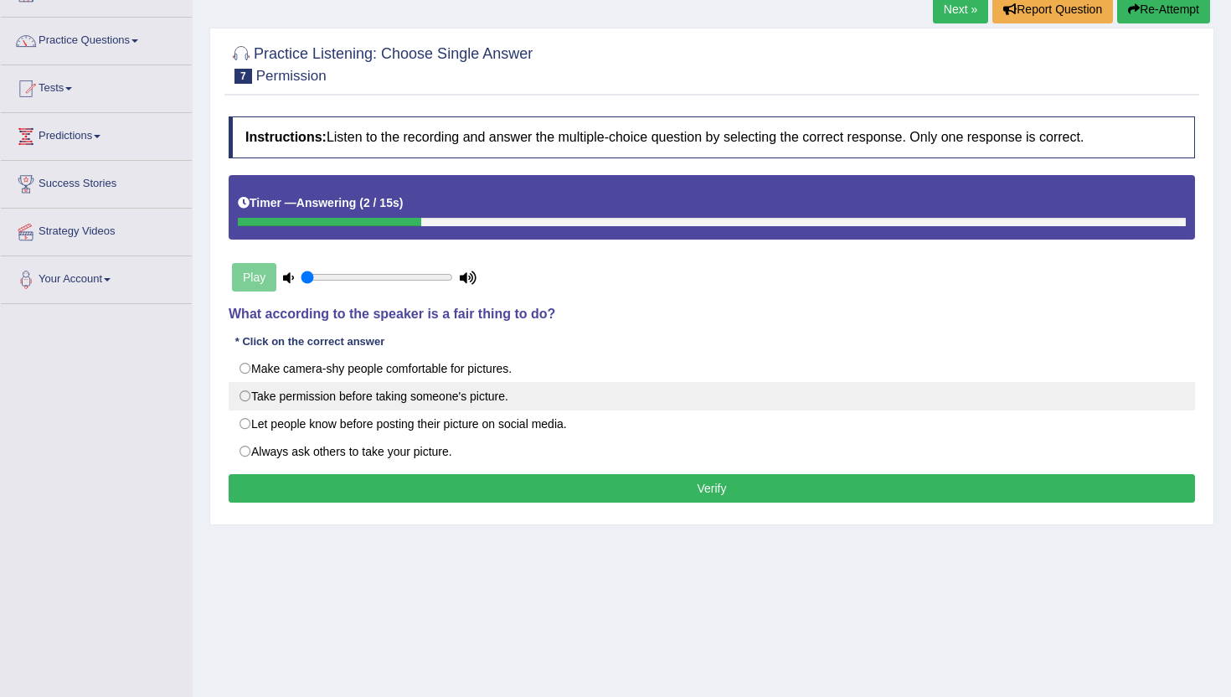
click at [245, 398] on label "Take permission before taking someone's picture." at bounding box center [712, 396] width 966 height 28
radio input "true"
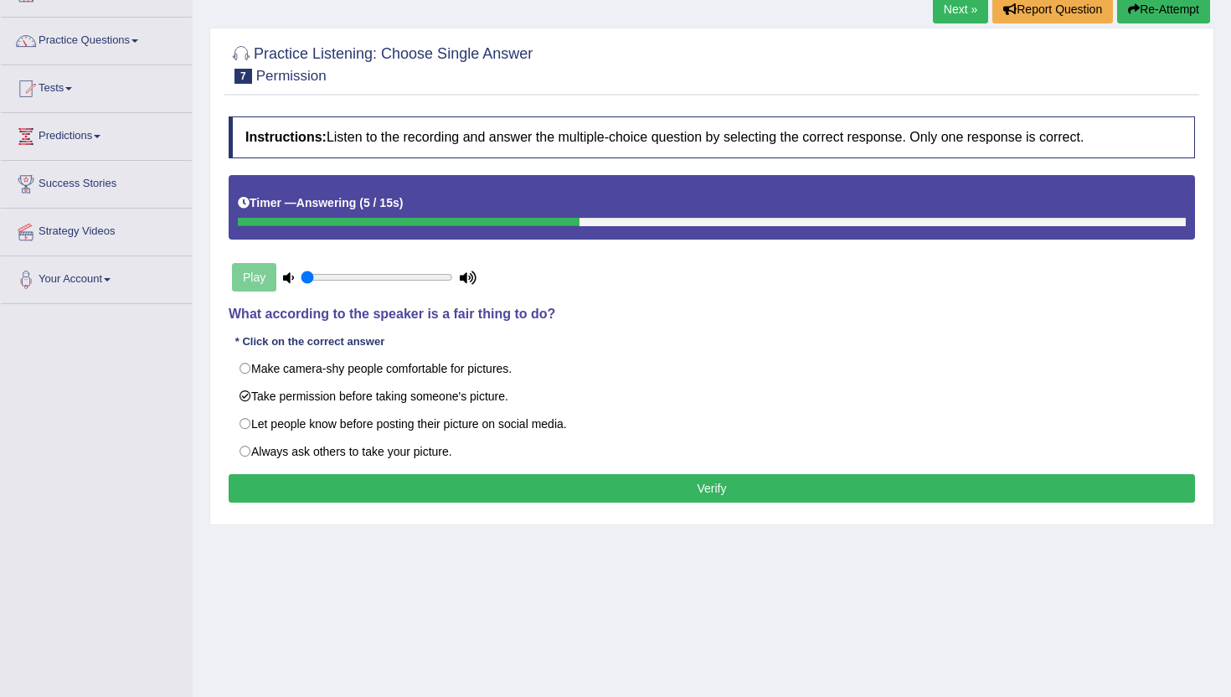
click at [307, 486] on button "Verify" at bounding box center [712, 488] width 966 height 28
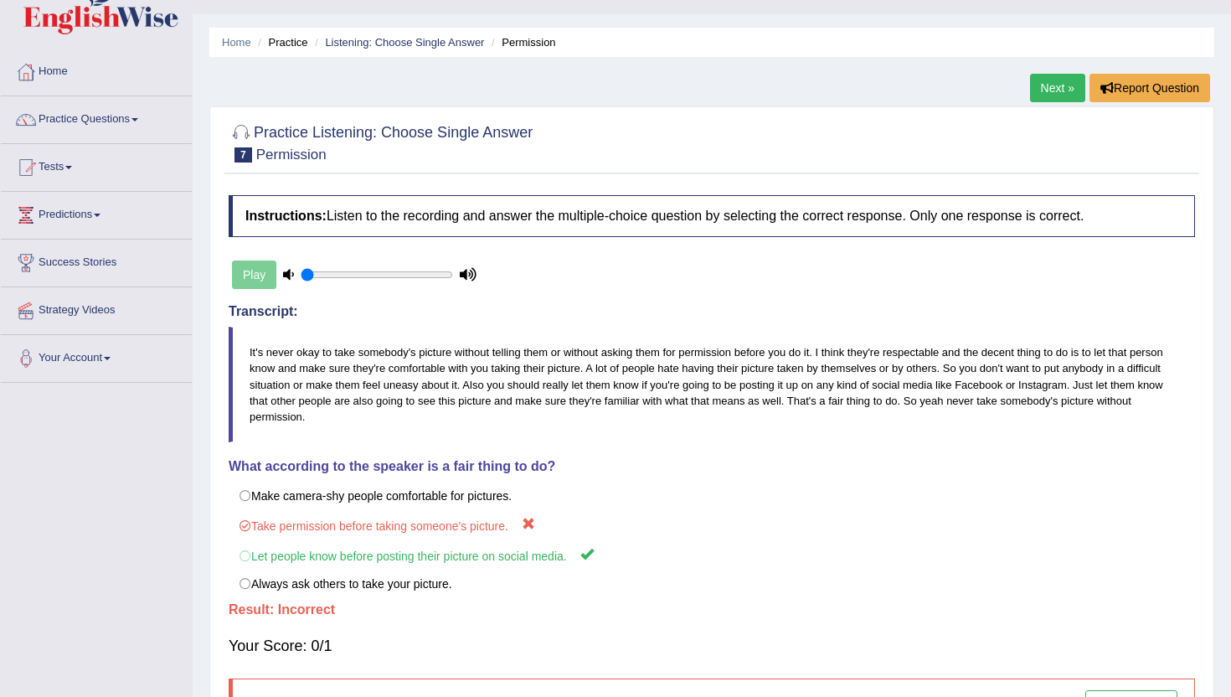
scroll to position [29, 0]
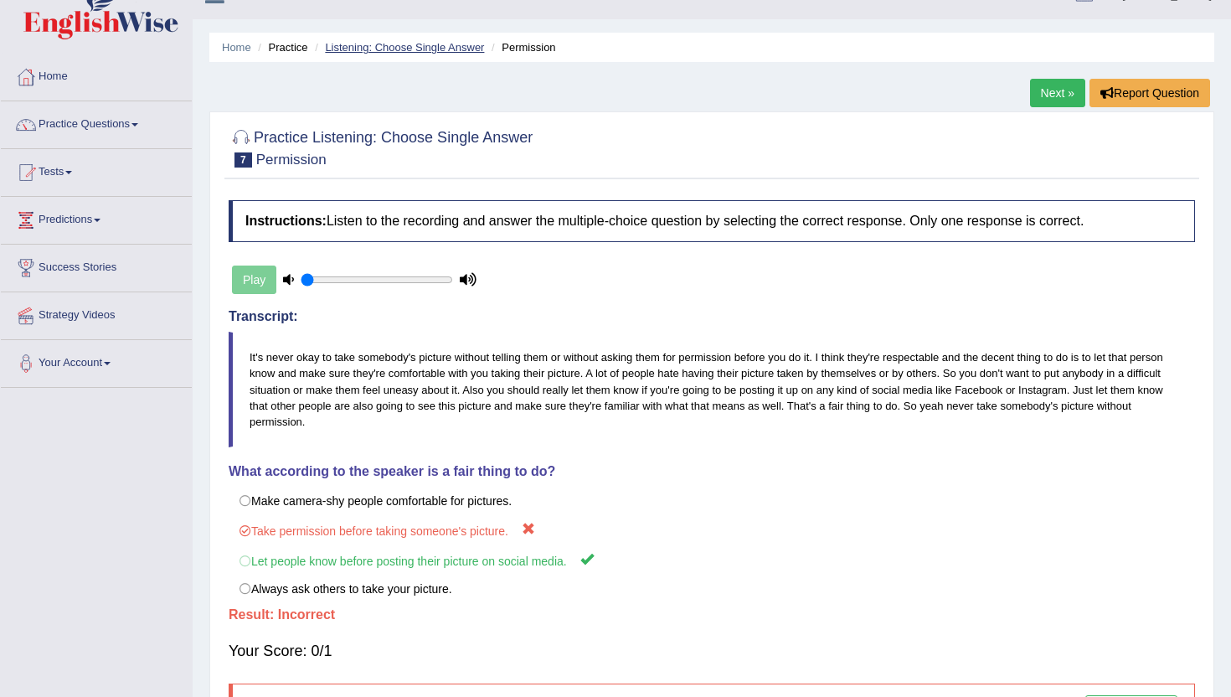
click at [373, 46] on link "Listening: Choose Single Answer" at bounding box center [404, 47] width 159 height 13
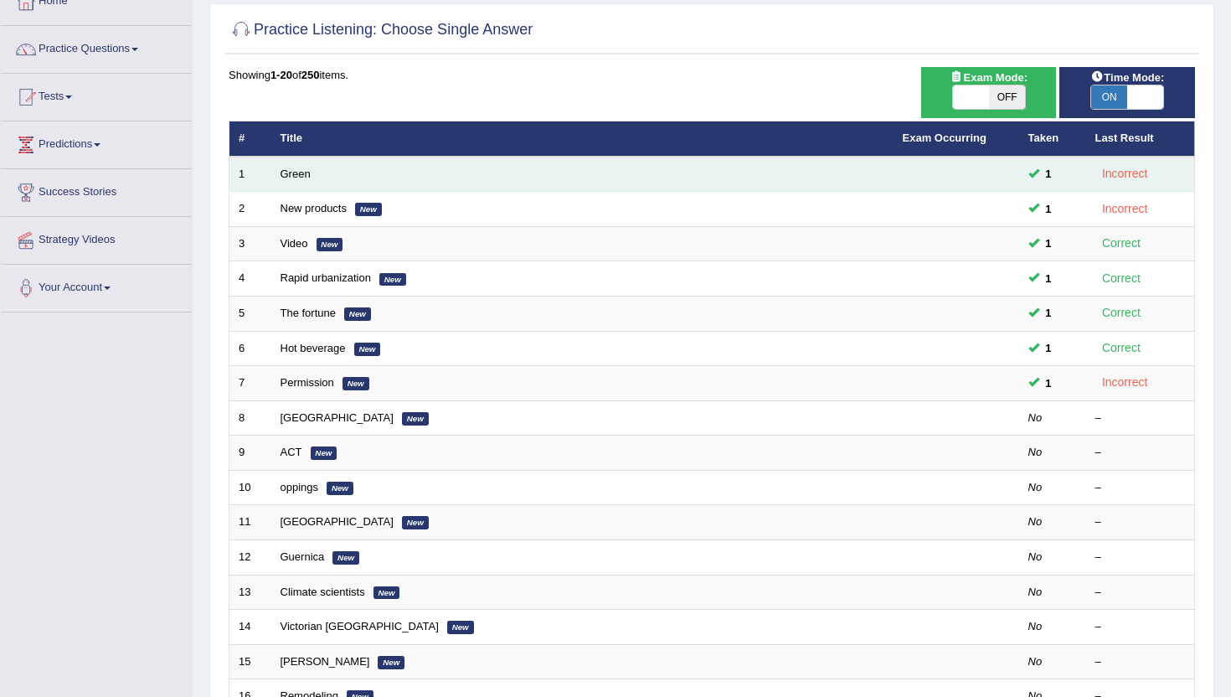
scroll to position [121, 0]
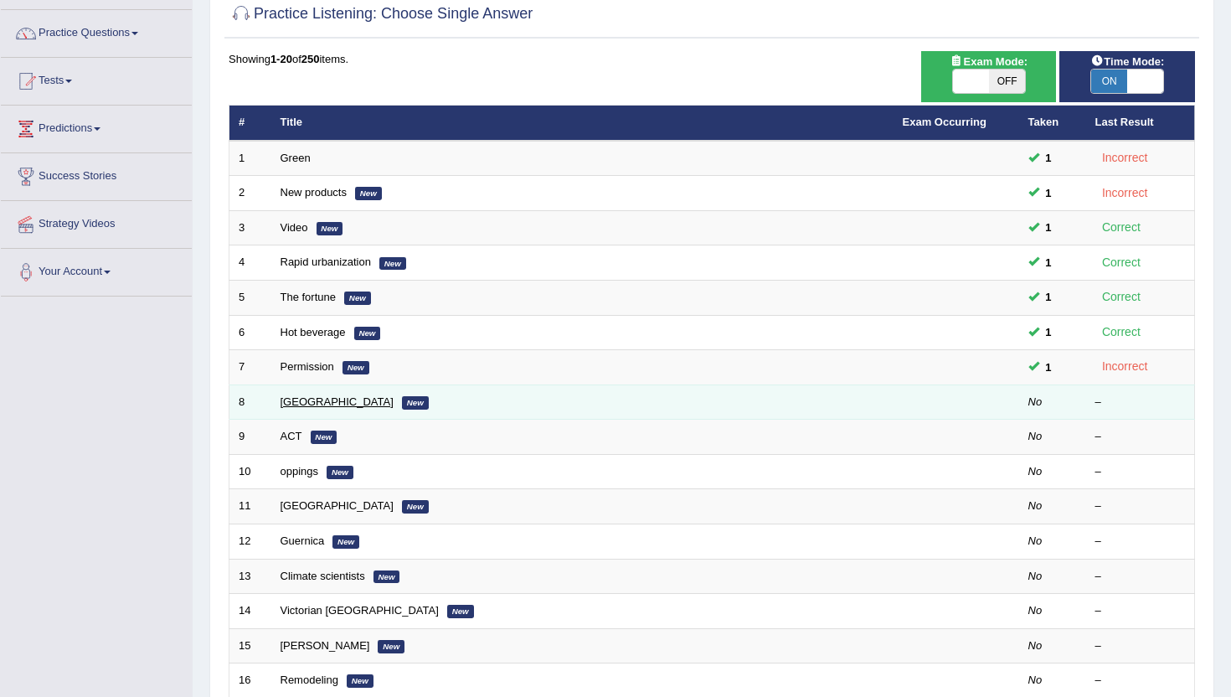
click at [291, 398] on link "[GEOGRAPHIC_DATA]" at bounding box center [337, 401] width 113 height 13
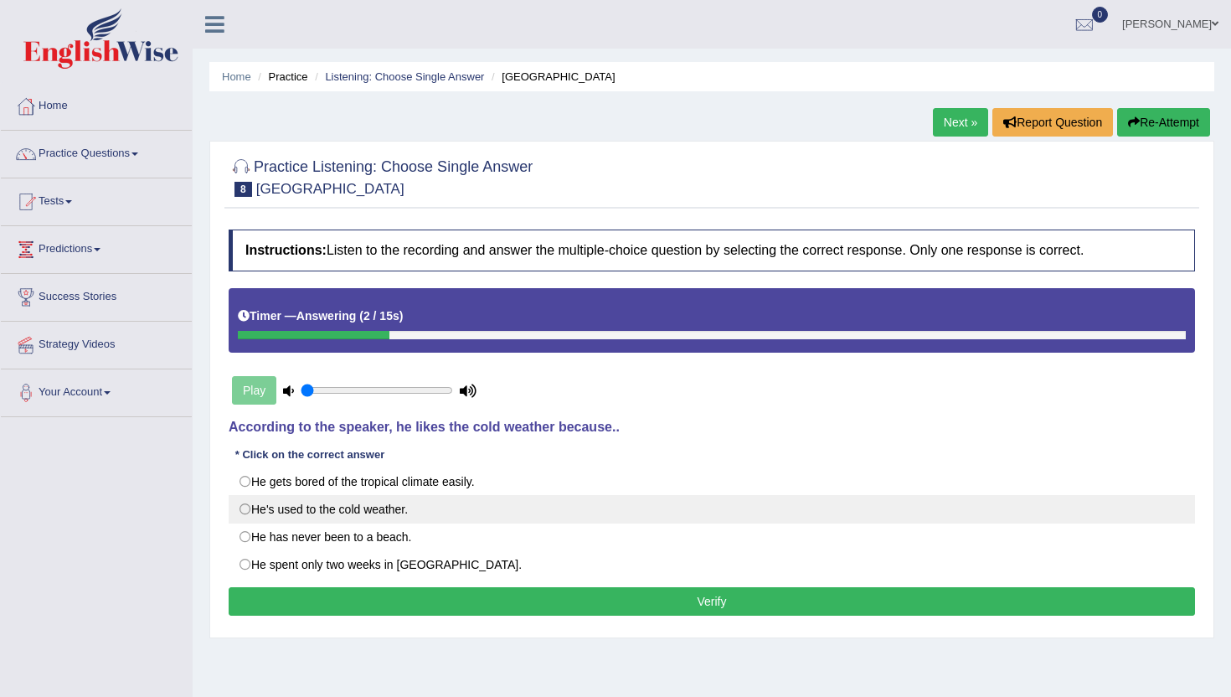
click at [249, 506] on label "He's used to the cold weather." at bounding box center [712, 509] width 966 height 28
radio input "true"
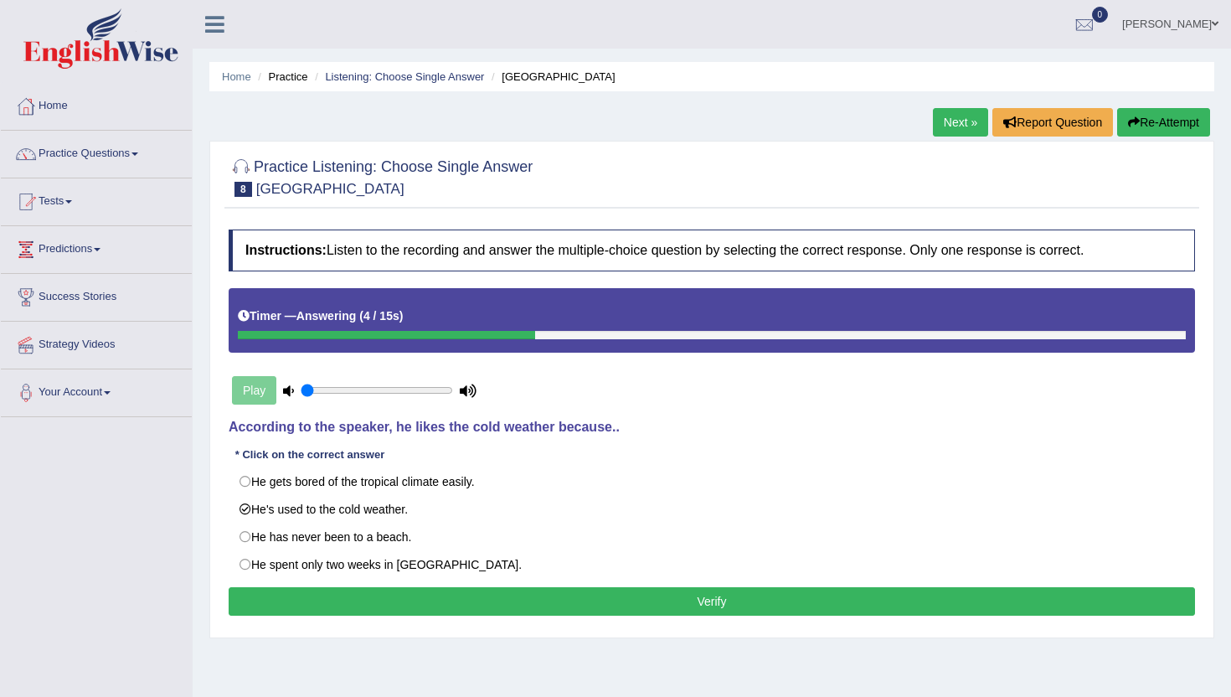
click at [357, 597] on button "Verify" at bounding box center [712, 601] width 966 height 28
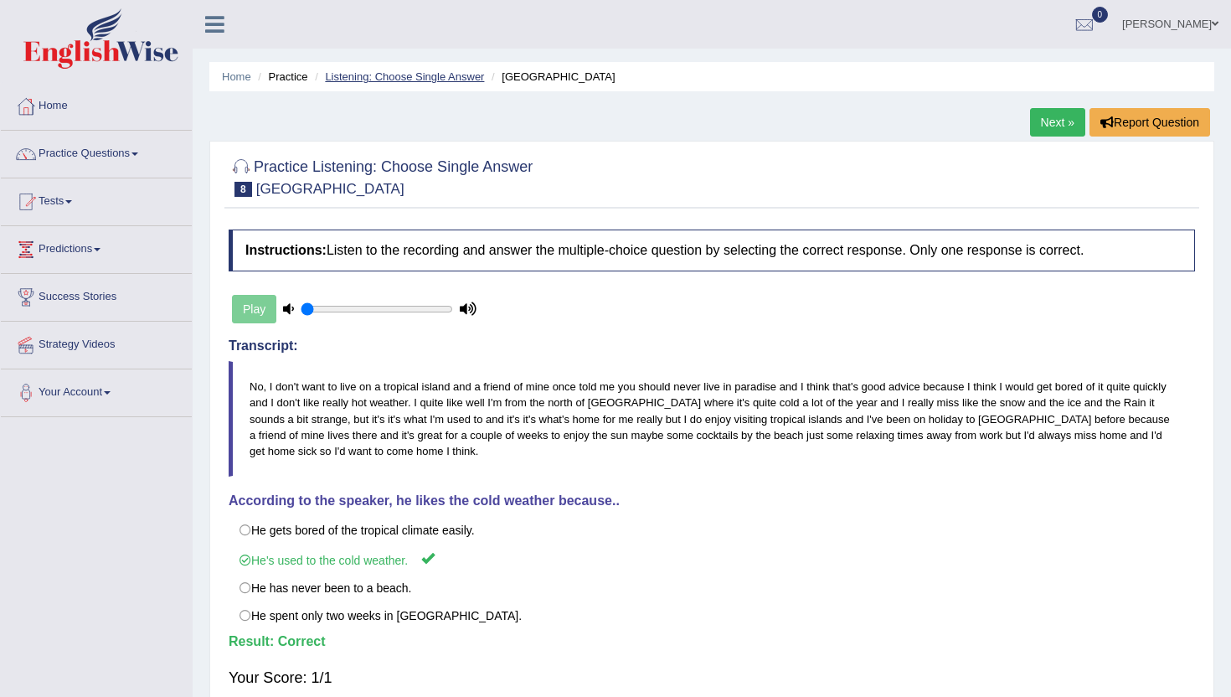
click at [368, 77] on link "Listening: Choose Single Answer" at bounding box center [404, 76] width 159 height 13
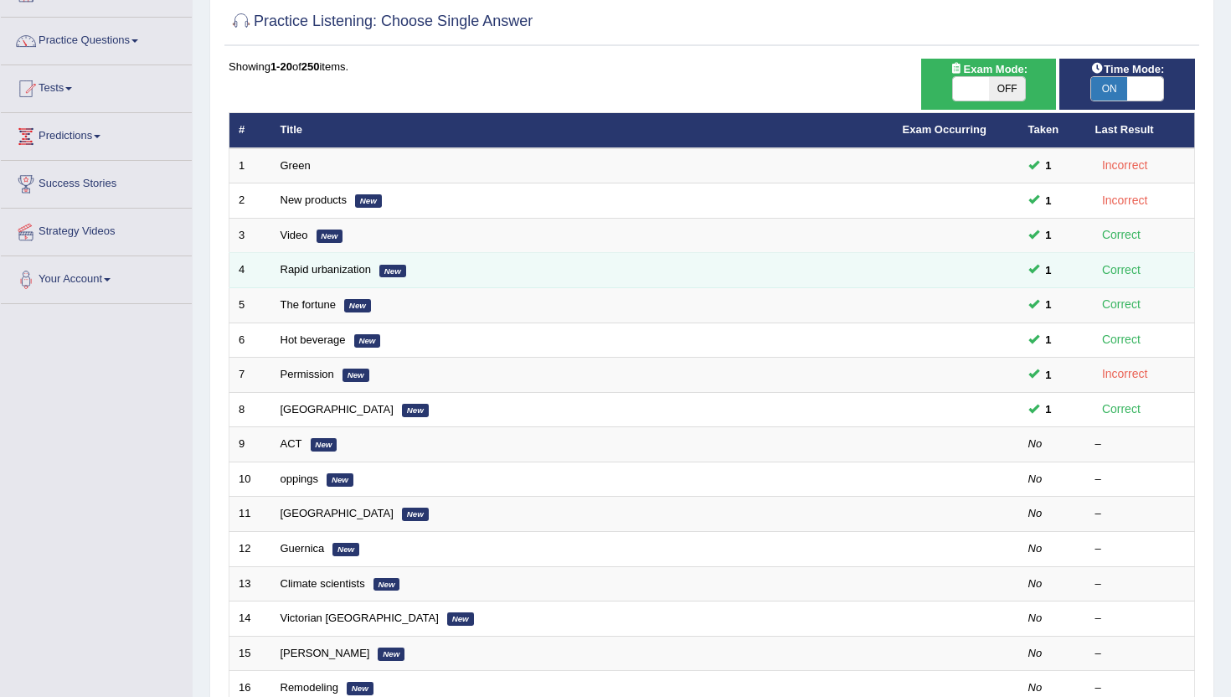
scroll to position [132, 0]
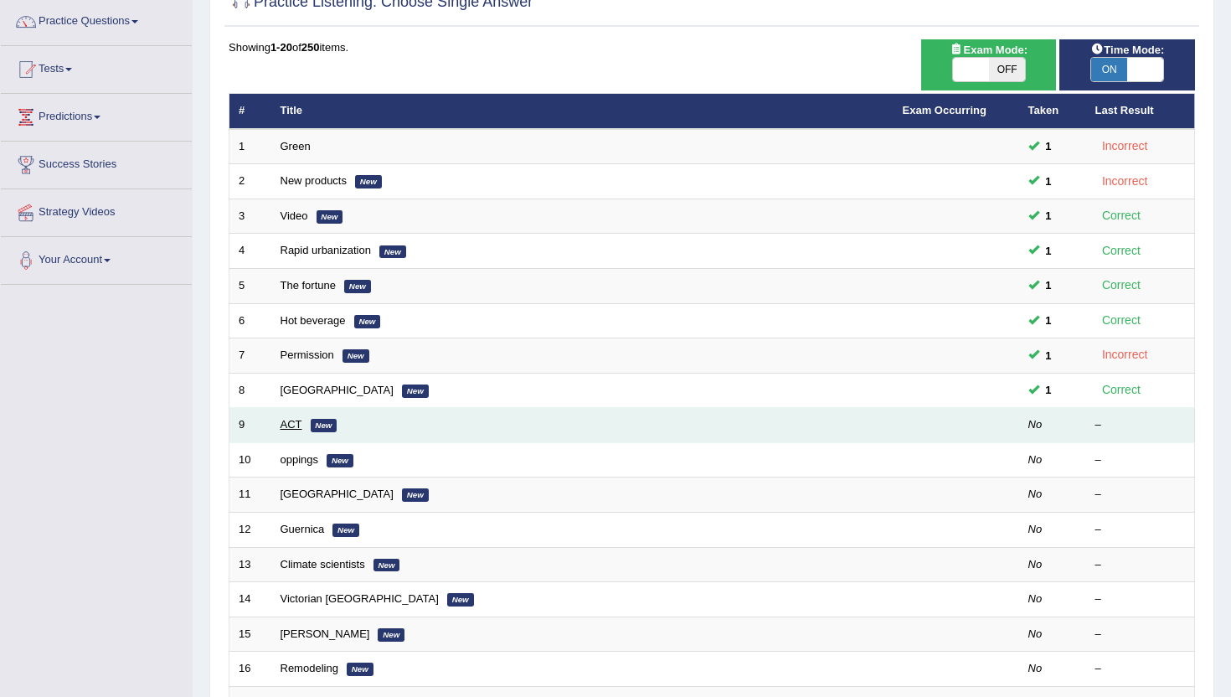
click at [291, 424] on link "ACT" at bounding box center [292, 424] width 22 height 13
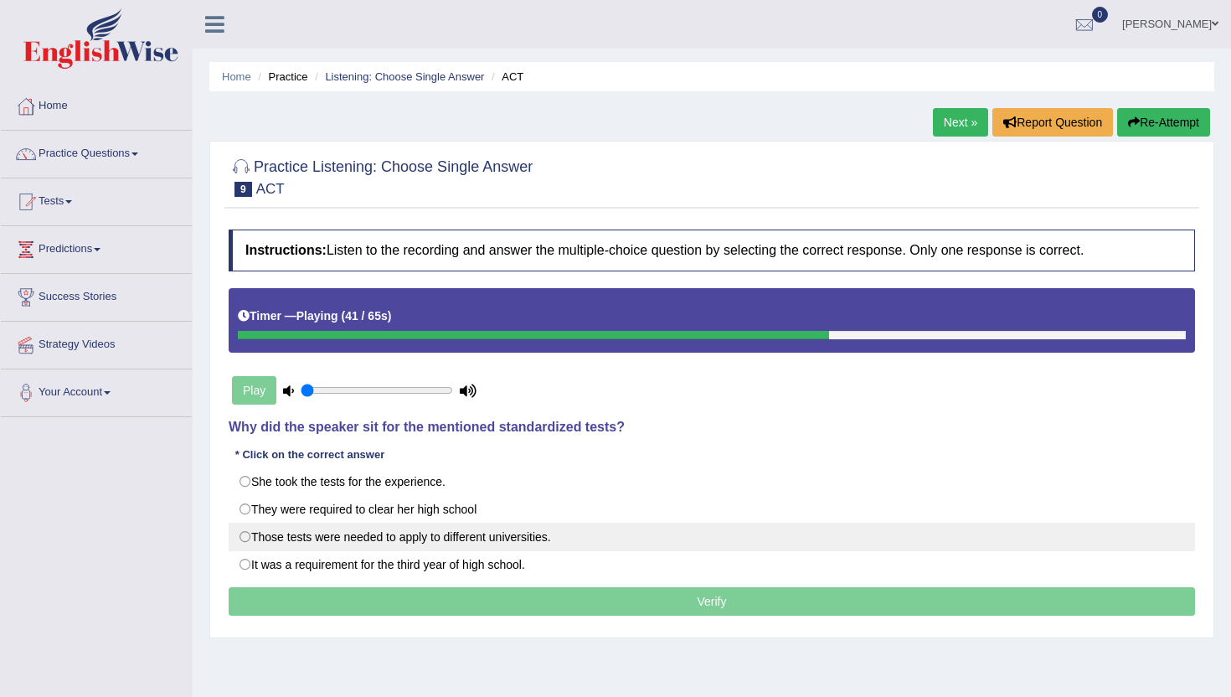
click at [249, 537] on label "Those tests were needed to apply to different universities." at bounding box center [712, 537] width 966 height 28
radio input "true"
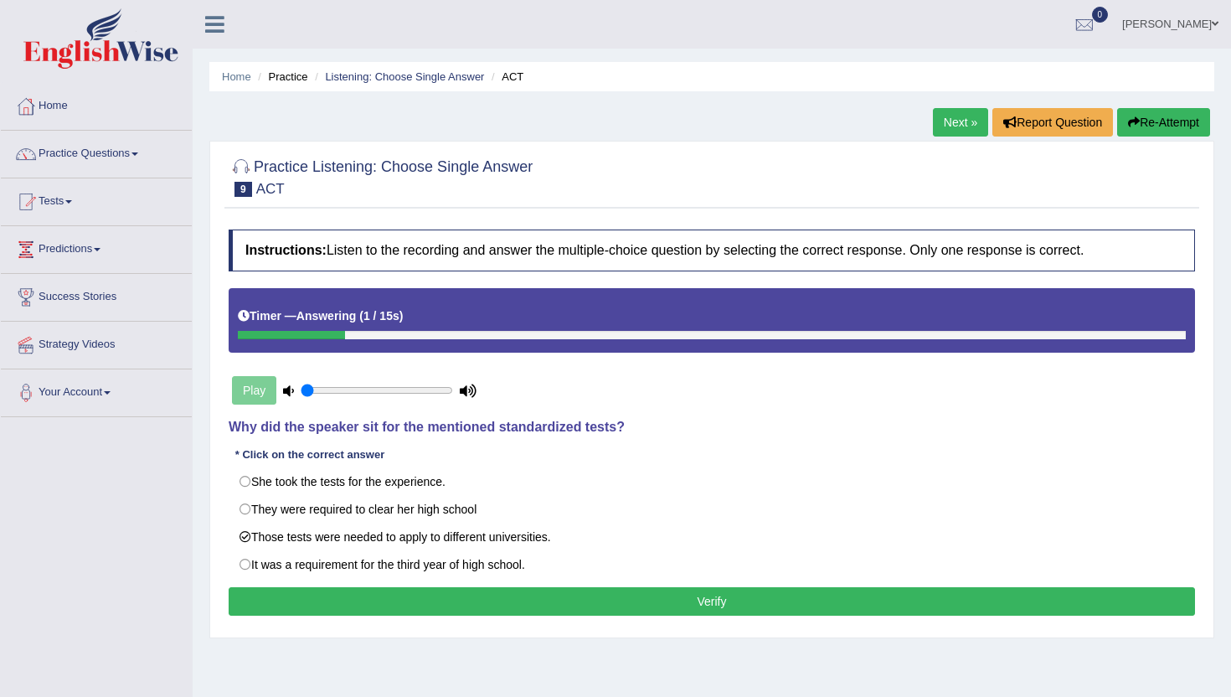
click at [296, 605] on button "Verify" at bounding box center [712, 601] width 966 height 28
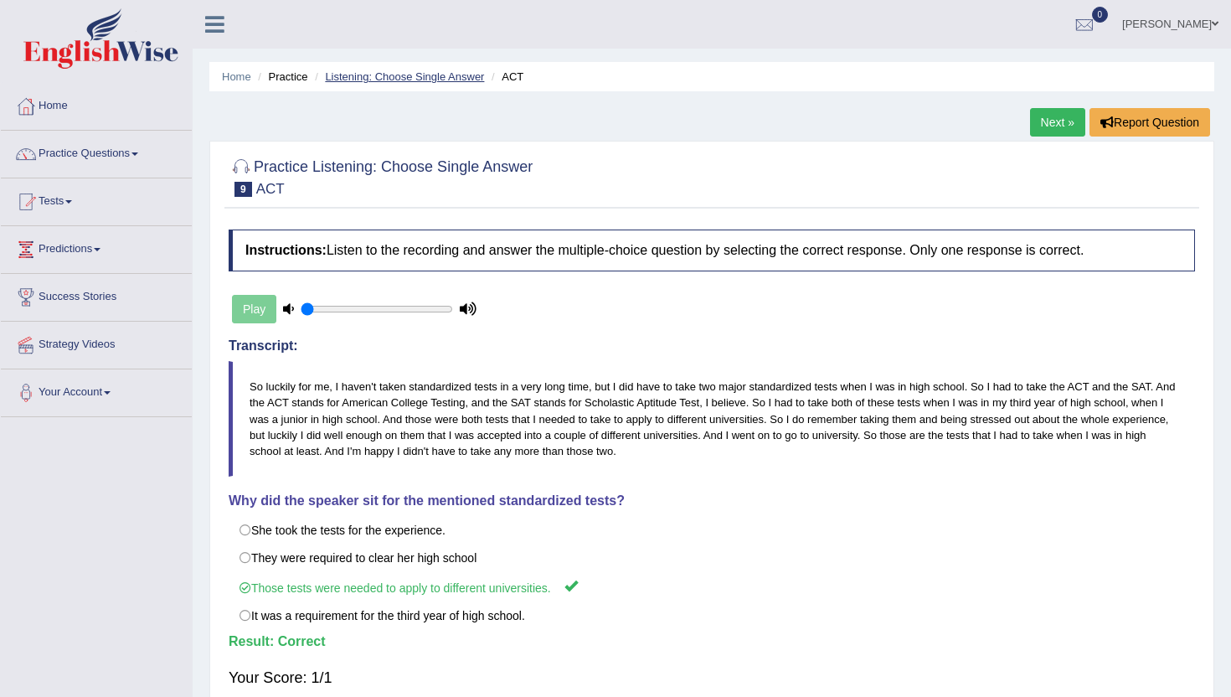
click at [389, 75] on link "Listening: Choose Single Answer" at bounding box center [404, 76] width 159 height 13
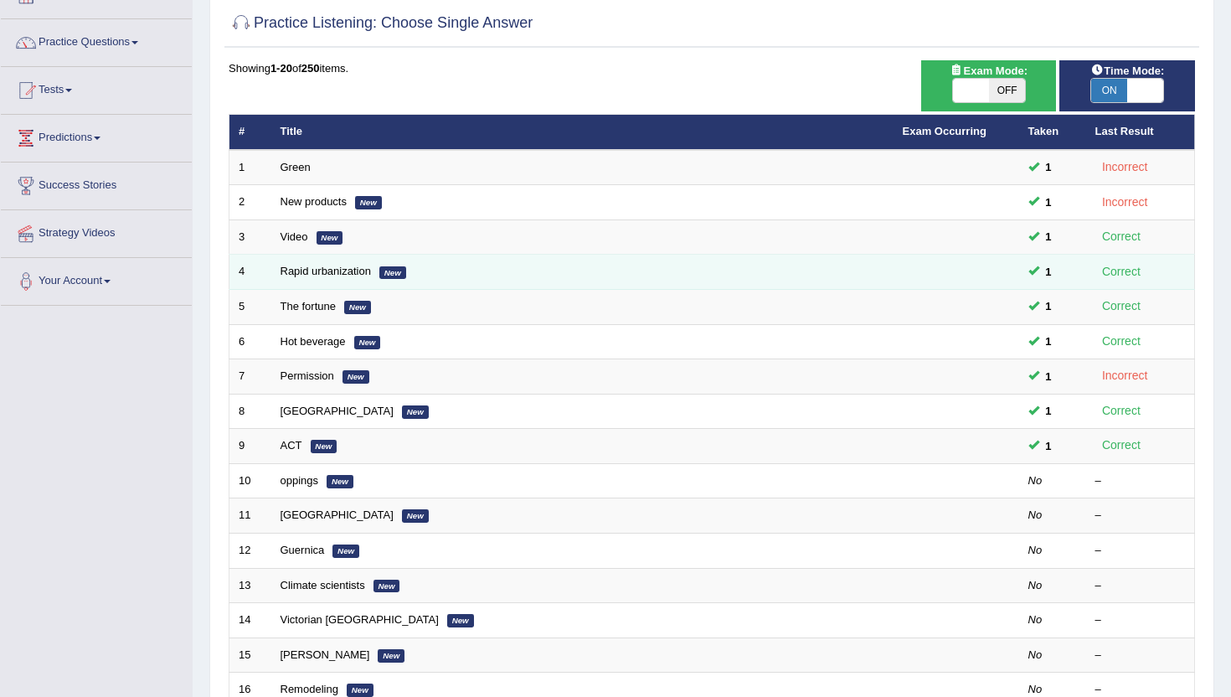
scroll to position [135, 0]
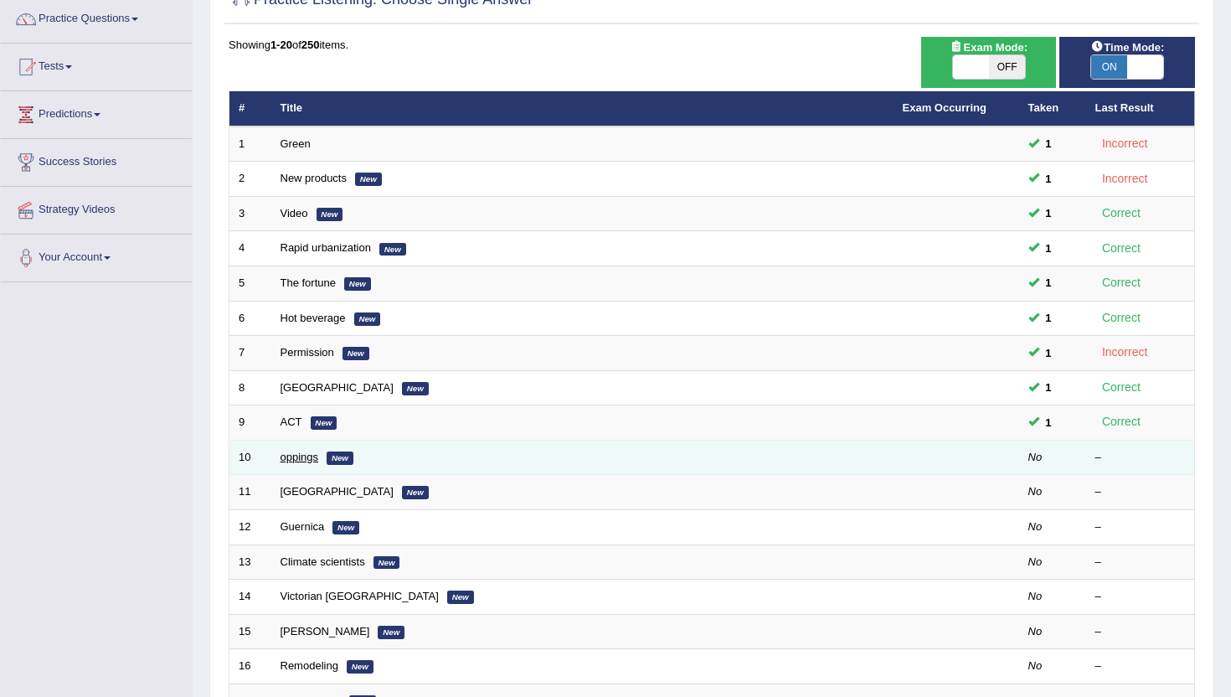
click at [293, 458] on link "oppings" at bounding box center [300, 457] width 39 height 13
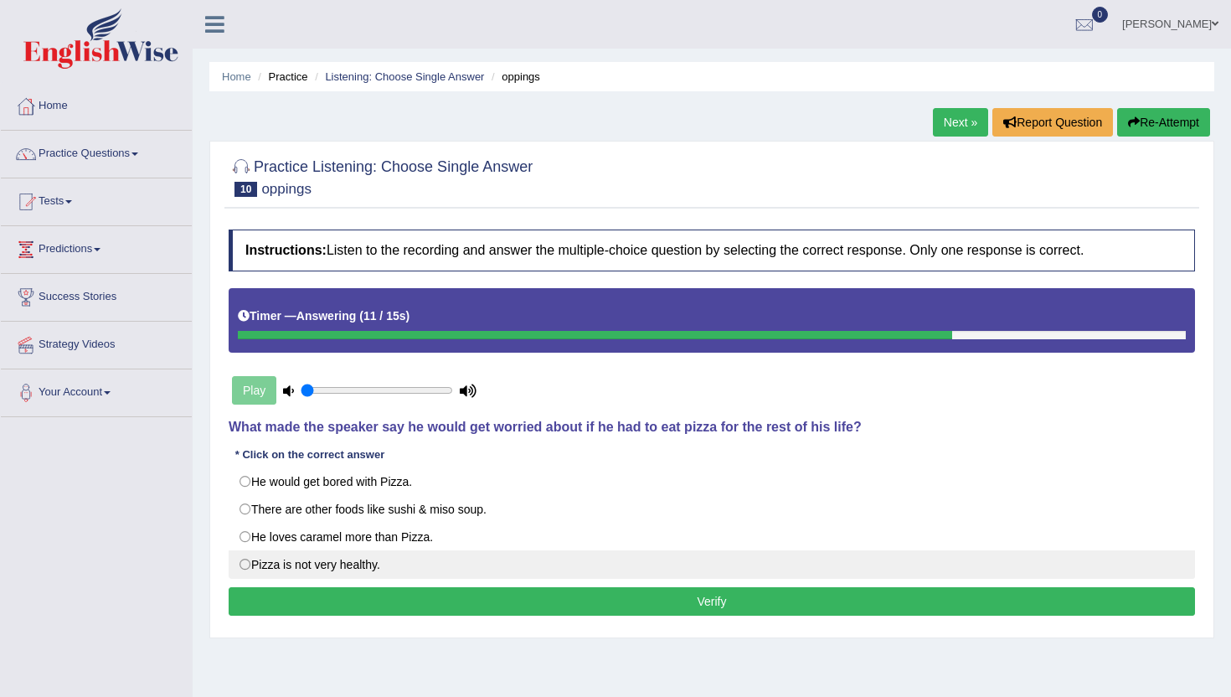
click at [247, 565] on label "Pizza is not very healthy." at bounding box center [712, 564] width 966 height 28
radio input "true"
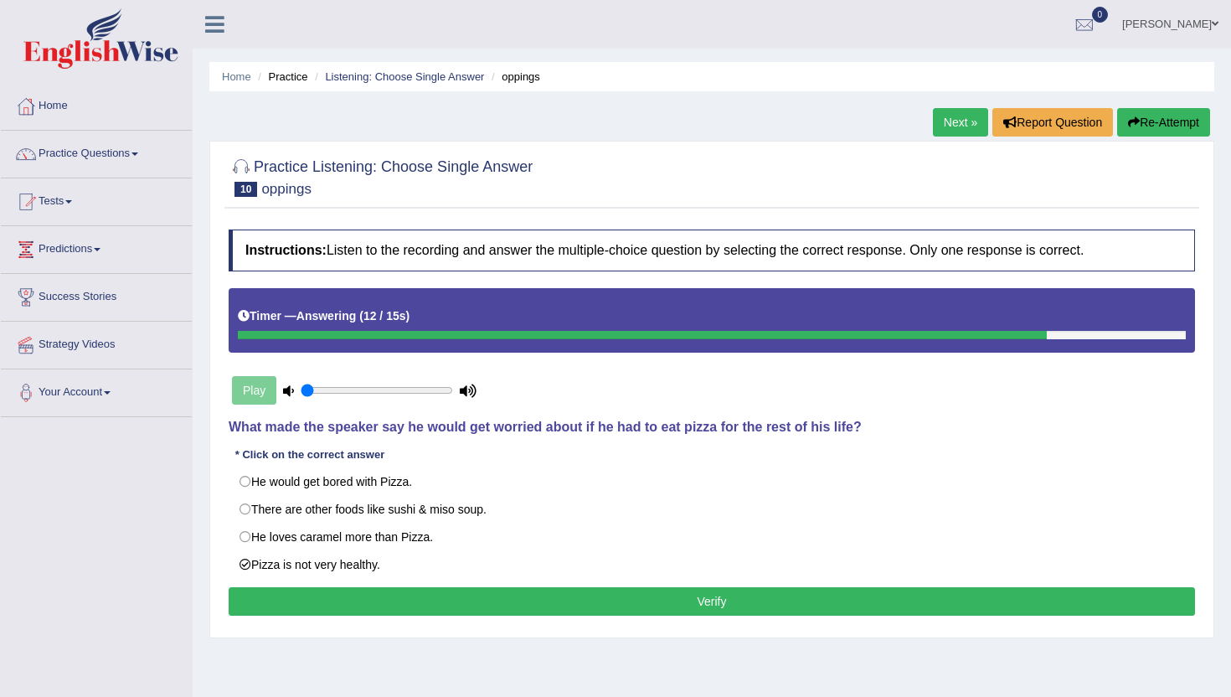
click at [327, 608] on button "Verify" at bounding box center [712, 601] width 966 height 28
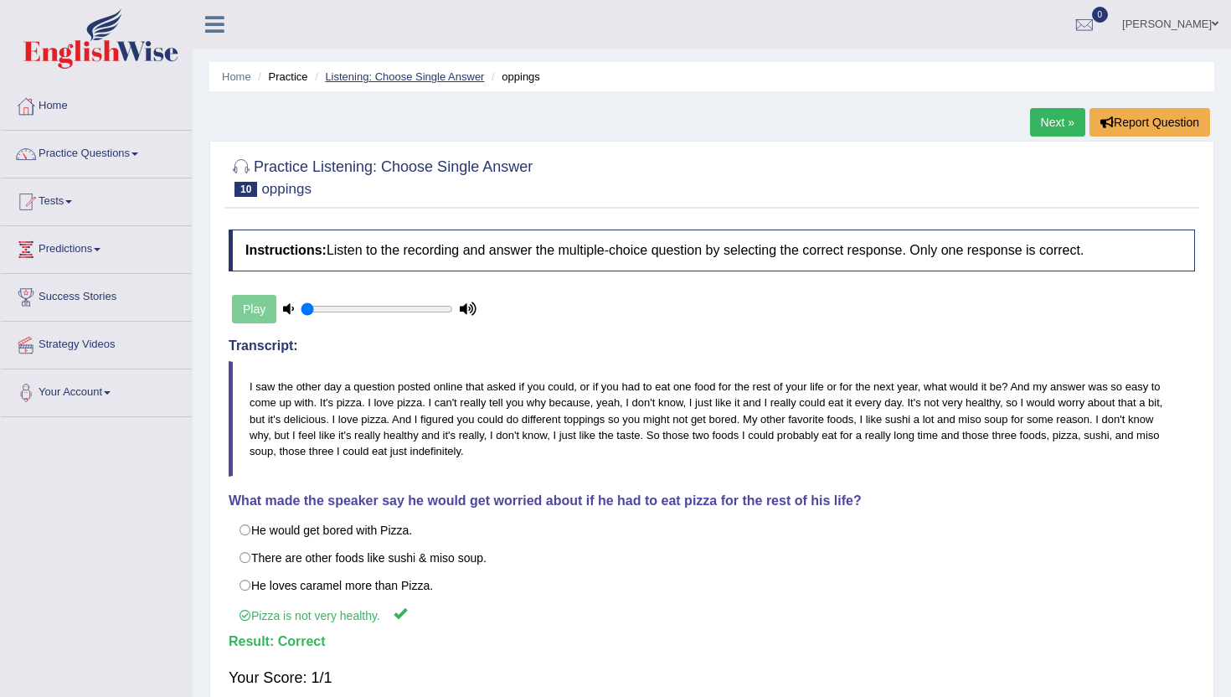
click at [399, 71] on link "Listening: Choose Single Answer" at bounding box center [404, 76] width 159 height 13
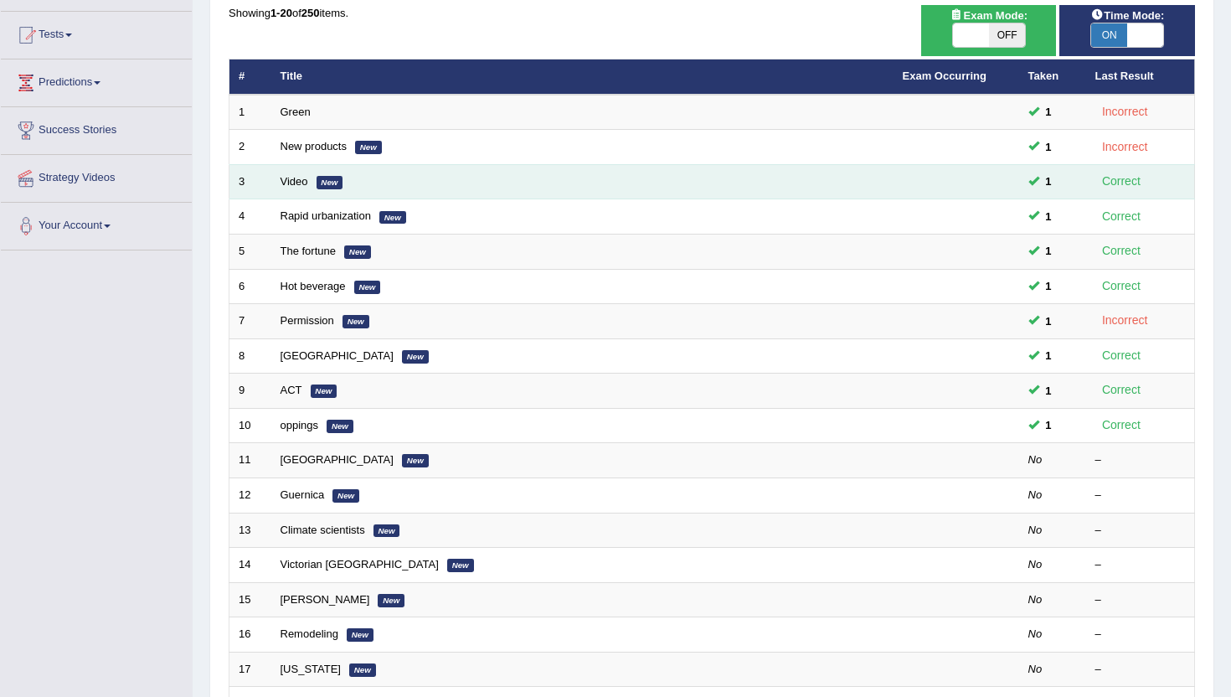
scroll to position [169, 0]
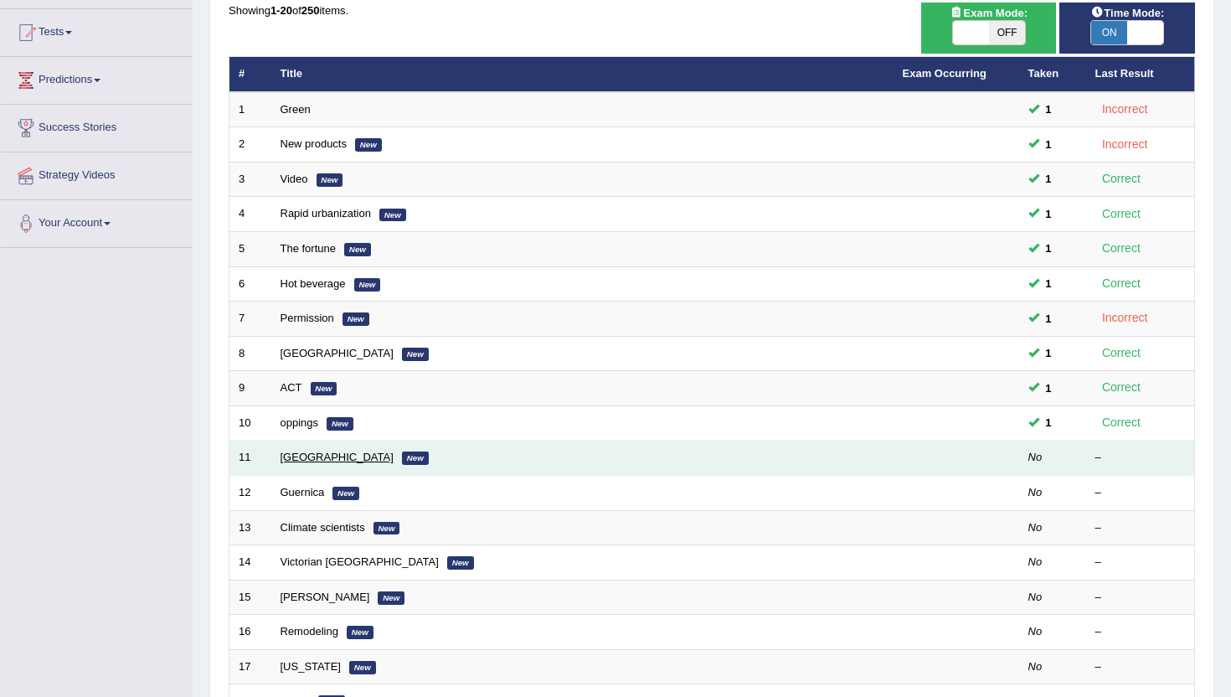
click at [303, 459] on link "[GEOGRAPHIC_DATA]" at bounding box center [337, 457] width 113 height 13
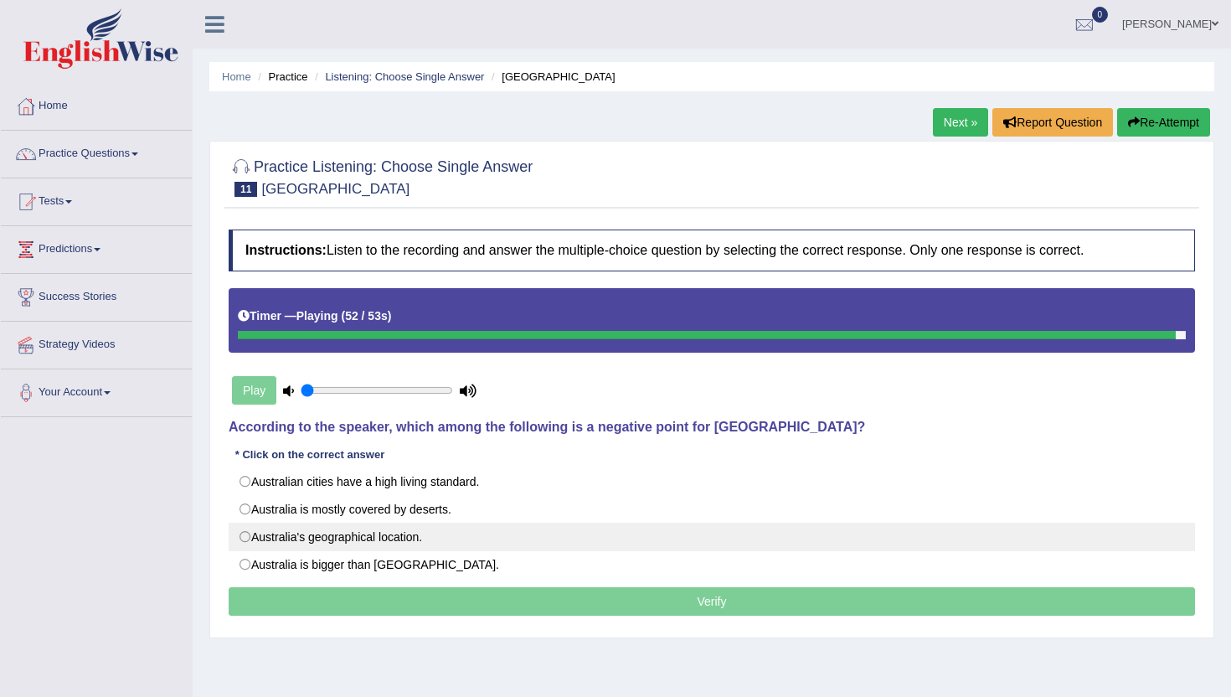
click at [242, 537] on label "Australia's geographical location." at bounding box center [712, 537] width 966 height 28
radio input "true"
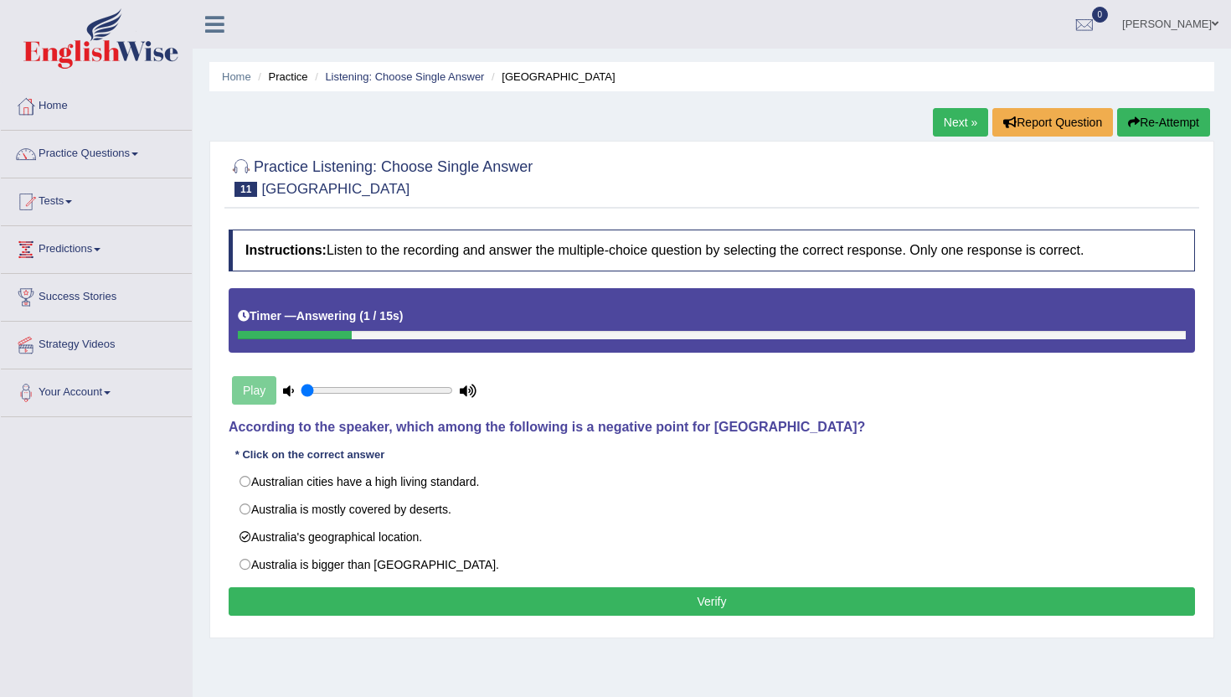
click at [389, 597] on button "Verify" at bounding box center [712, 601] width 966 height 28
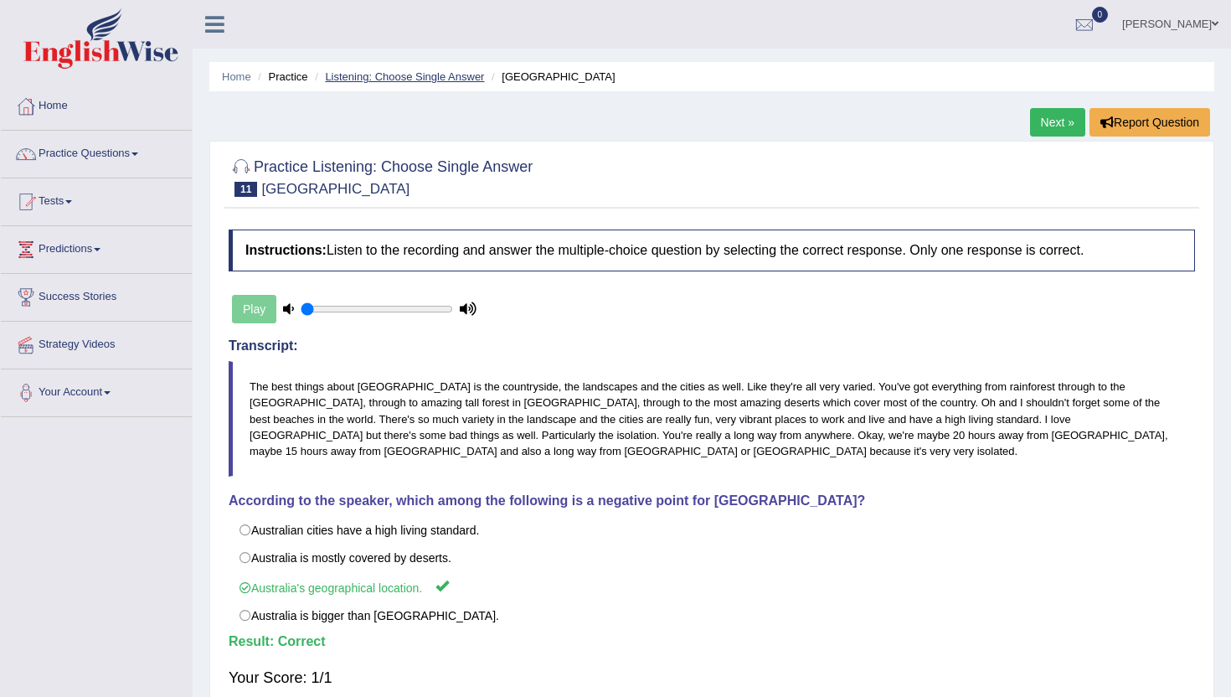
click at [407, 75] on link "Listening: Choose Single Answer" at bounding box center [404, 76] width 159 height 13
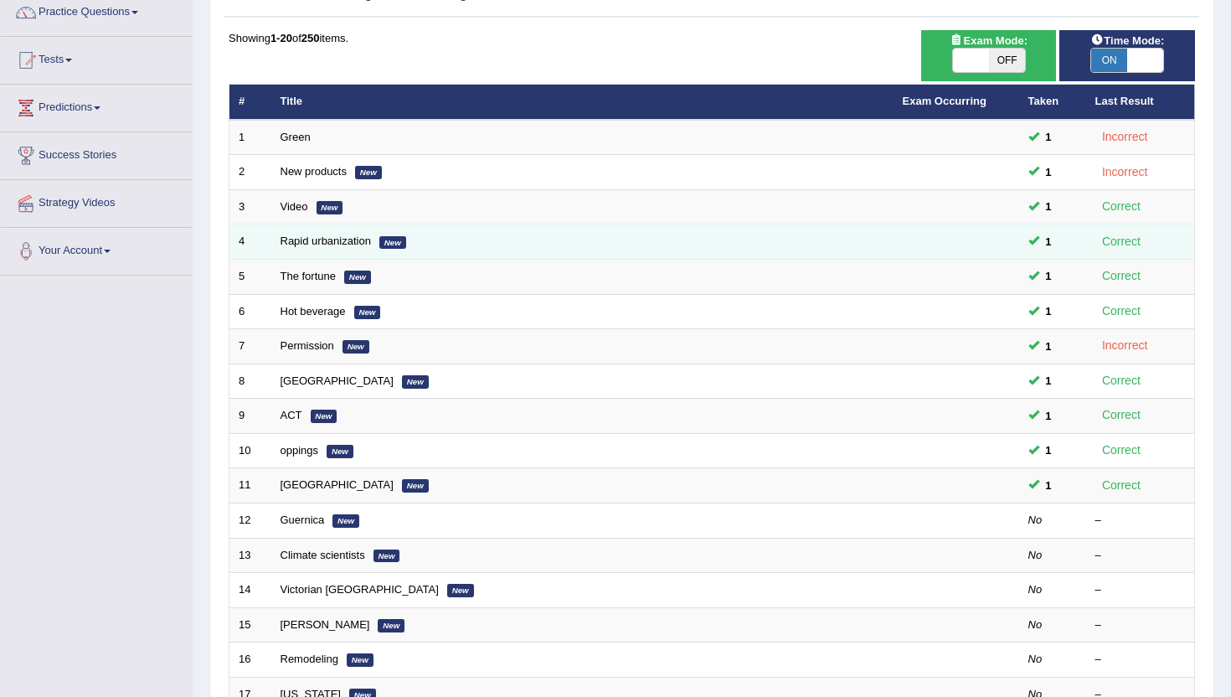
scroll to position [159, 0]
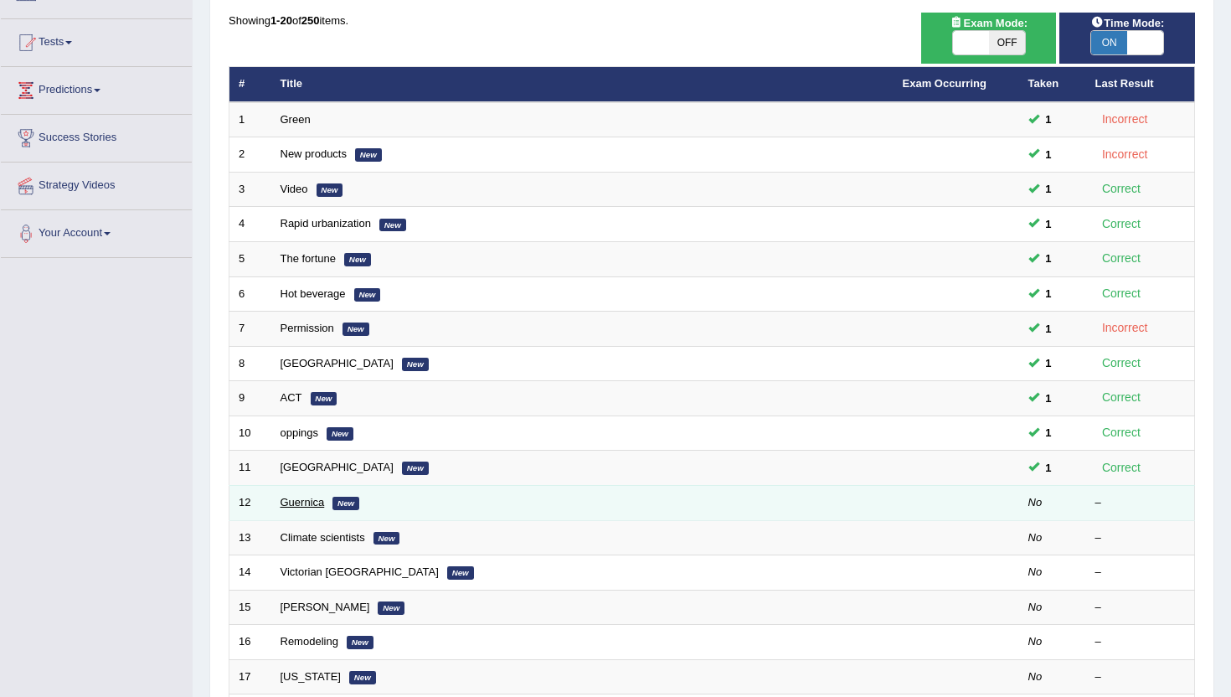
click at [308, 501] on link "Guernica" at bounding box center [303, 502] width 44 height 13
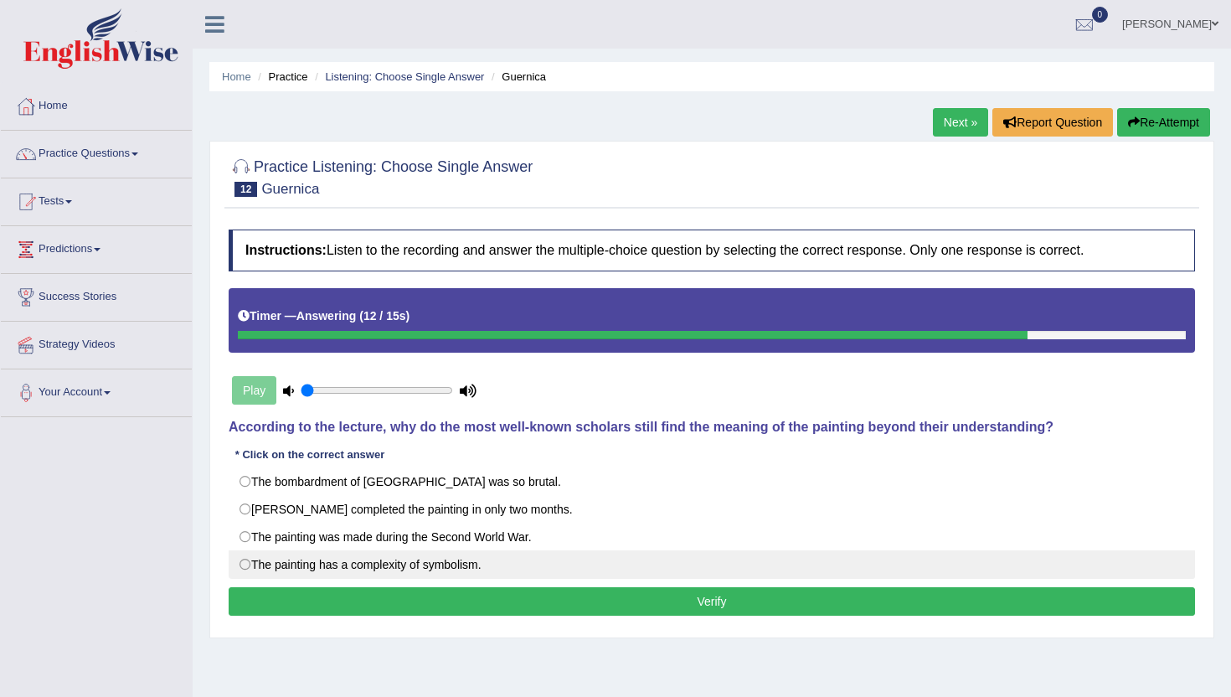
click at [576, 561] on label "The painting has a complexity of symbolism." at bounding box center [712, 564] width 966 height 28
radio input "true"
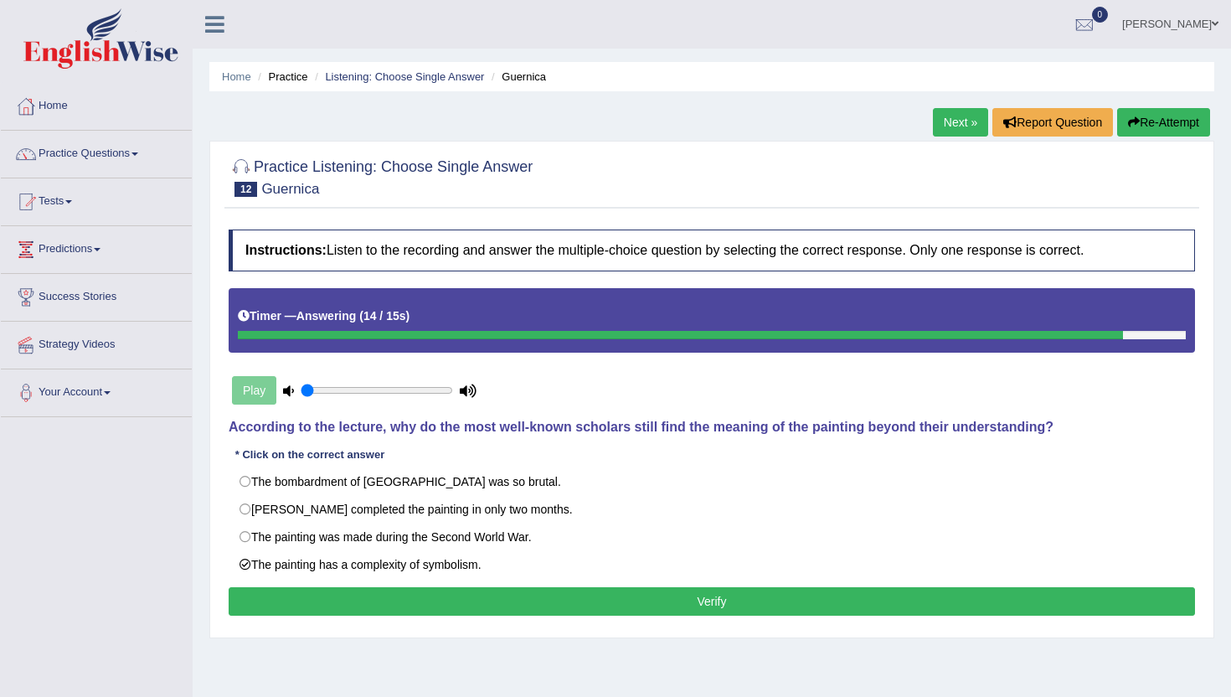
click at [585, 597] on button "Verify" at bounding box center [712, 601] width 966 height 28
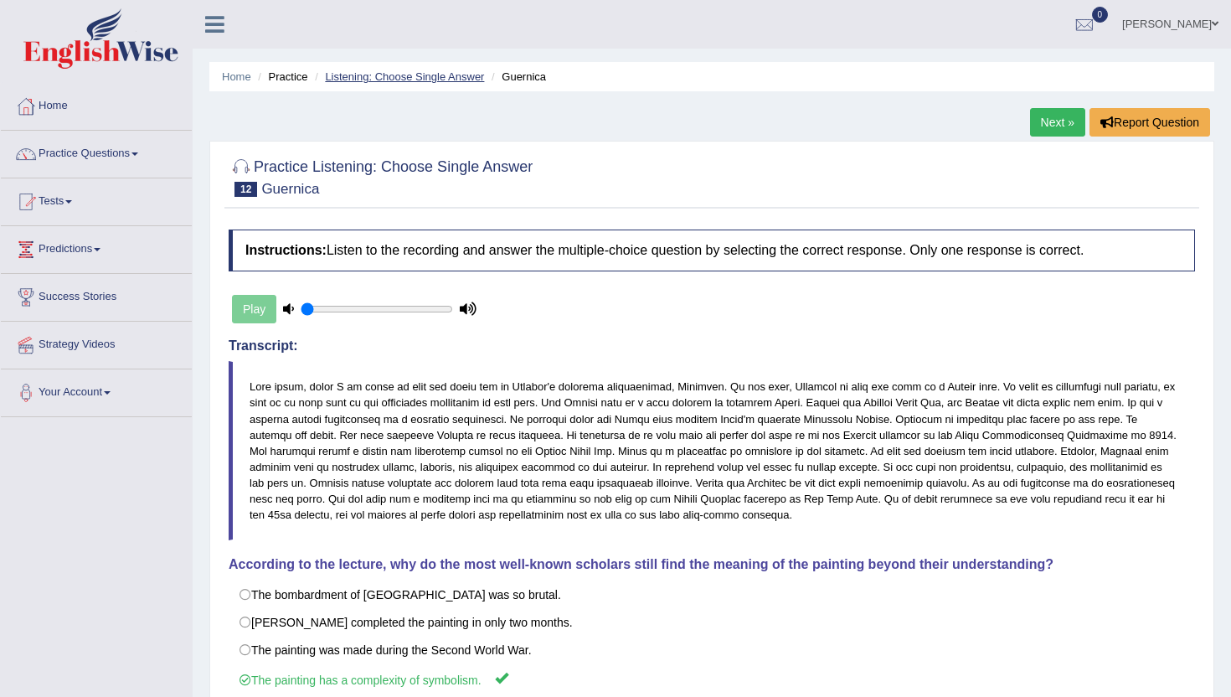
click at [447, 78] on link "Listening: Choose Single Answer" at bounding box center [404, 76] width 159 height 13
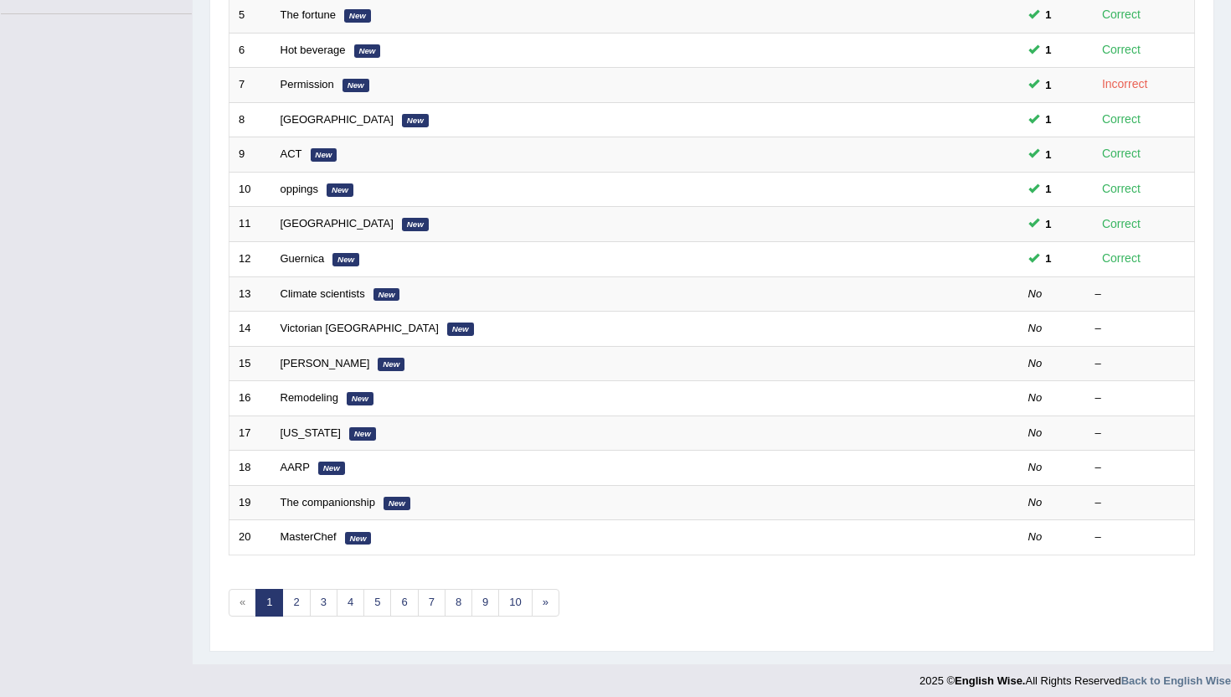
scroll to position [412, 0]
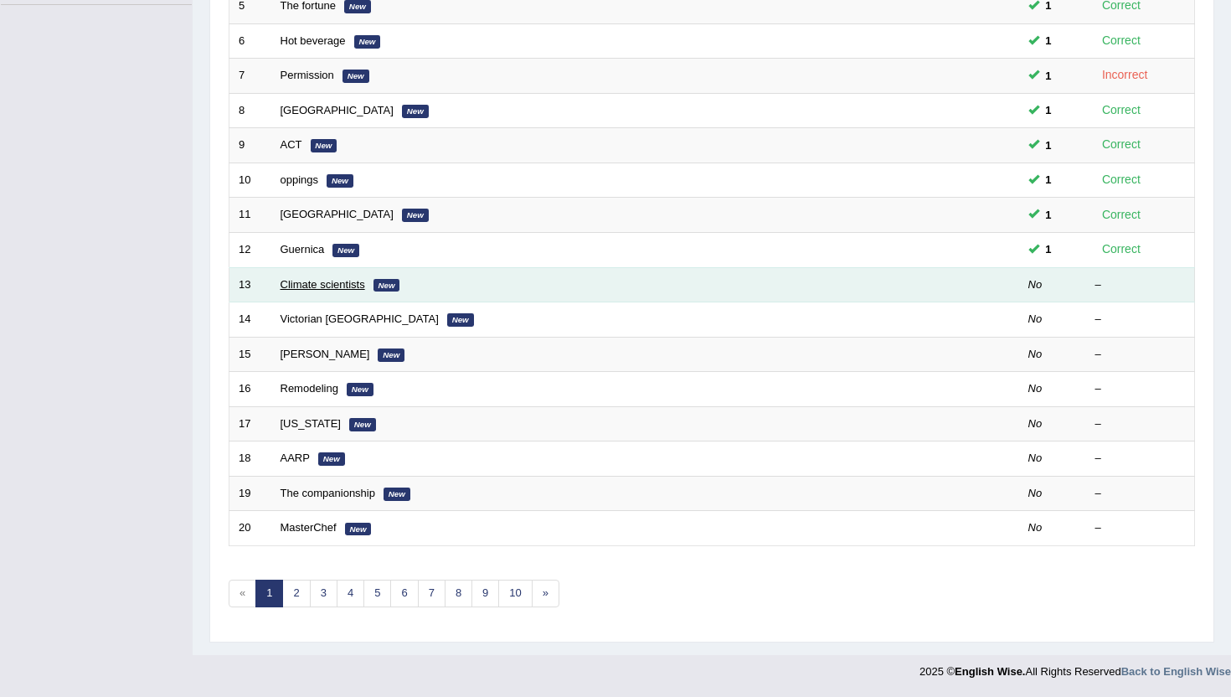
click at [347, 285] on link "Climate scientists" at bounding box center [323, 284] width 85 height 13
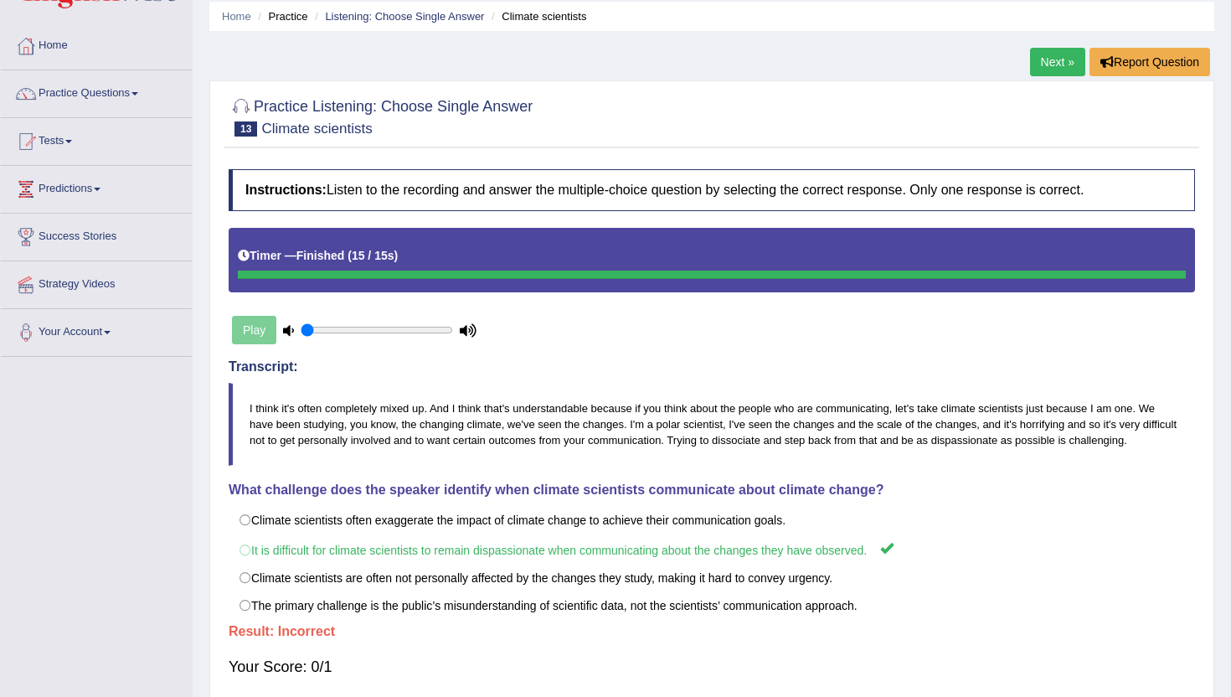
scroll to position [44, 0]
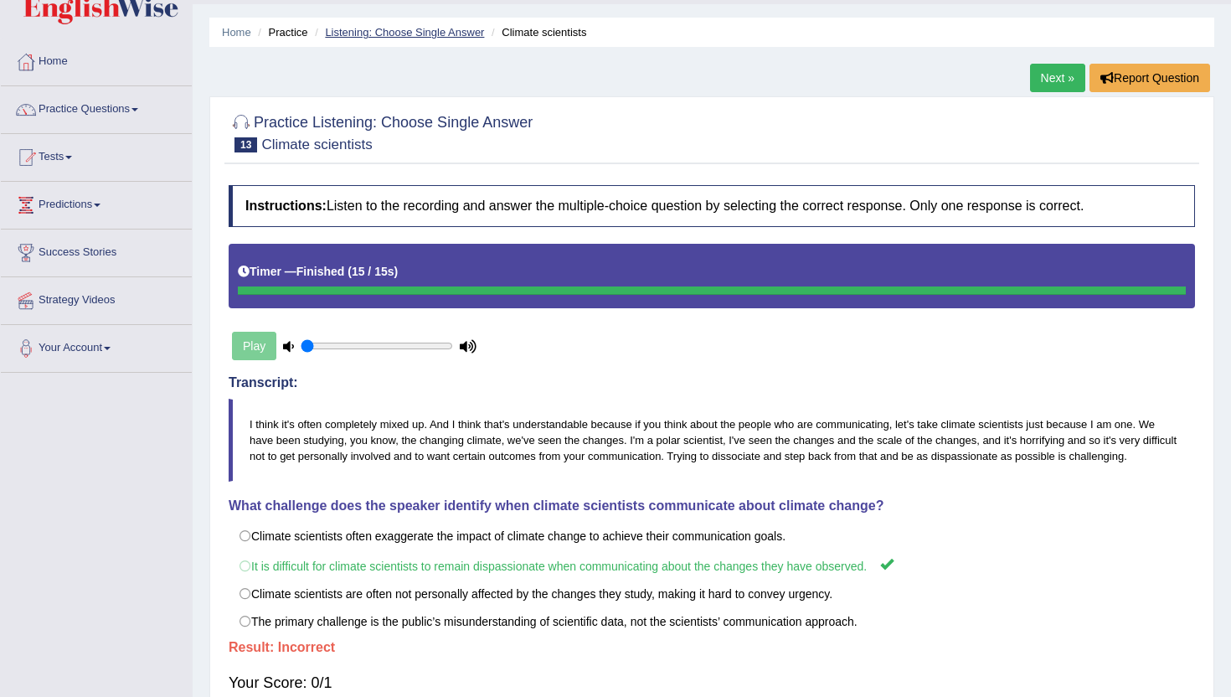
click at [388, 33] on link "Listening: Choose Single Answer" at bounding box center [404, 32] width 159 height 13
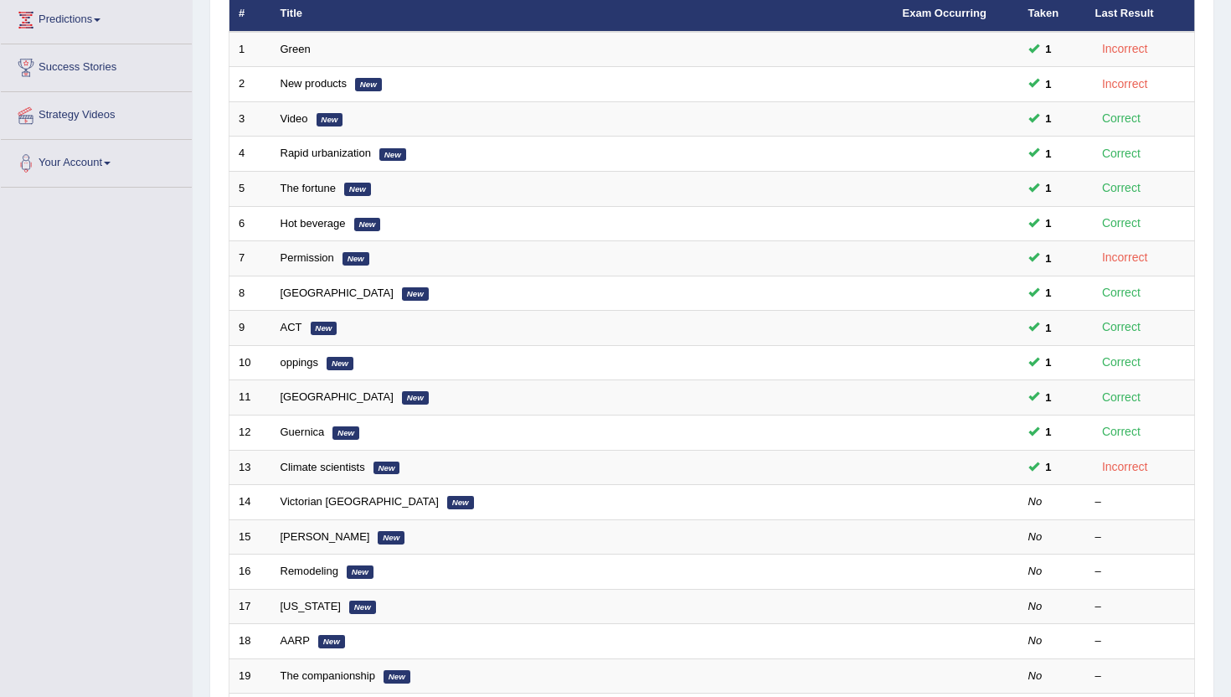
scroll to position [234, 0]
